Goal: Information Seeking & Learning: Learn about a topic

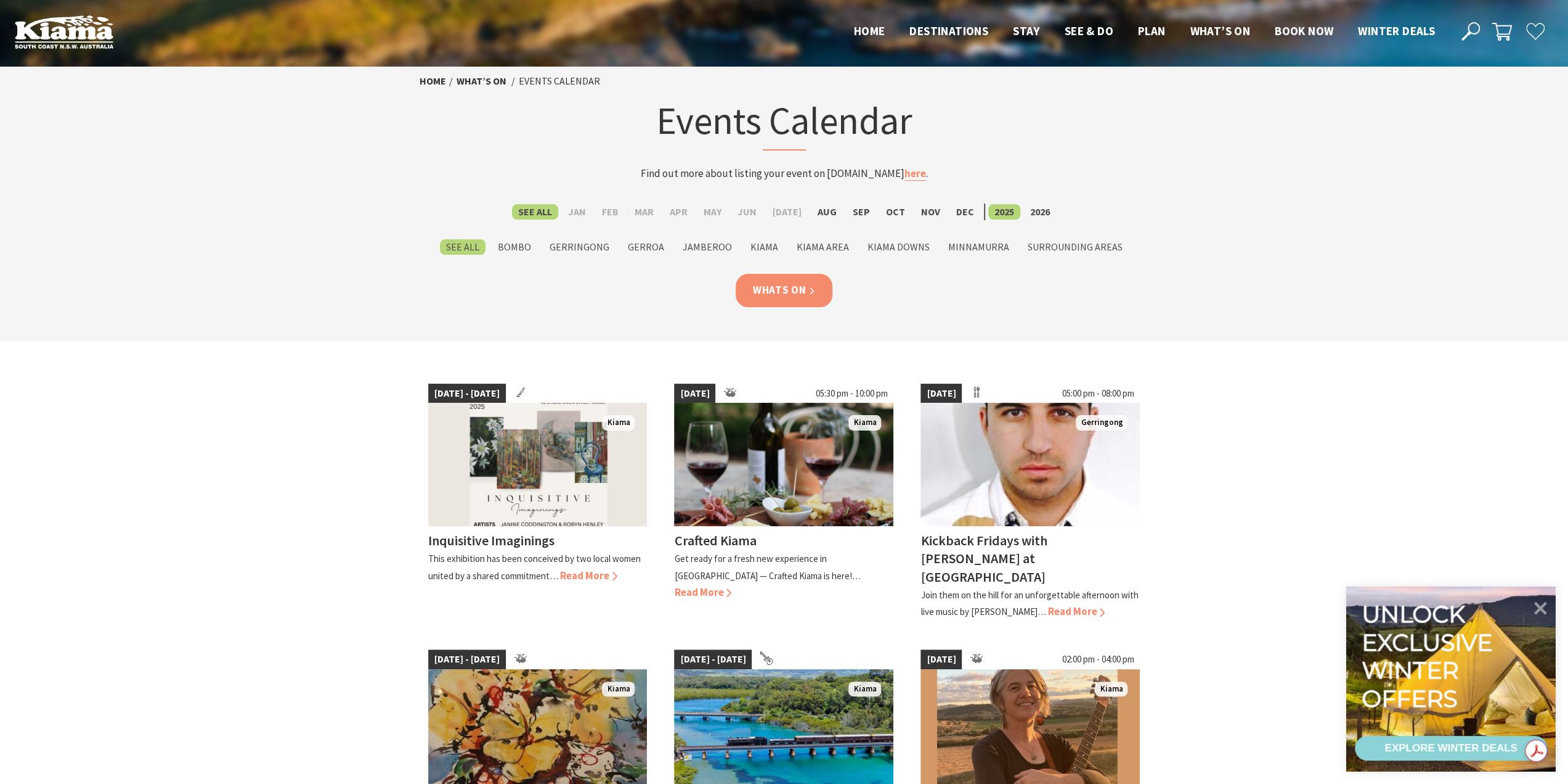
scroll to position [309, 0]
click at [851, 211] on label "Sep" at bounding box center [861, 212] width 29 height 16
click at [0, 0] on input "Sep" at bounding box center [0, 0] width 0 height 0
click at [781, 288] on link "Whats On" at bounding box center [784, 290] width 97 height 33
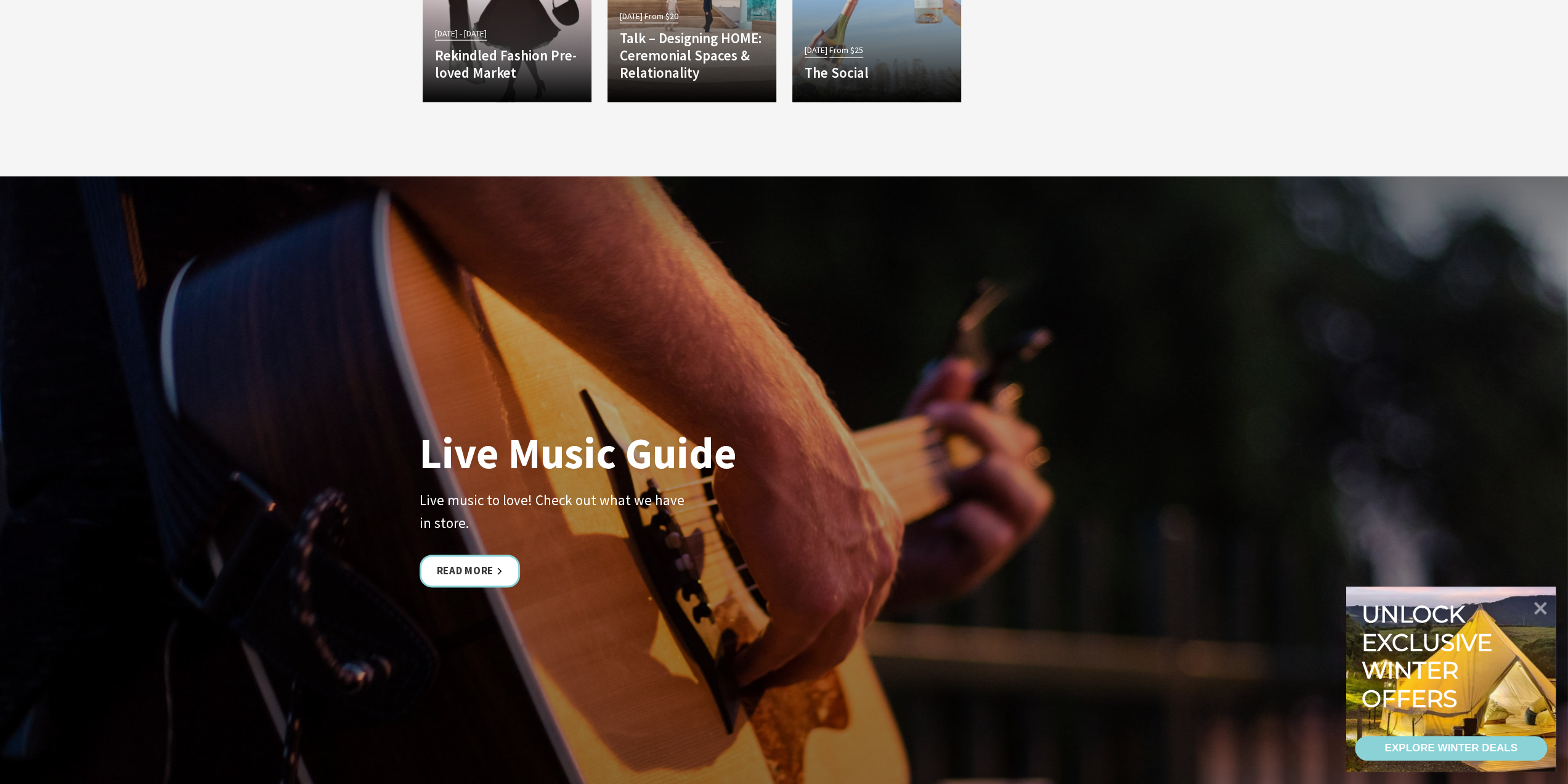
scroll to position [2465, 0]
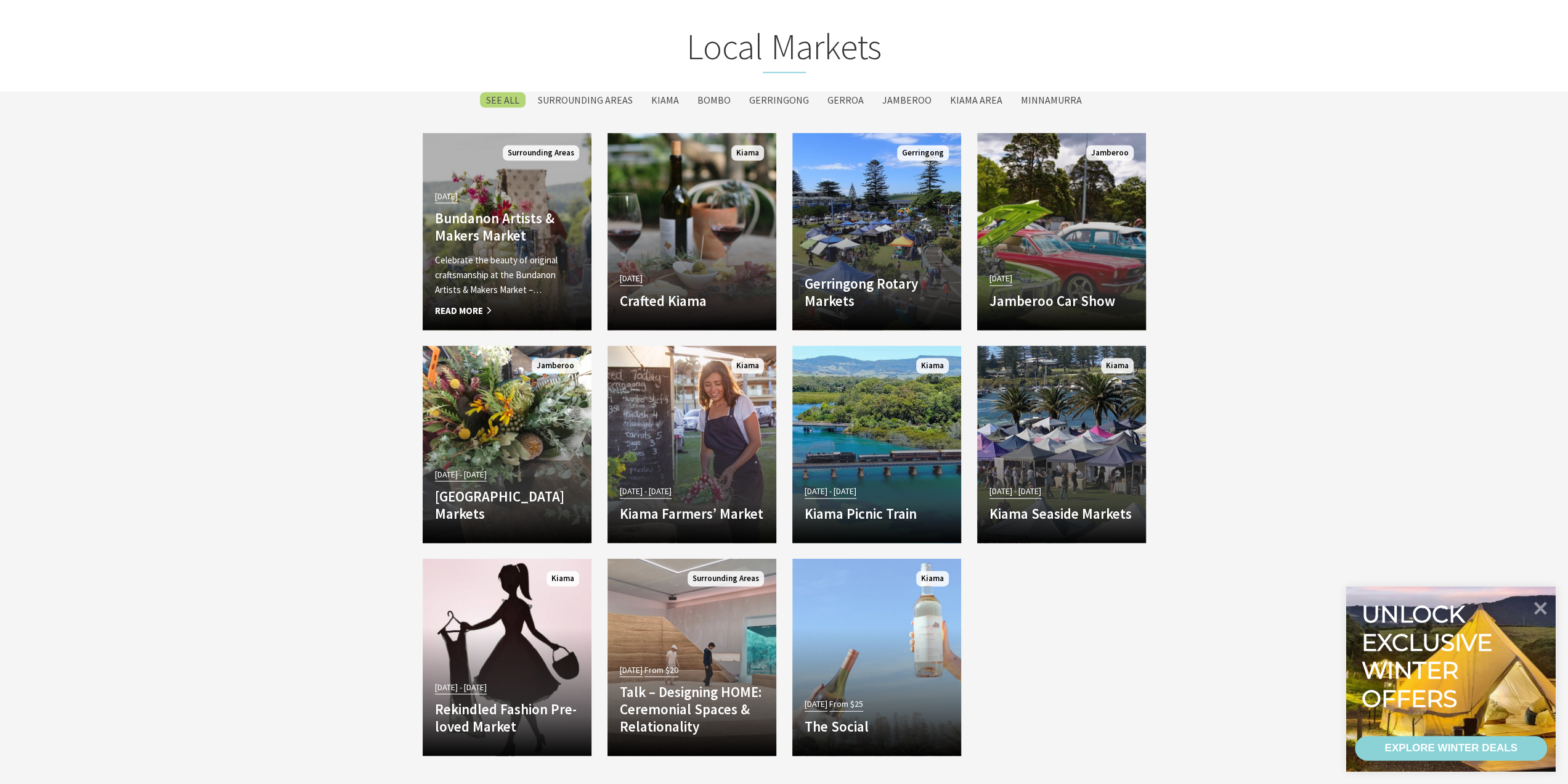
click at [492, 227] on div "04 Oct 25 Bundanon Artists & Makers Market Celebrate the beauty of original cra…" at bounding box center [507, 253] width 169 height 131
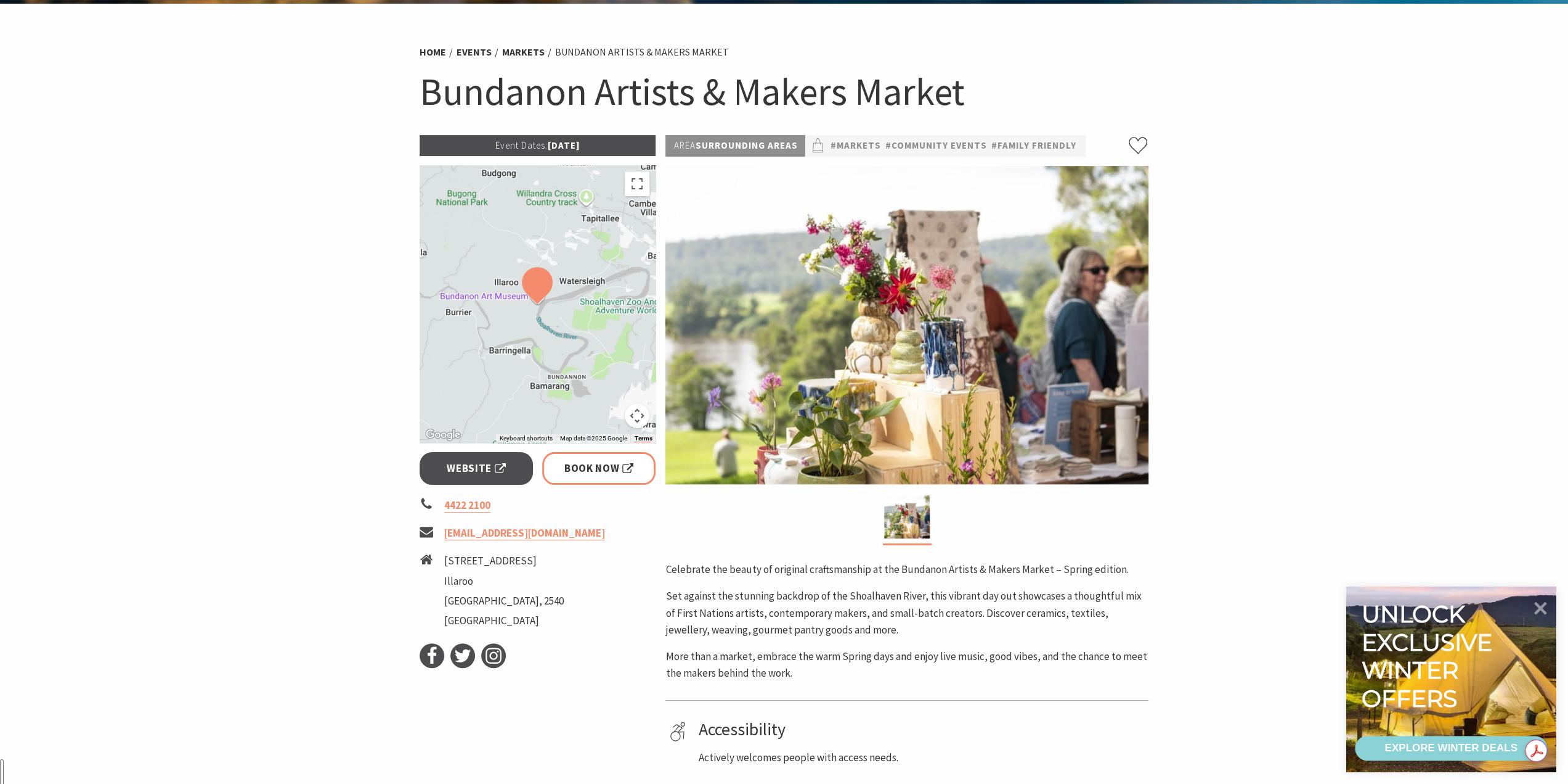
scroll to position [62, 0]
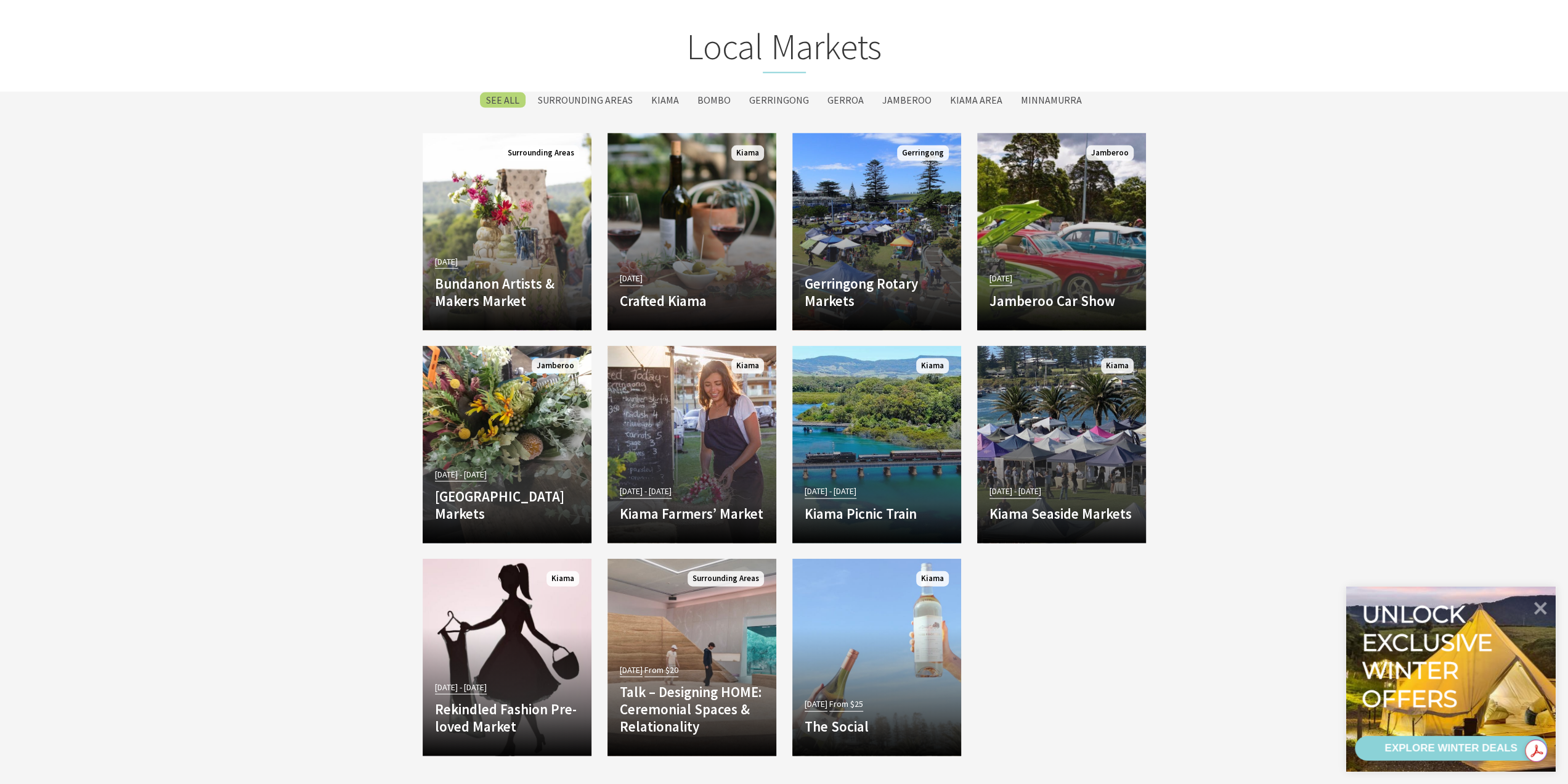
scroll to position [309, 0]
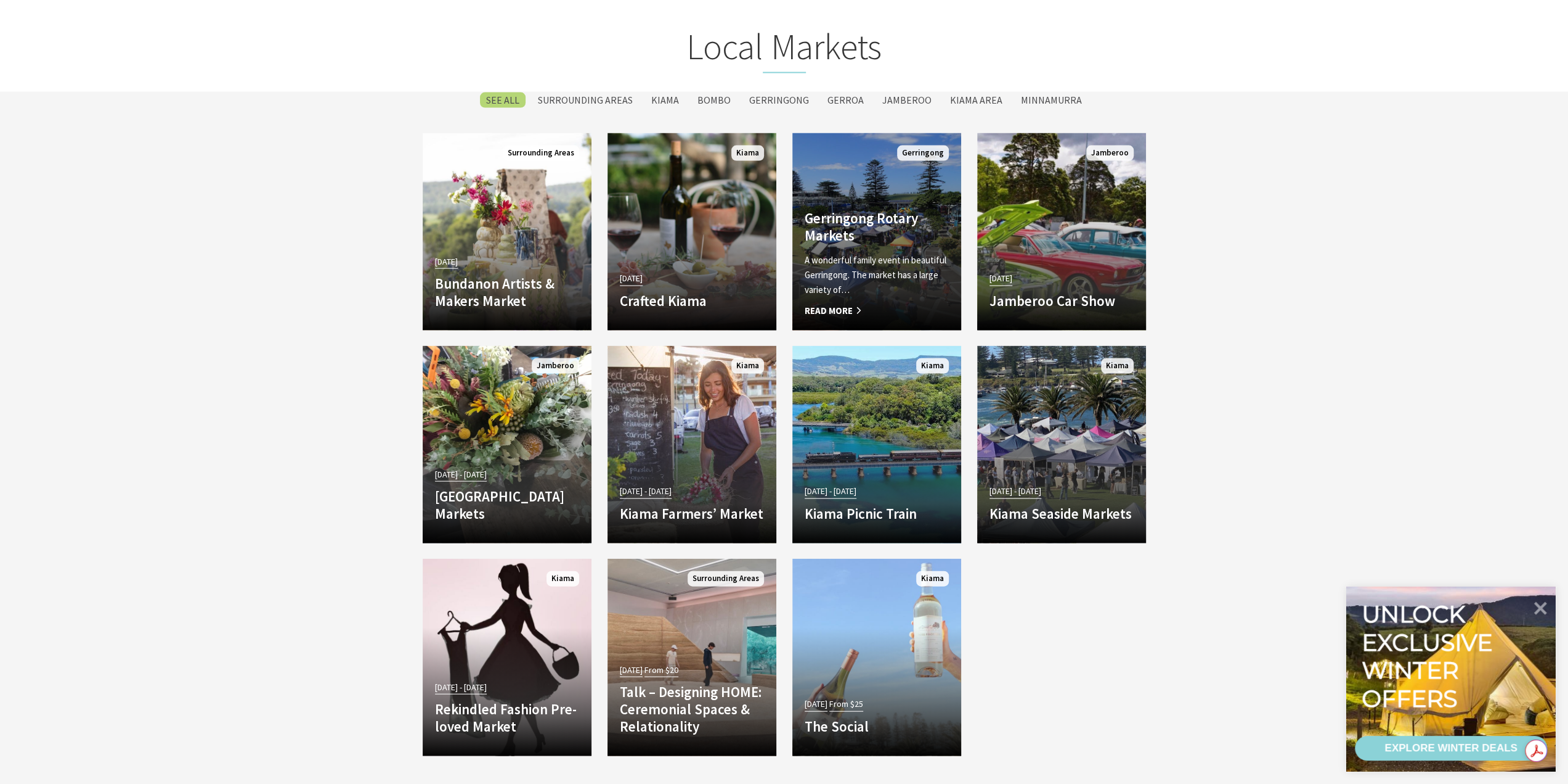
click at [875, 223] on h4 "Gerringong Rotary Markets" at bounding box center [877, 226] width 144 height 34
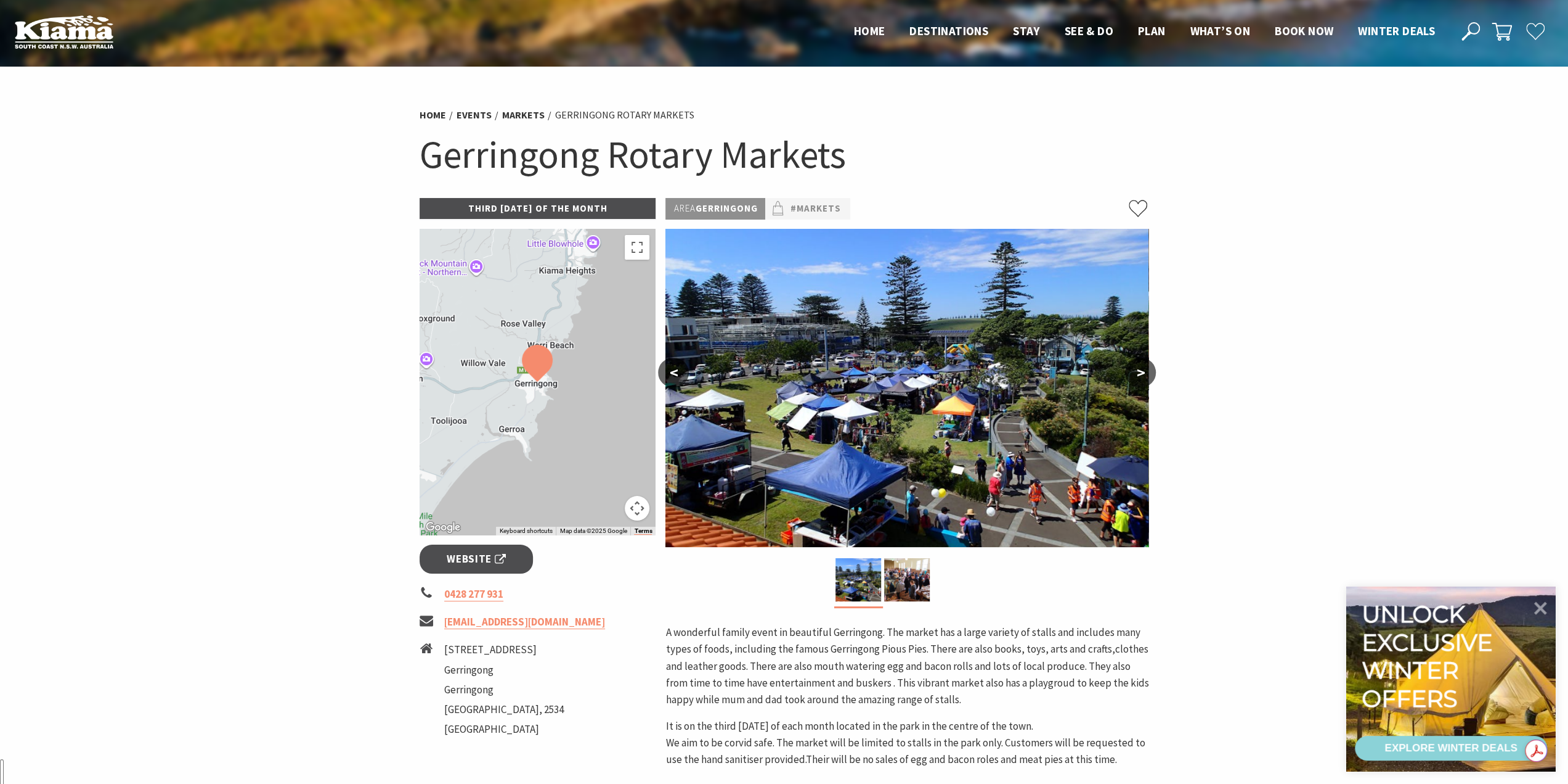
scroll to position [309, 0]
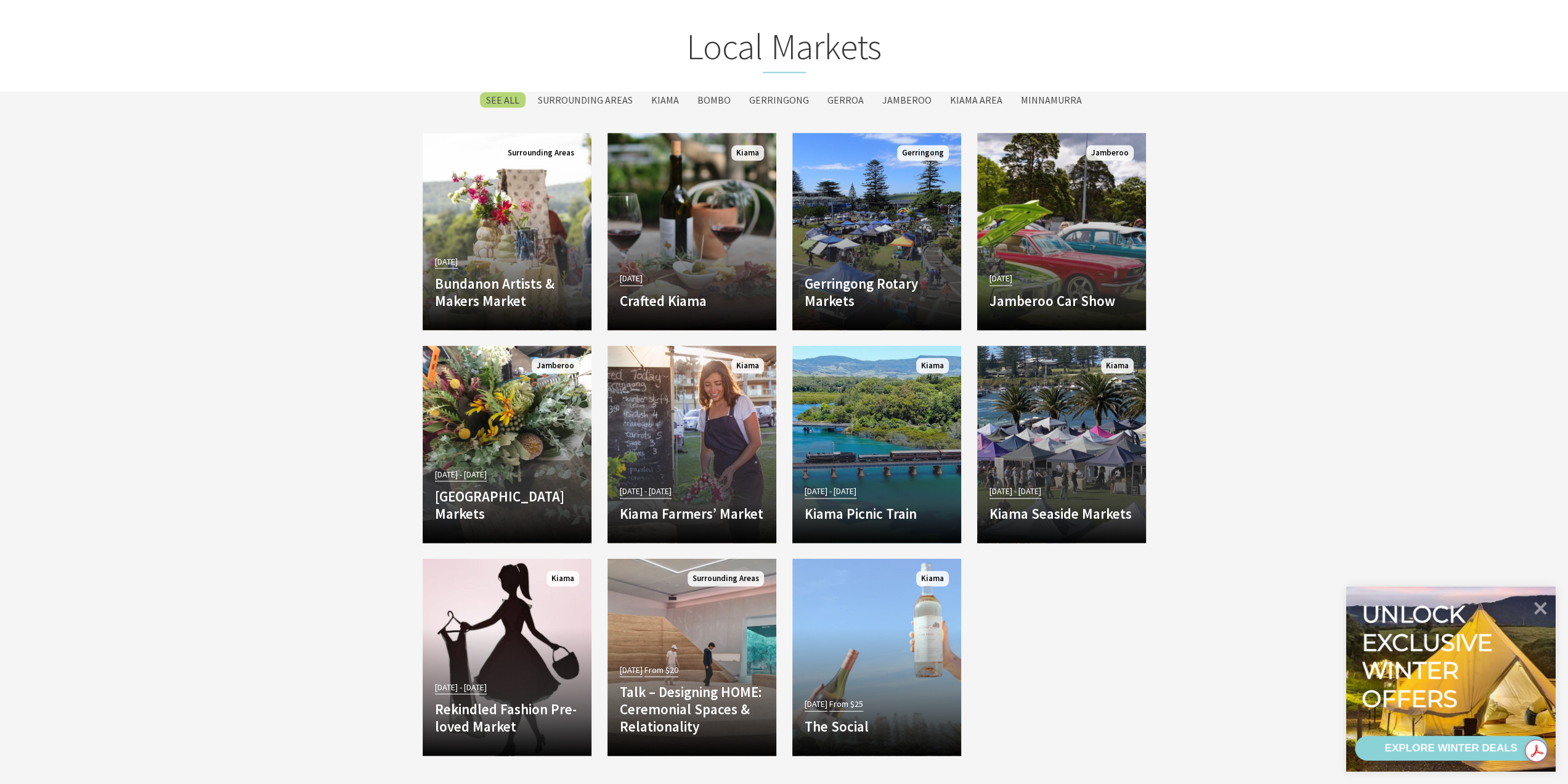
scroll to position [309, 0]
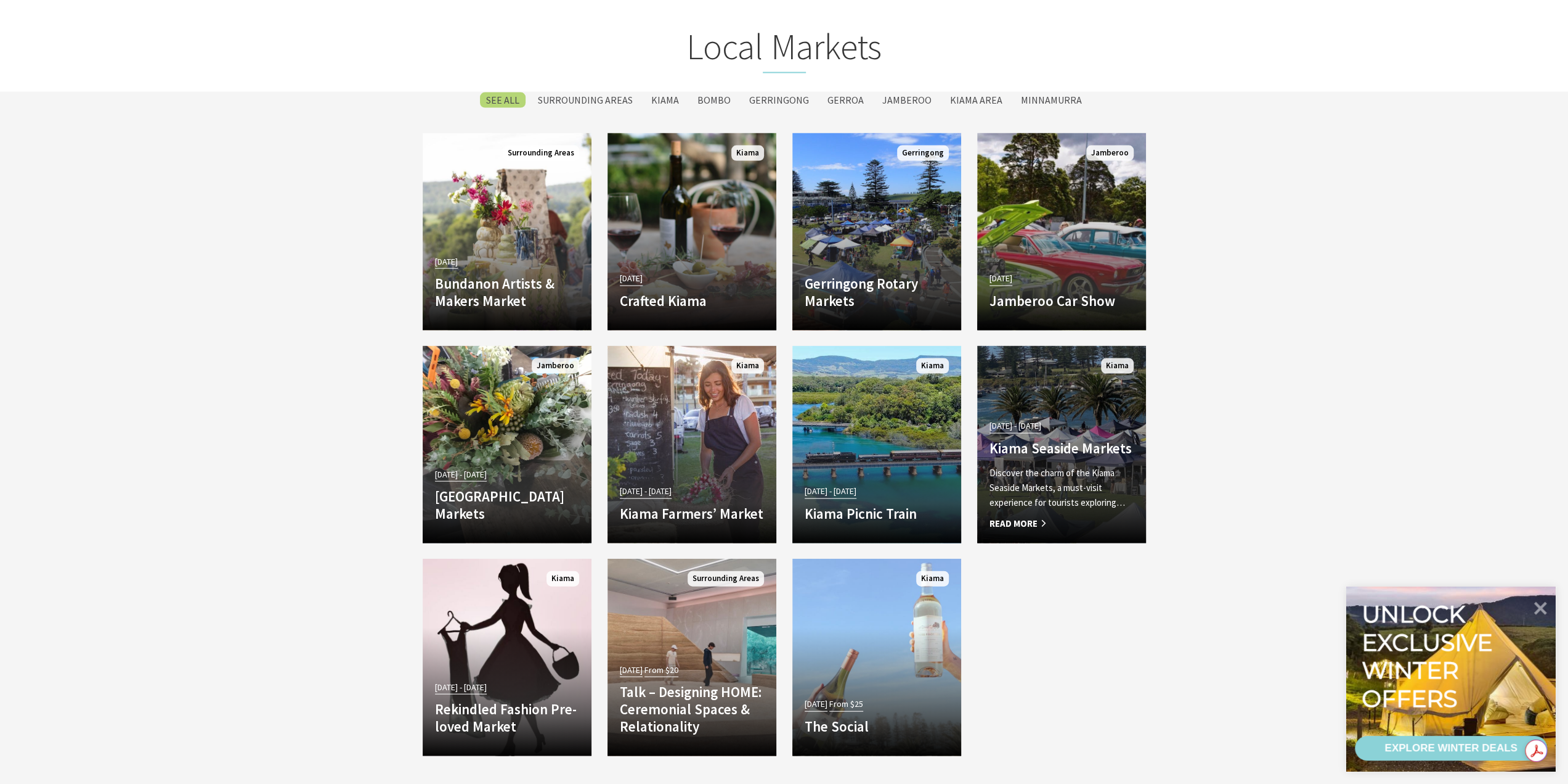
click at [1094, 465] on p "Discover the charm of the Kiama Seaside Markets, a must-visit experience for to…" at bounding box center [1061, 488] width 144 height 45
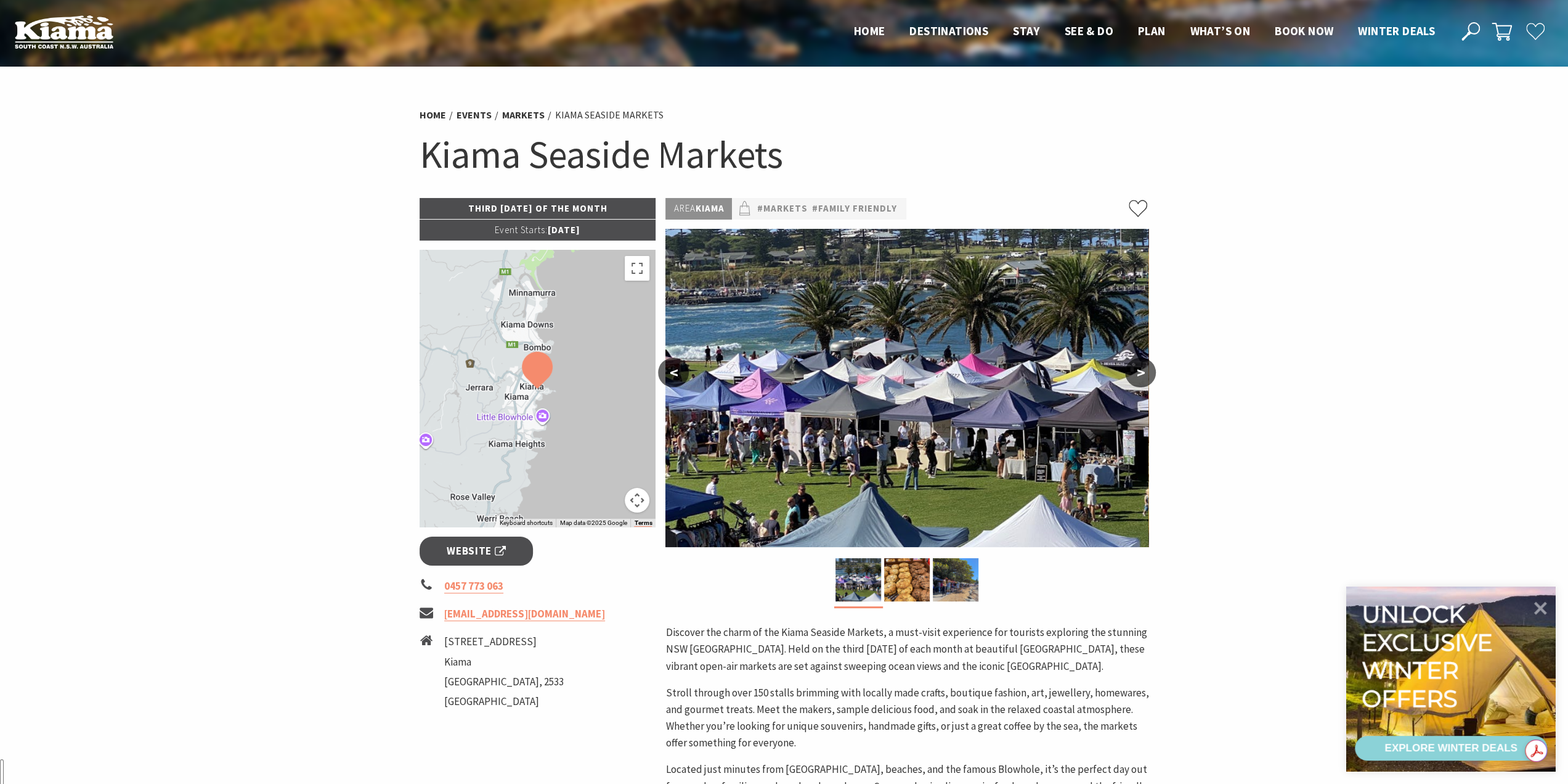
scroll to position [309, 0]
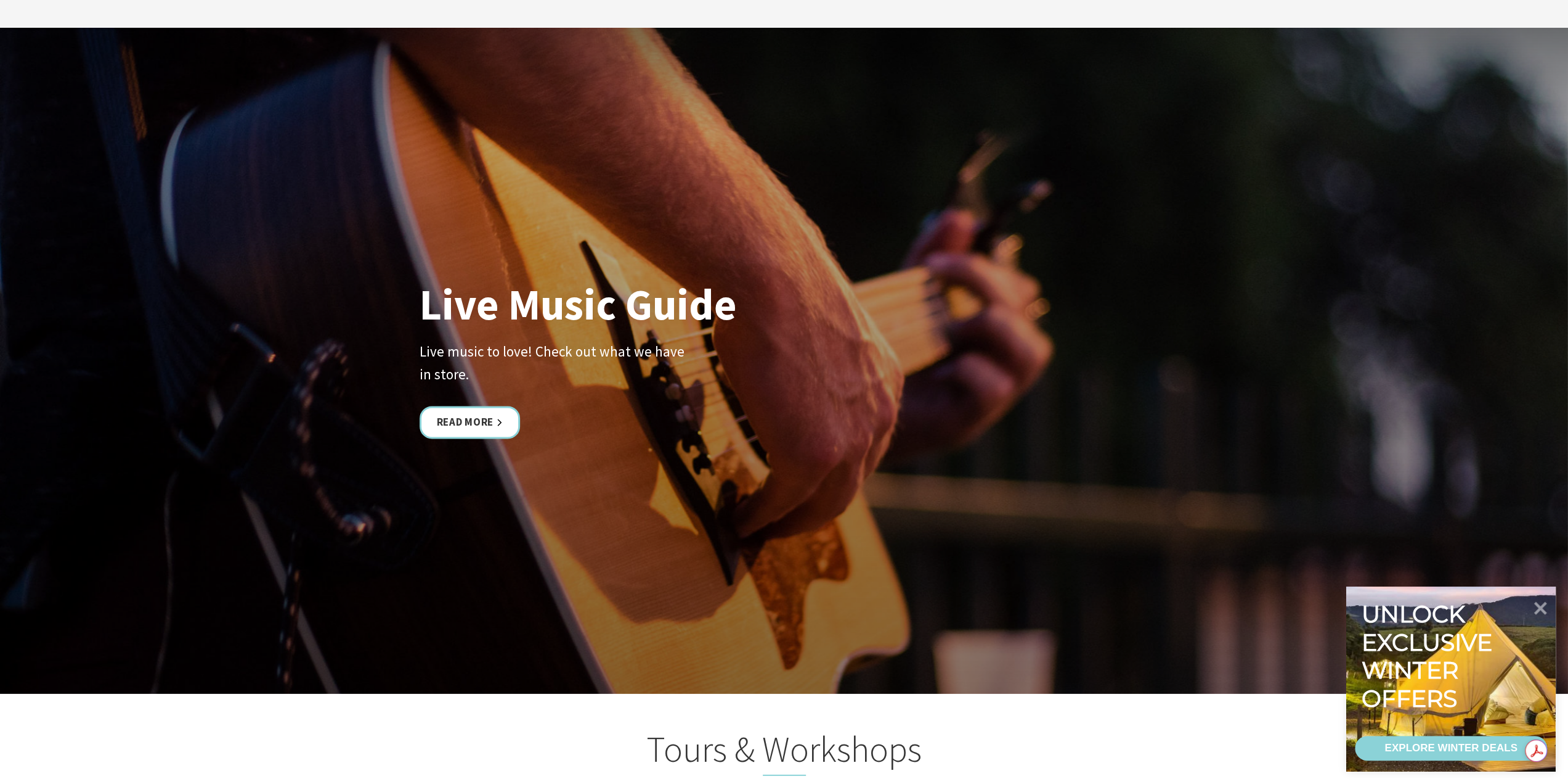
scroll to position [3266, 0]
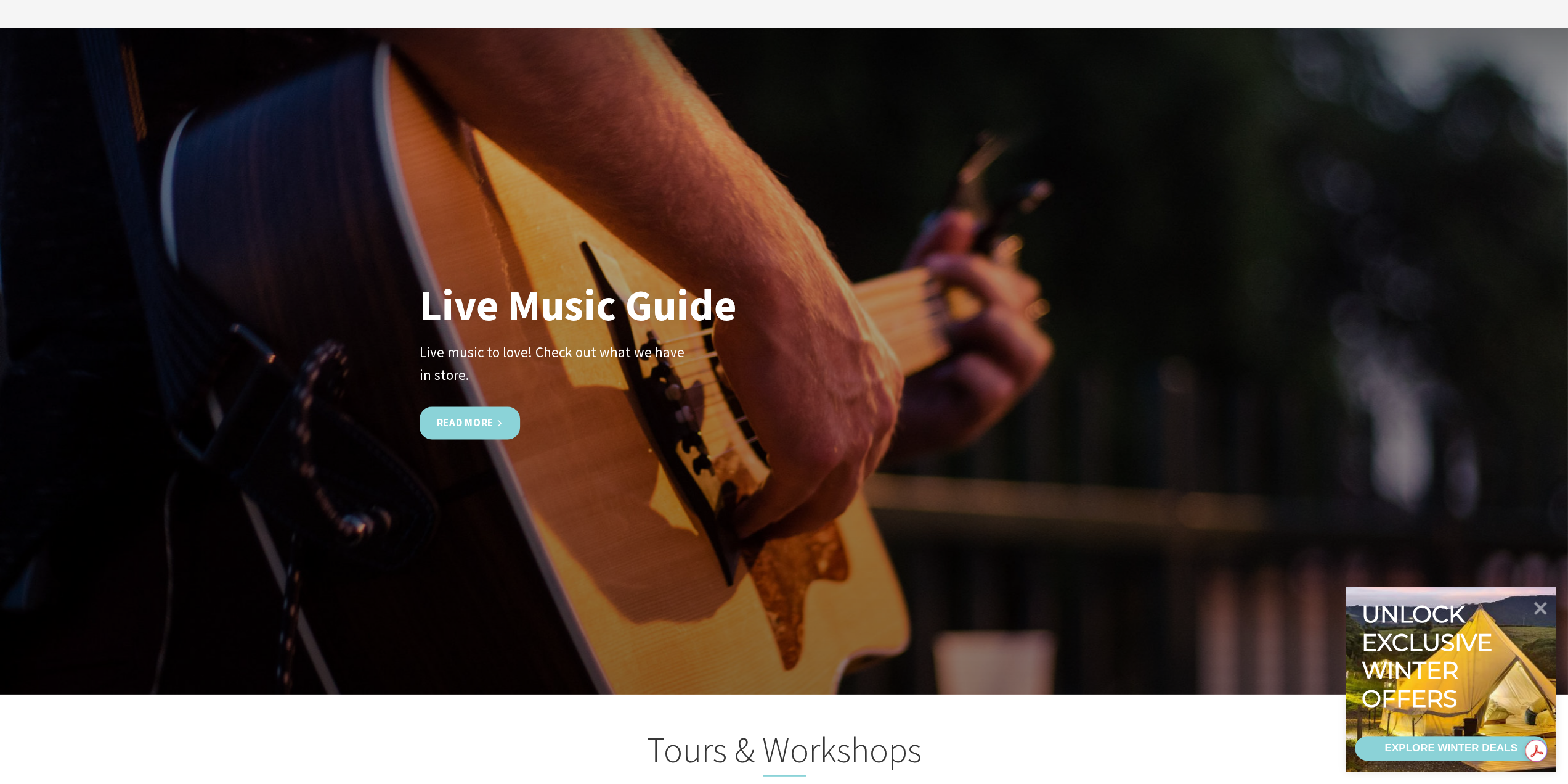
click at [465, 412] on link "Read More" at bounding box center [469, 423] width 101 height 33
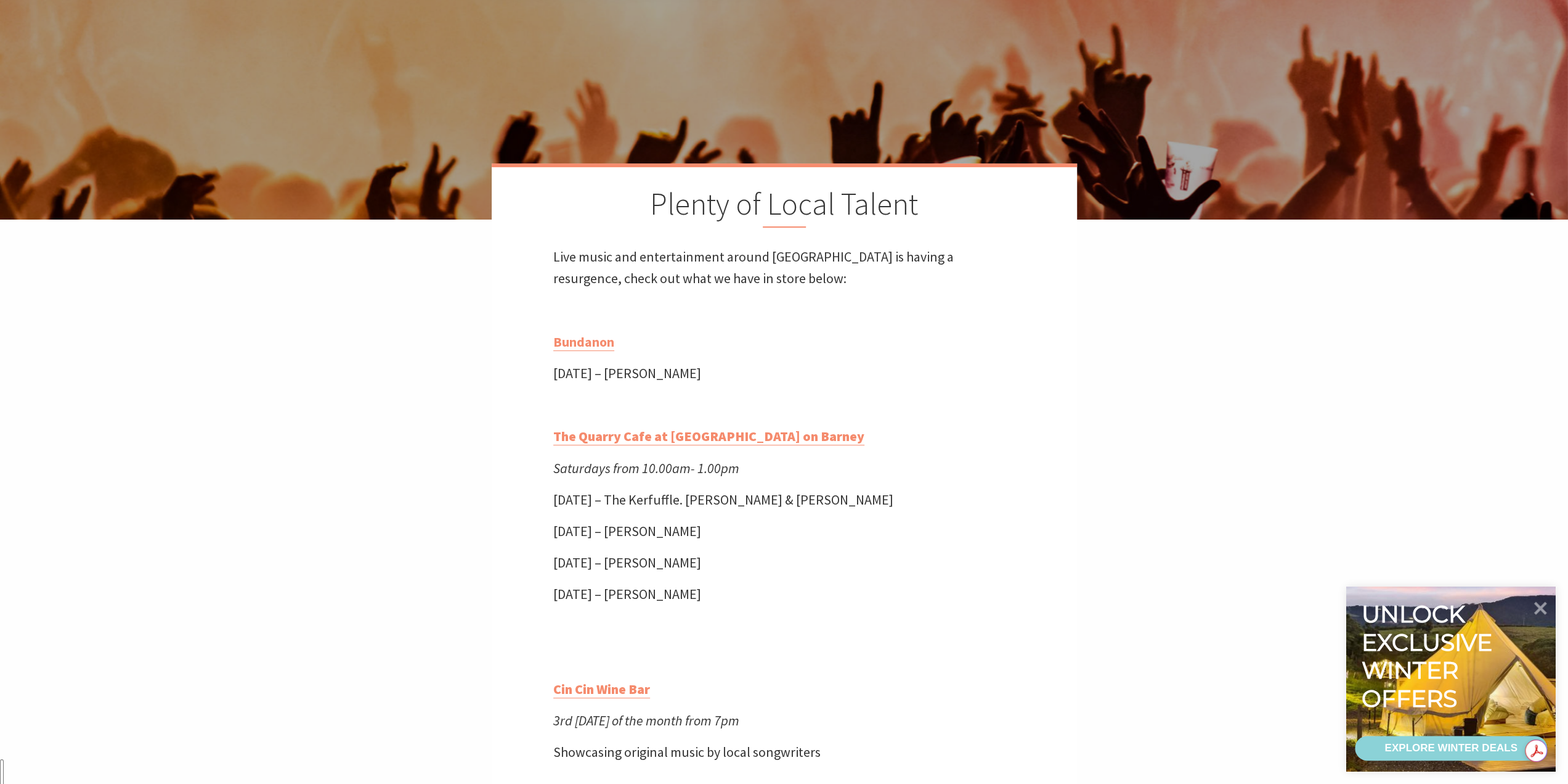
scroll to position [369, 0]
click at [601, 432] on strong "The Quarry Cafe at [GEOGRAPHIC_DATA] on Barney" at bounding box center [709, 436] width 311 height 17
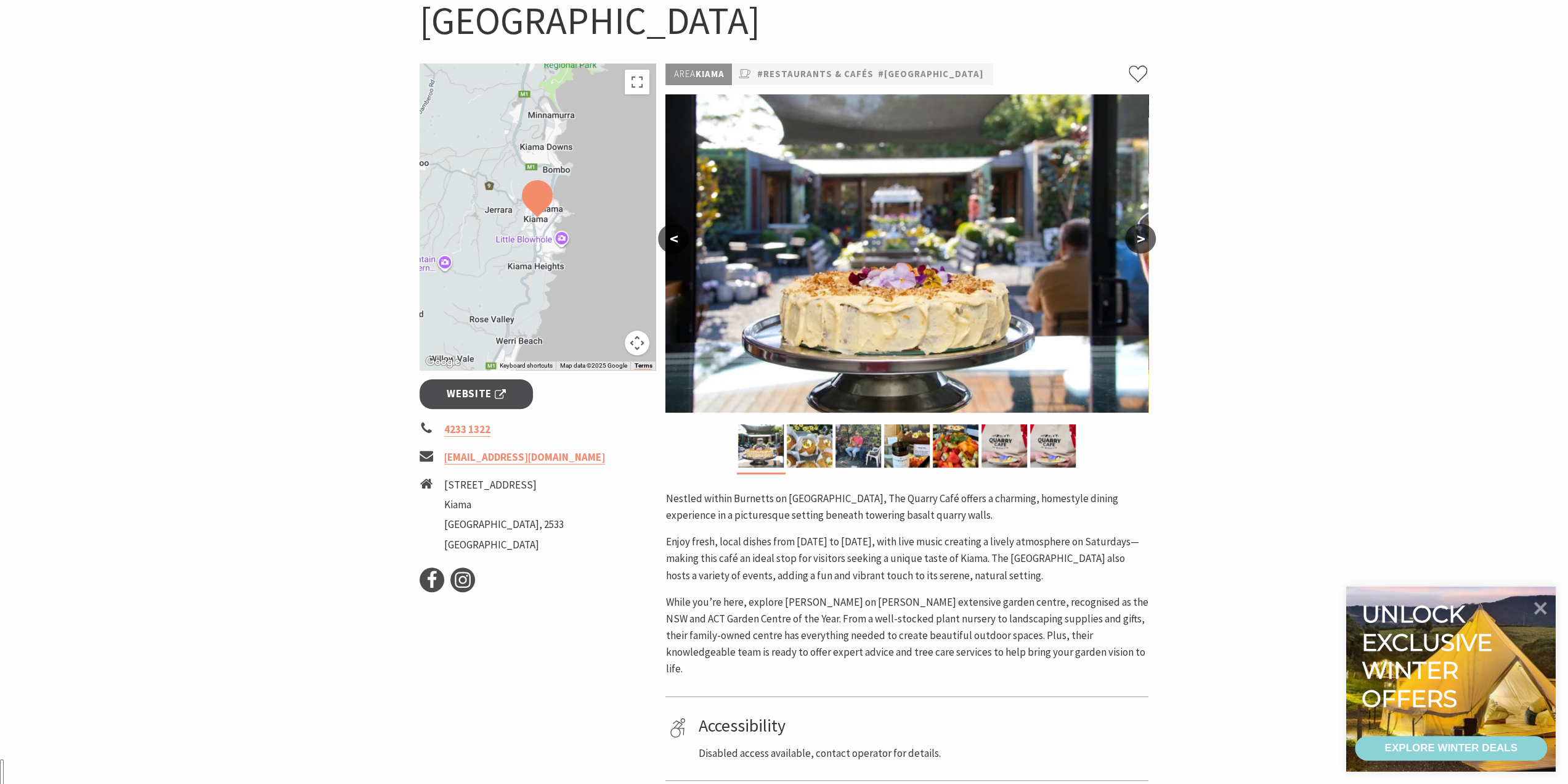
scroll to position [185, 0]
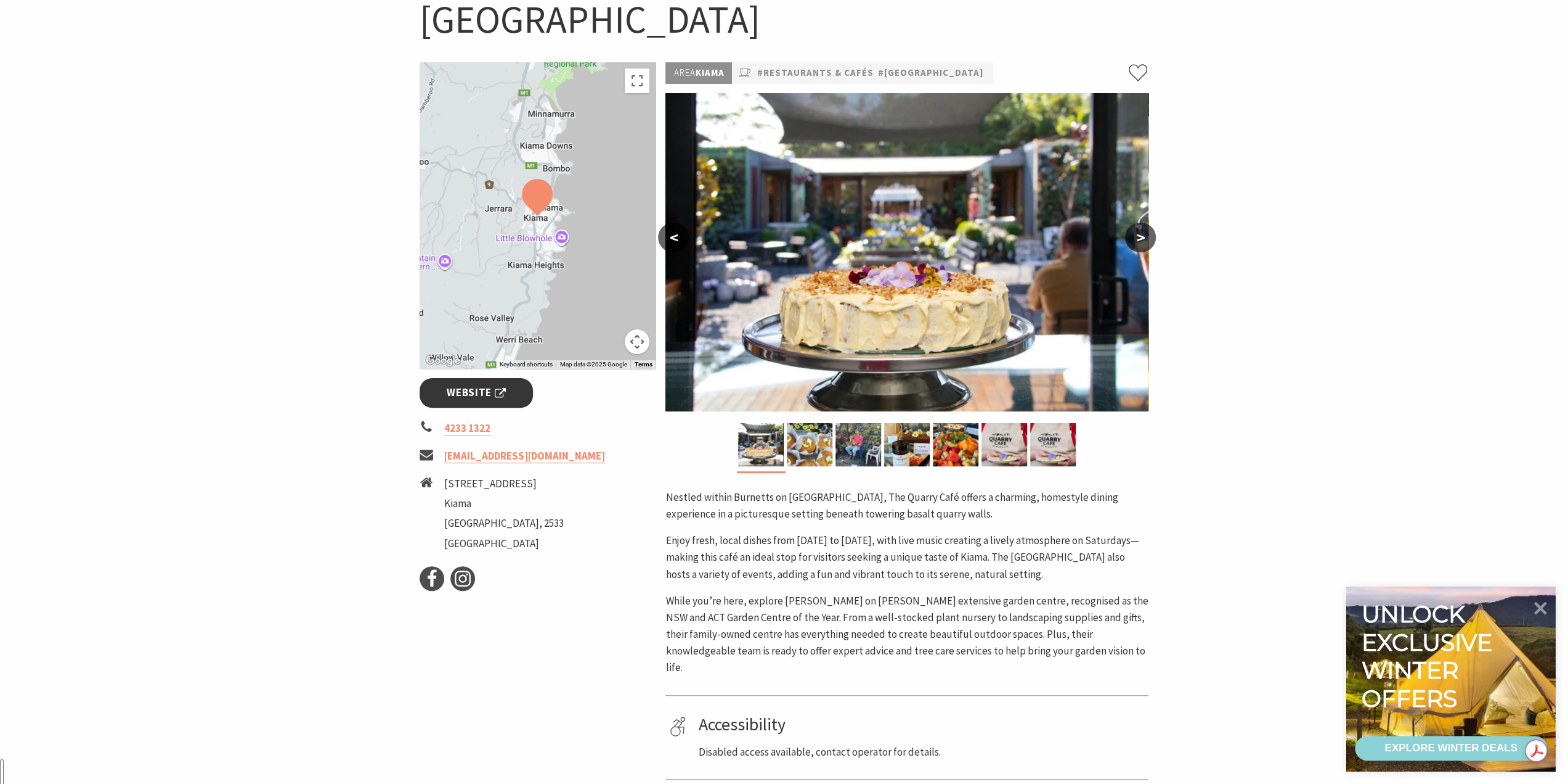
click at [484, 393] on span "Website" at bounding box center [476, 392] width 59 height 16
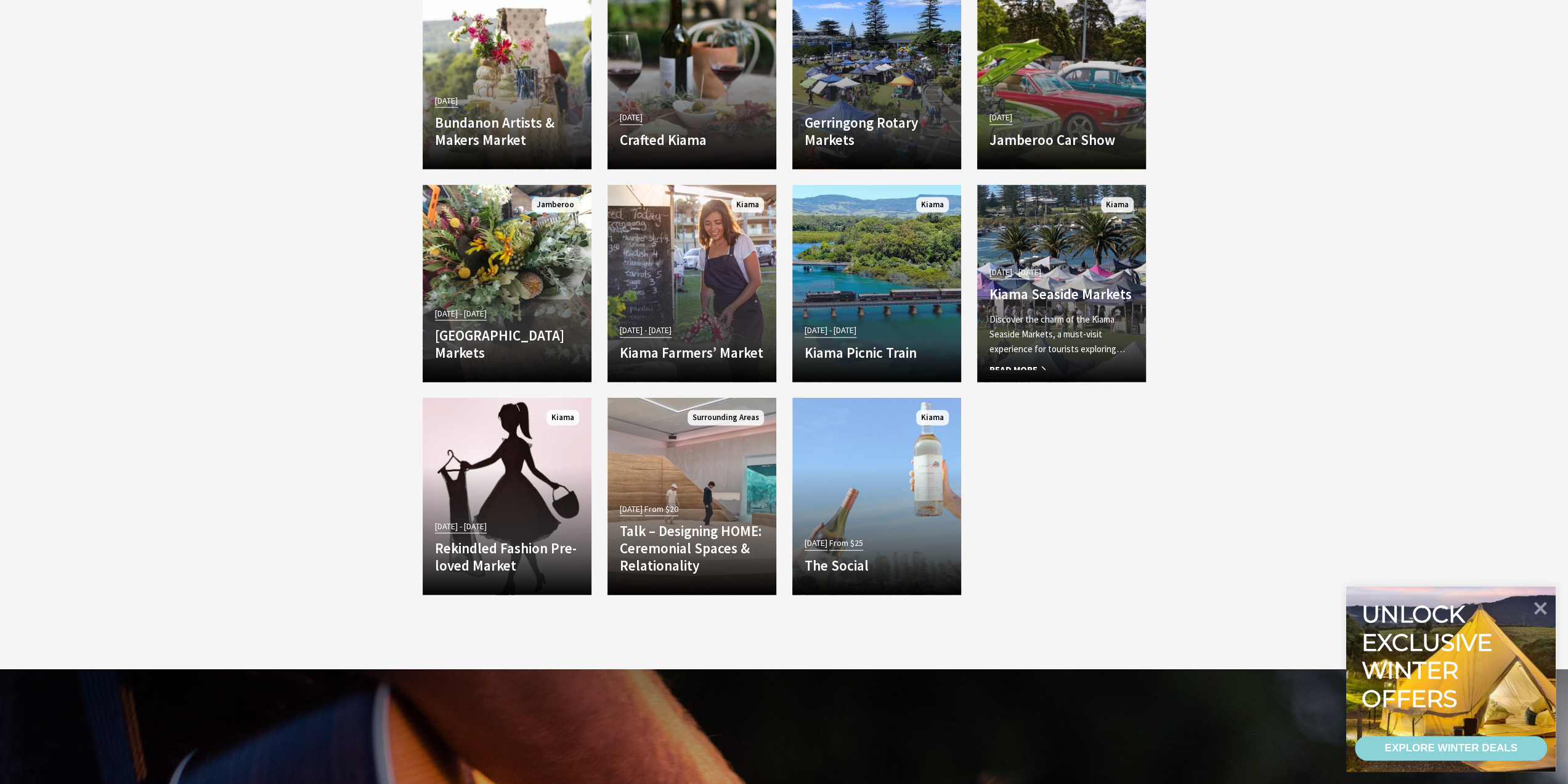
scroll to position [2625, 0]
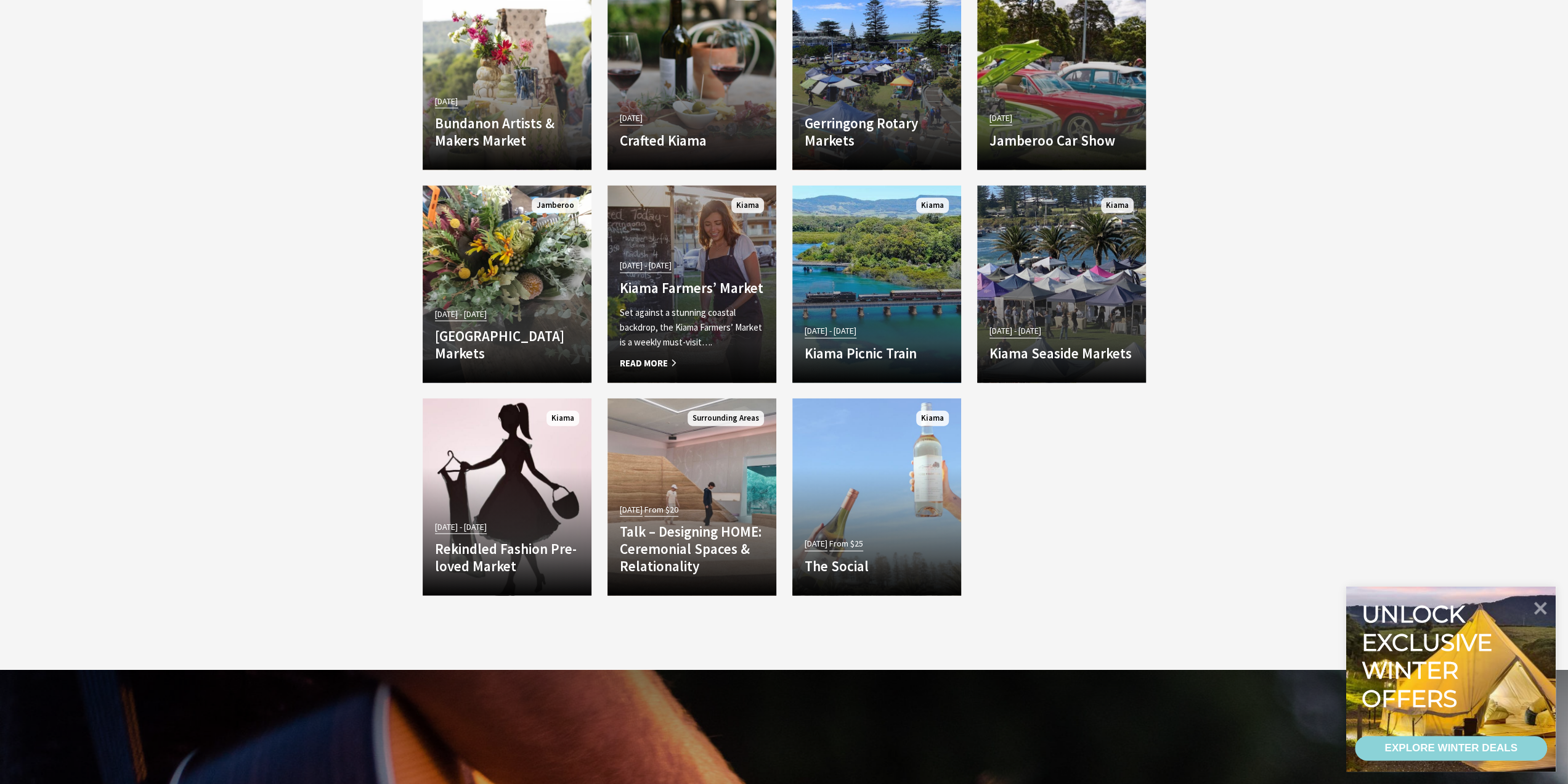
click at [660, 315] on p "Set against a stunning coastal backdrop, the Kiama Farmers’ Market is a weekly …" at bounding box center [691, 327] width 144 height 45
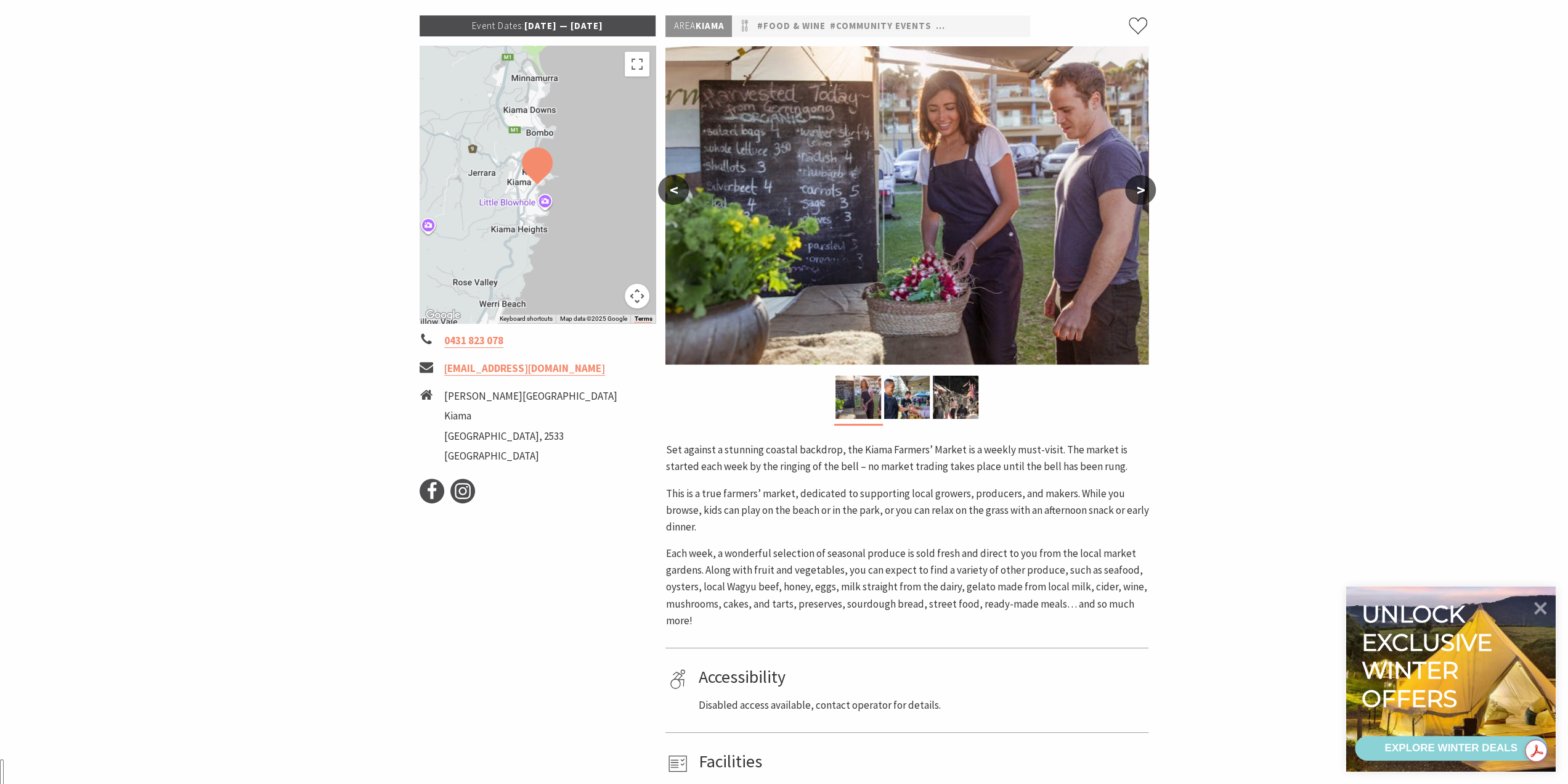
scroll to position [184, 0]
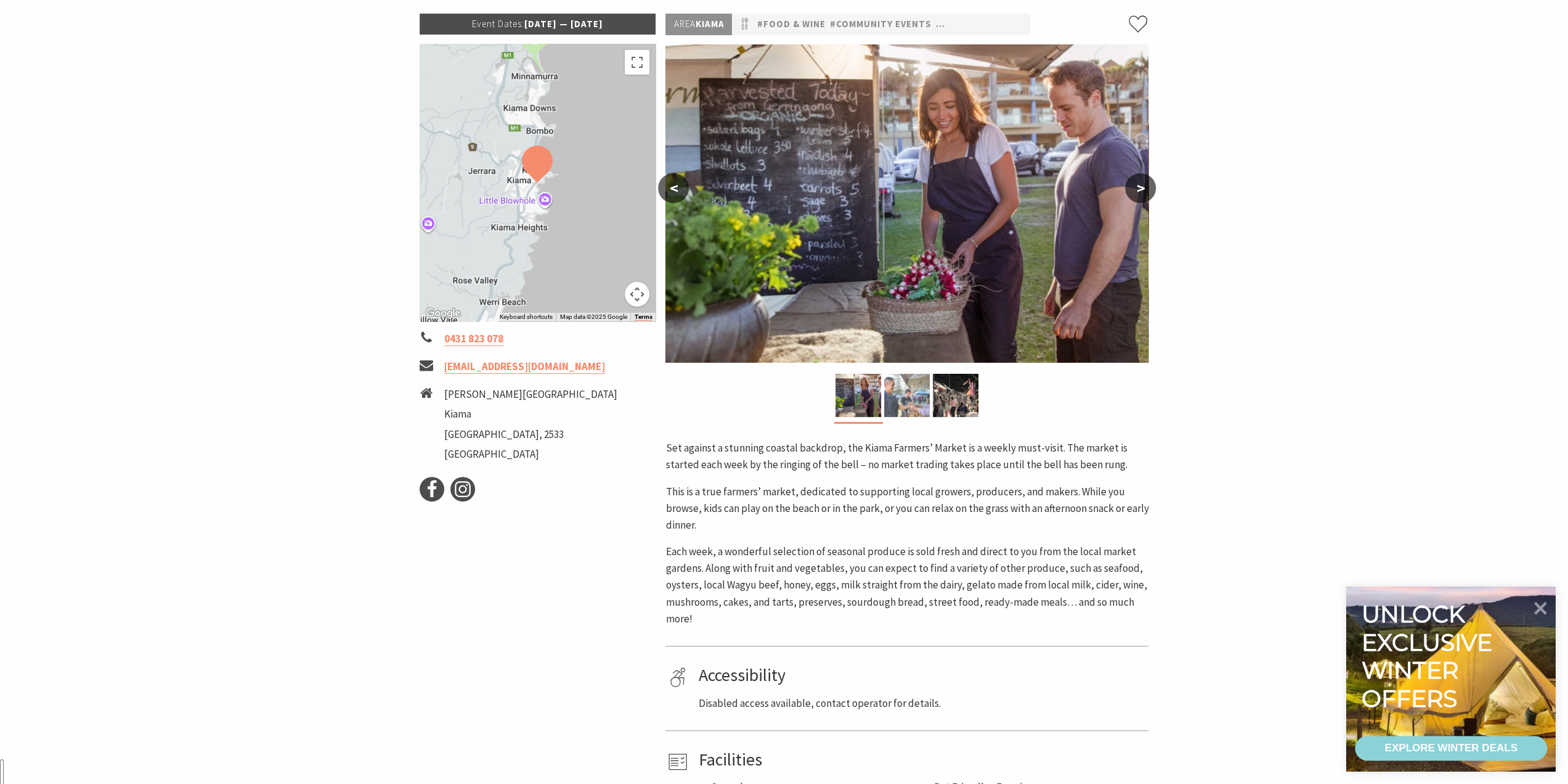
click at [894, 401] on img at bounding box center [907, 395] width 46 height 43
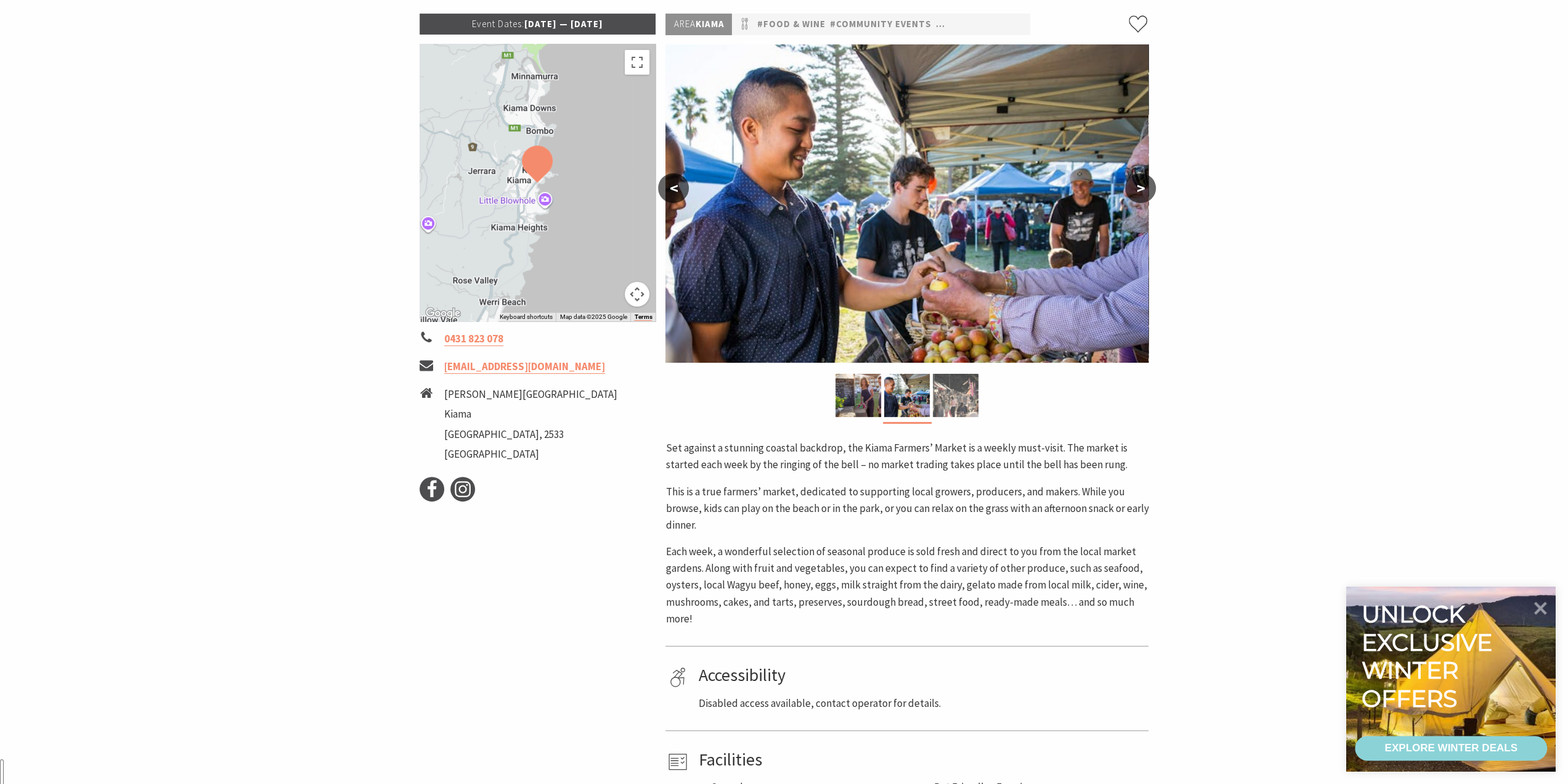
click at [951, 403] on img at bounding box center [955, 395] width 46 height 43
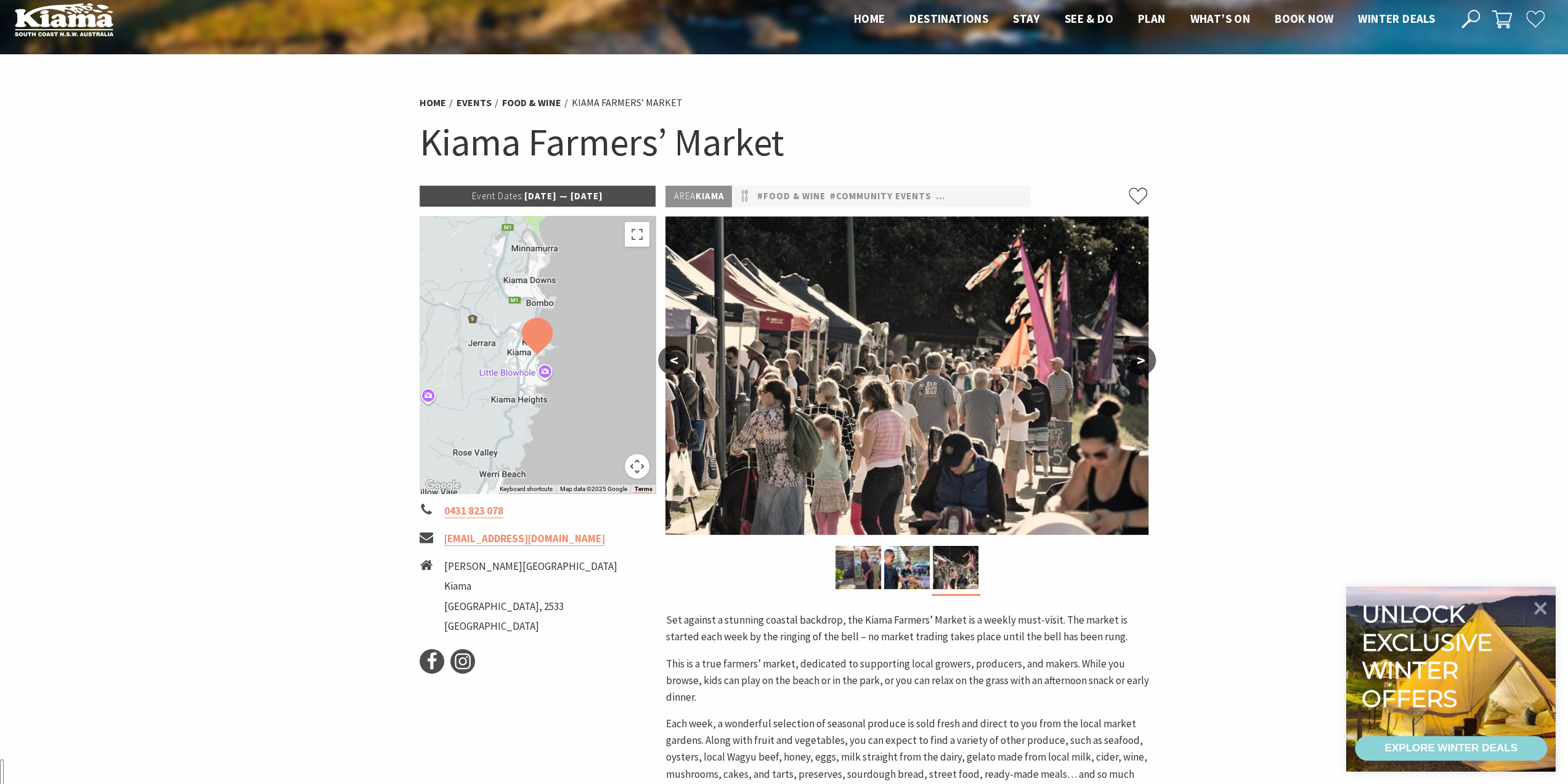
scroll to position [0, 0]
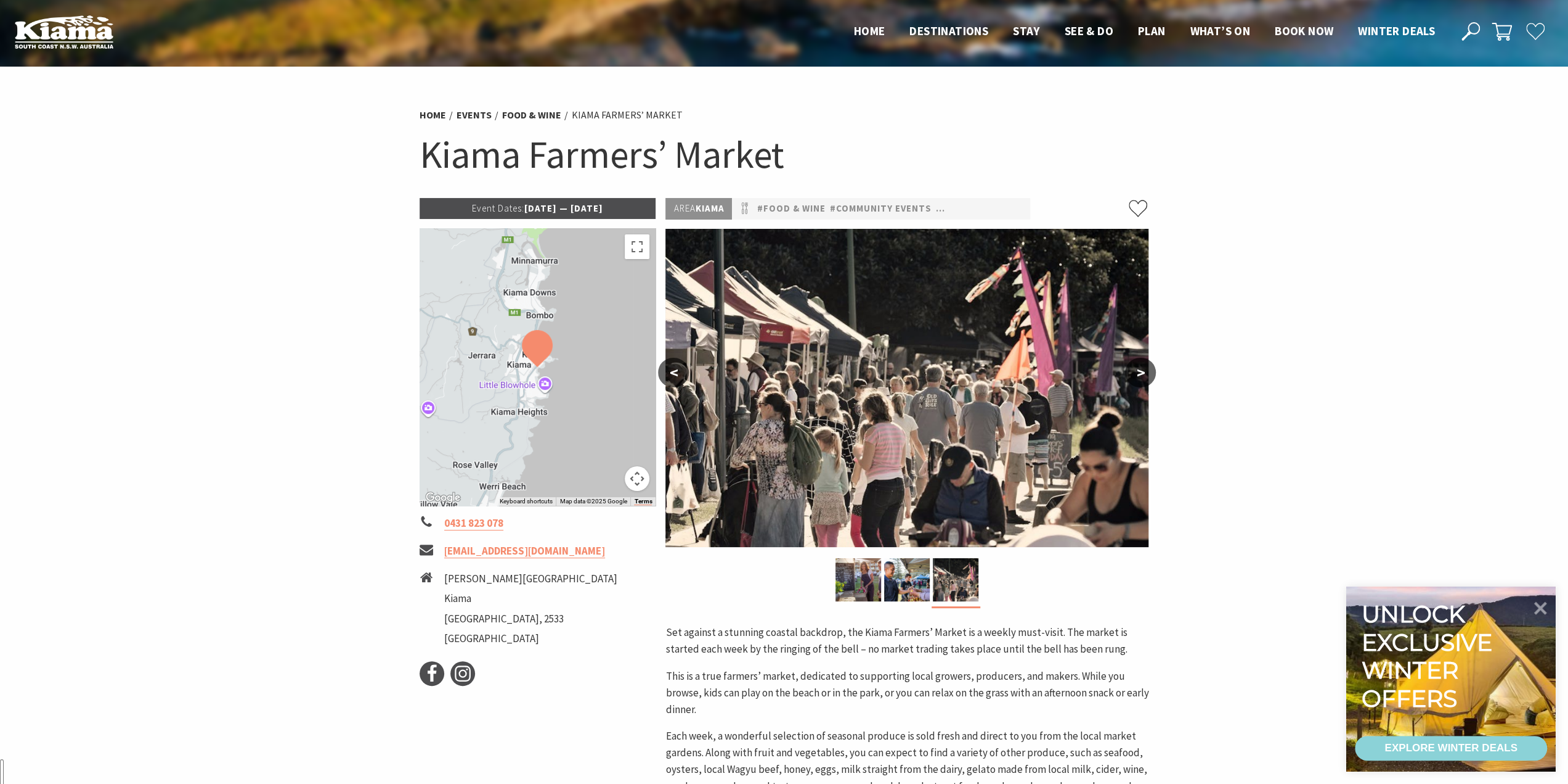
click at [42, 31] on img at bounding box center [64, 31] width 98 height 34
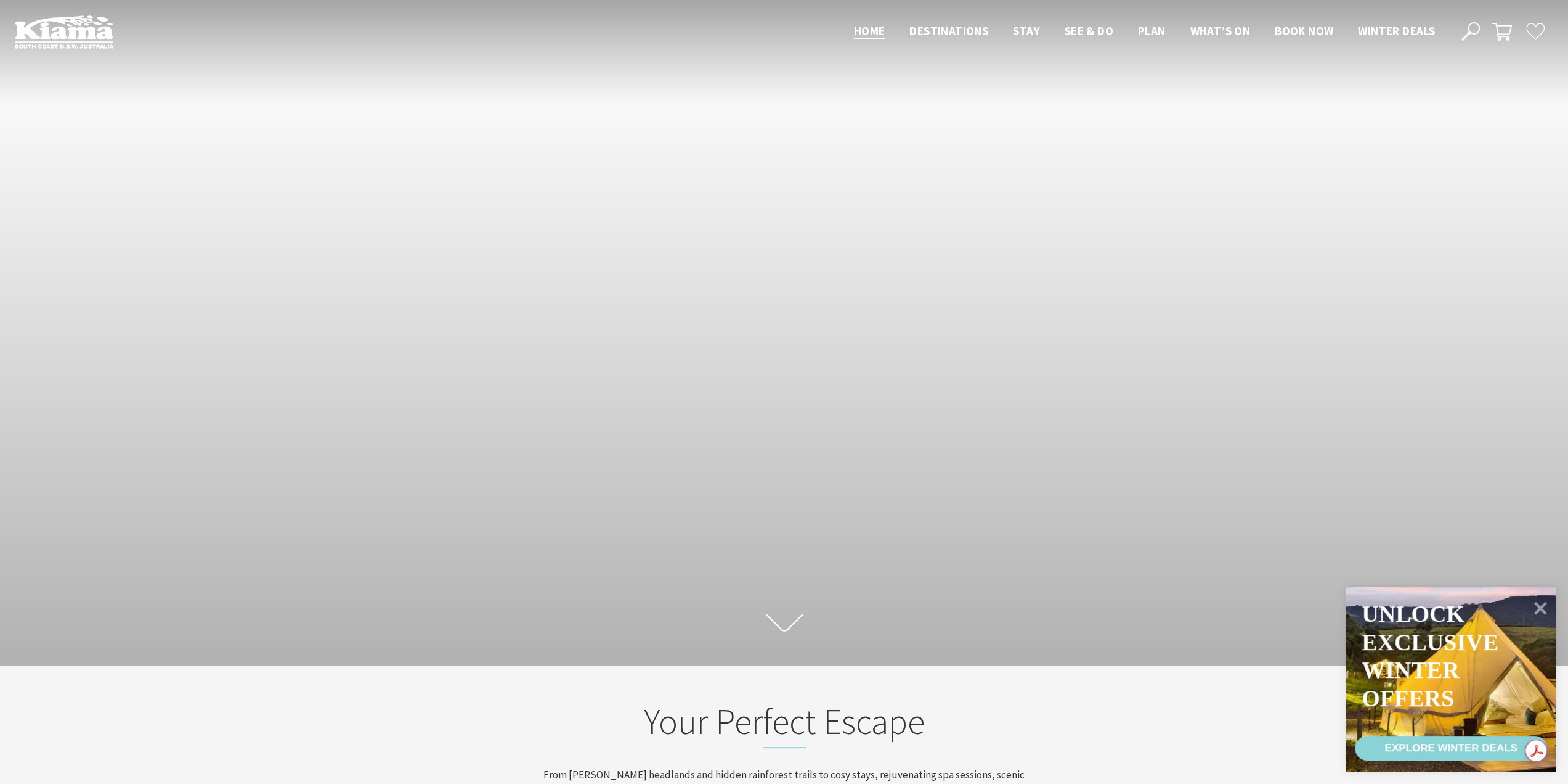
scroll to position [309, 0]
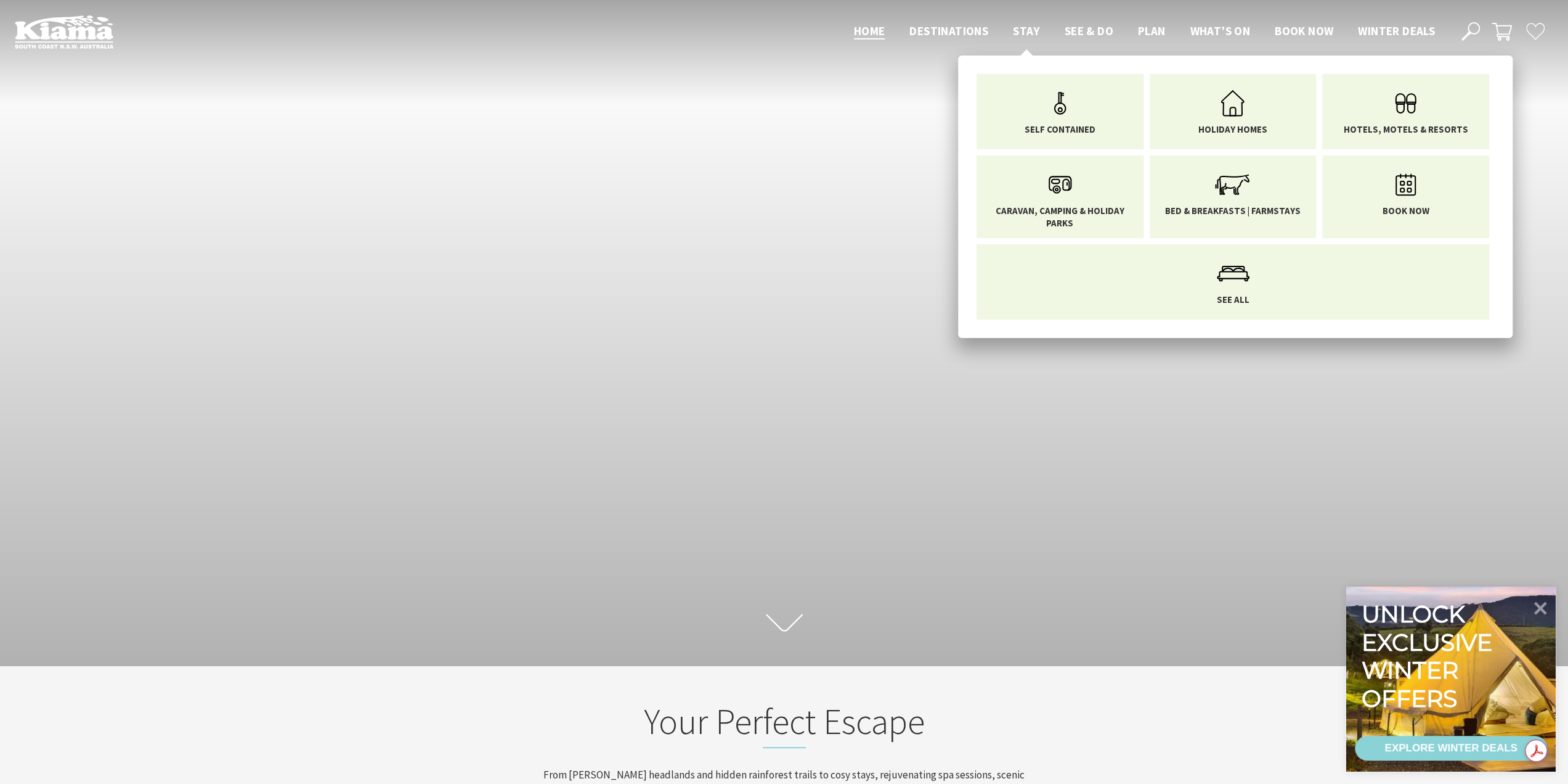
click at [1021, 33] on span "Stay" at bounding box center [1026, 30] width 27 height 15
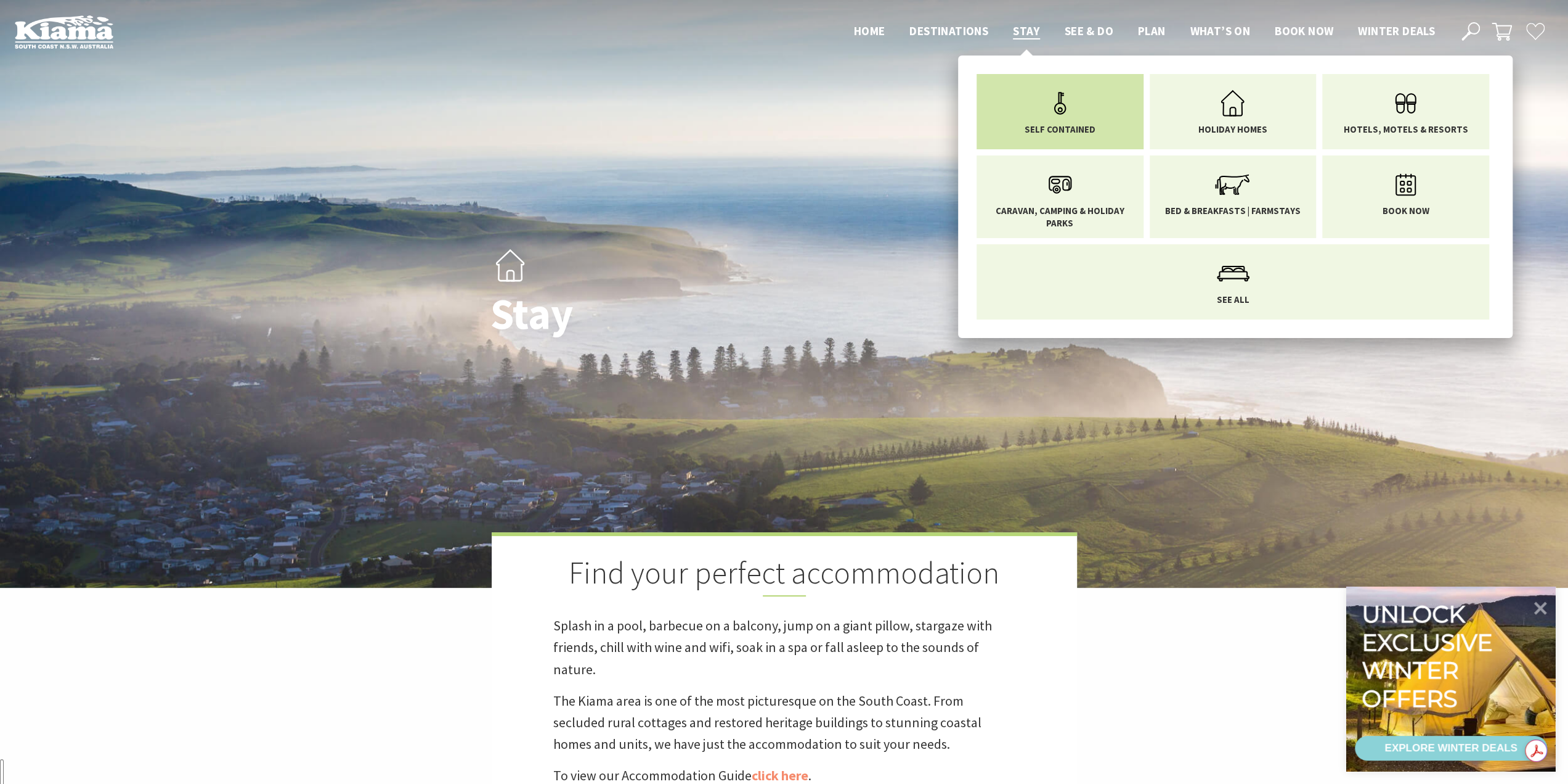
scroll to position [309, 0]
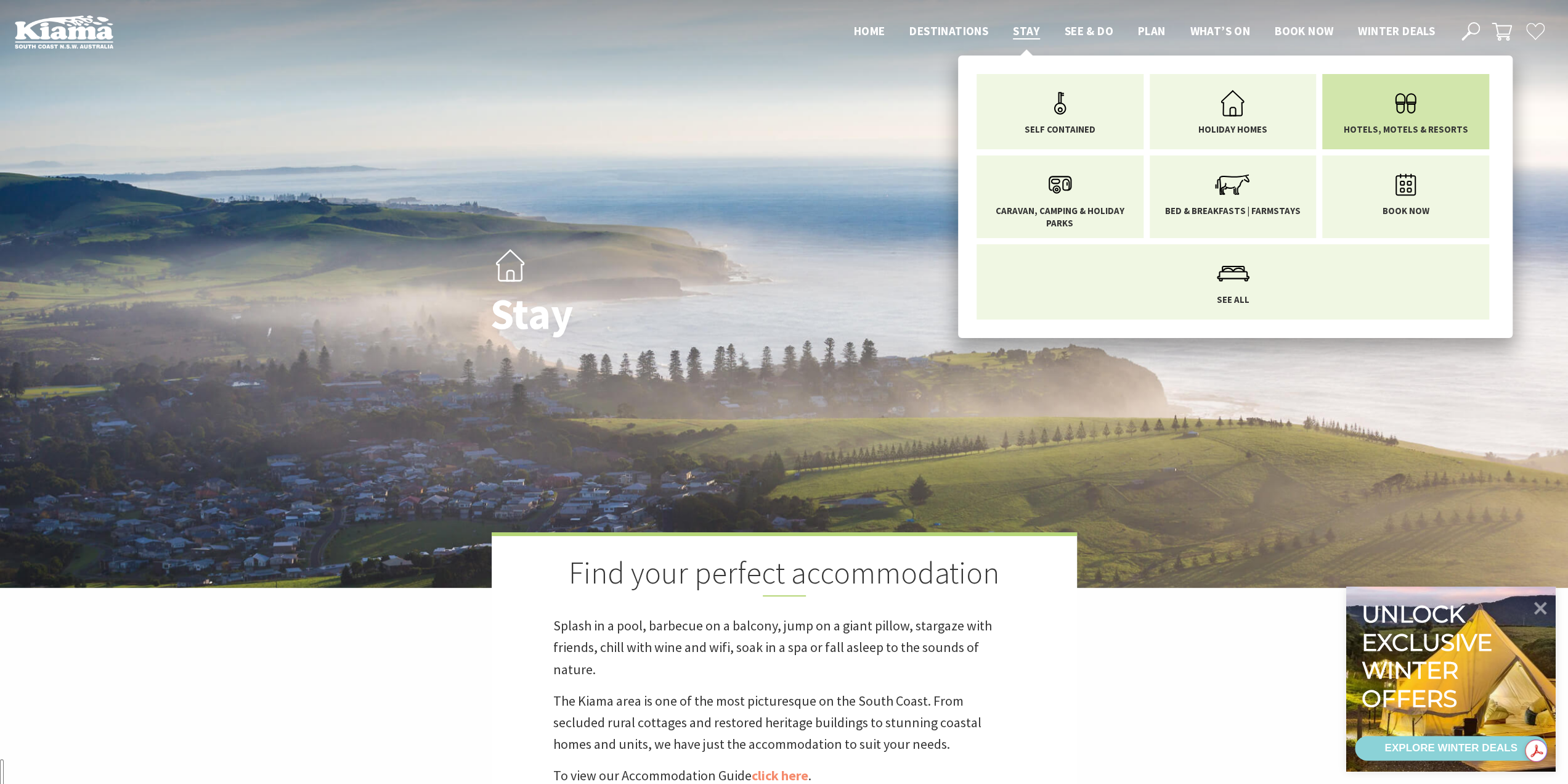
click at [1422, 118] on icon "Main Menu" at bounding box center [1405, 103] width 40 height 40
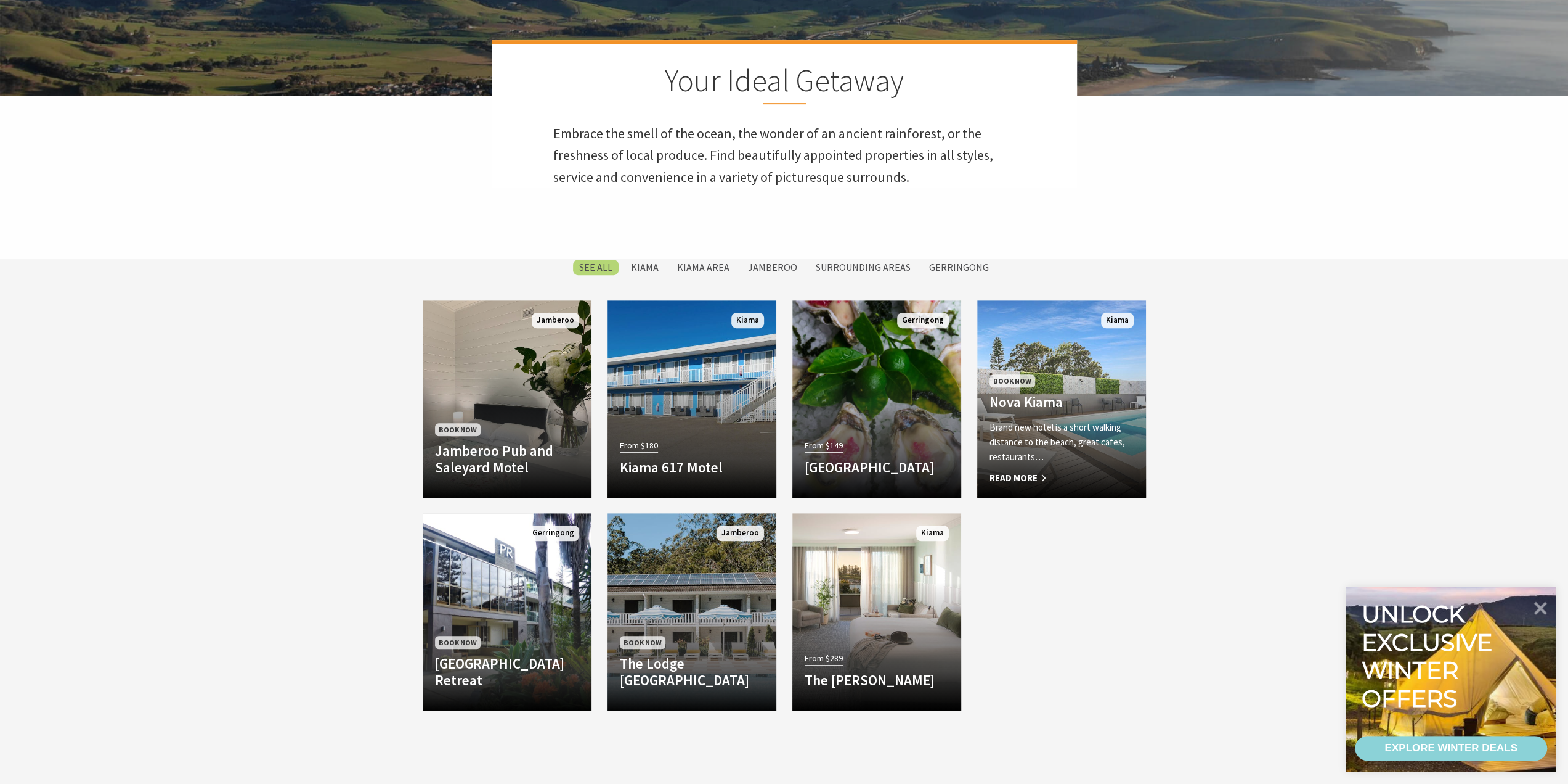
scroll to position [493, 0]
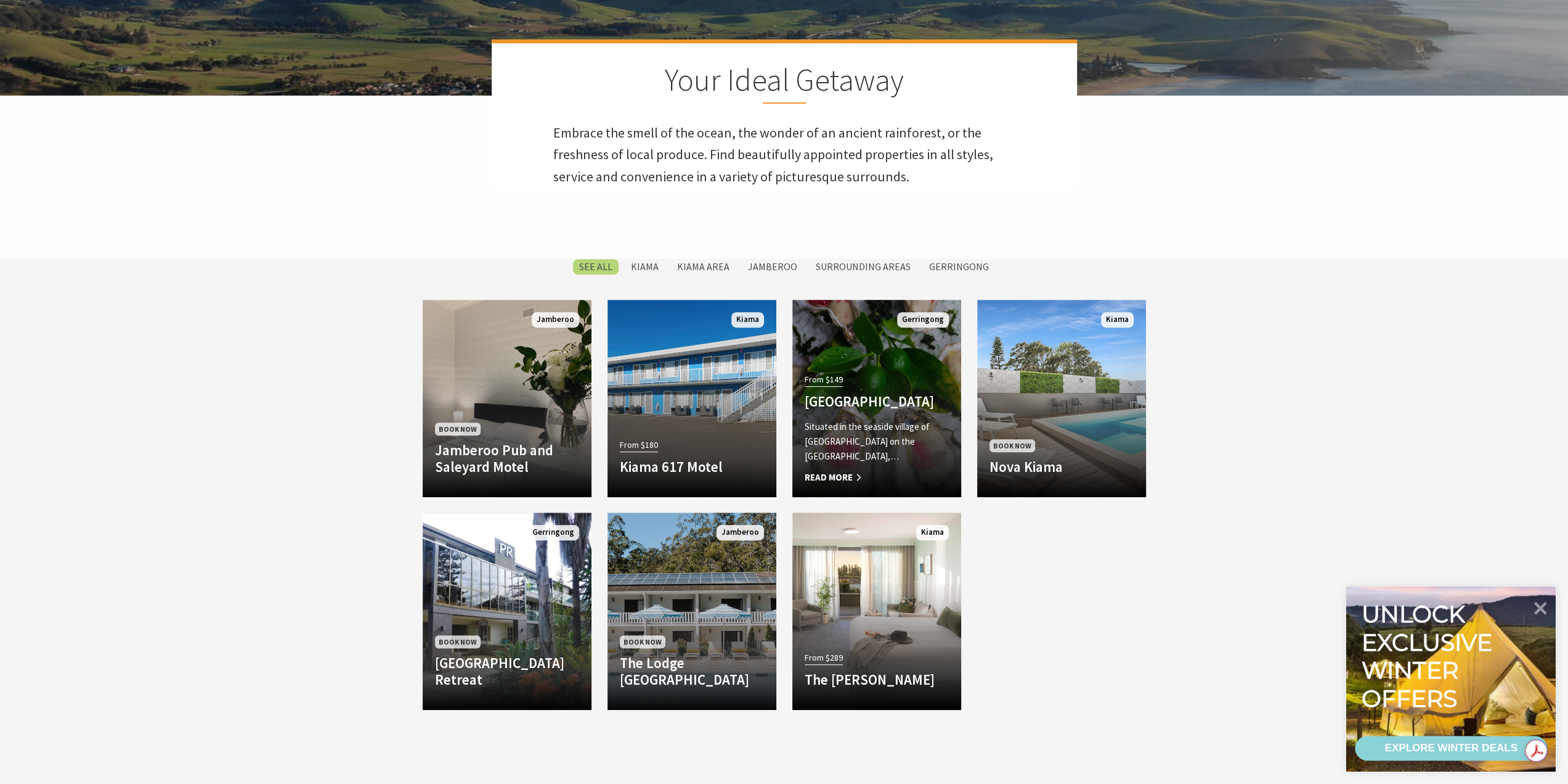
click at [870, 404] on h4 "[GEOGRAPHIC_DATA]" at bounding box center [877, 401] width 144 height 17
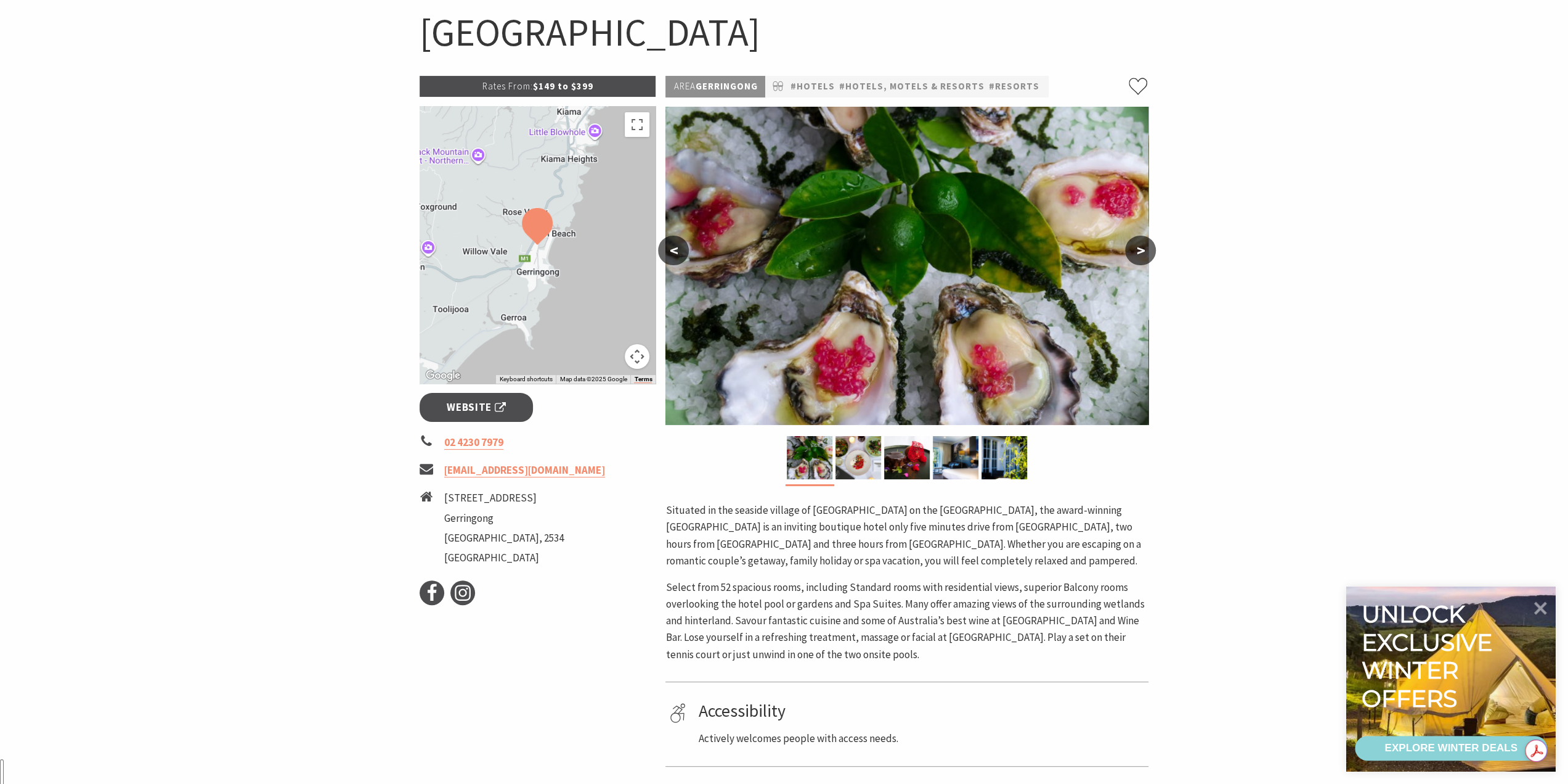
scroll to position [122, 0]
click at [471, 405] on span "Website" at bounding box center [476, 406] width 59 height 16
drag, startPoint x: 443, startPoint y: 501, endPoint x: 499, endPoint y: 517, distance: 58.2
type textarea "1 Fern Street Gerringong"
click at [499, 517] on li "1 Fern Street Gerringong New South Wales, 2534 Australia" at bounding box center [537, 528] width 237 height 79
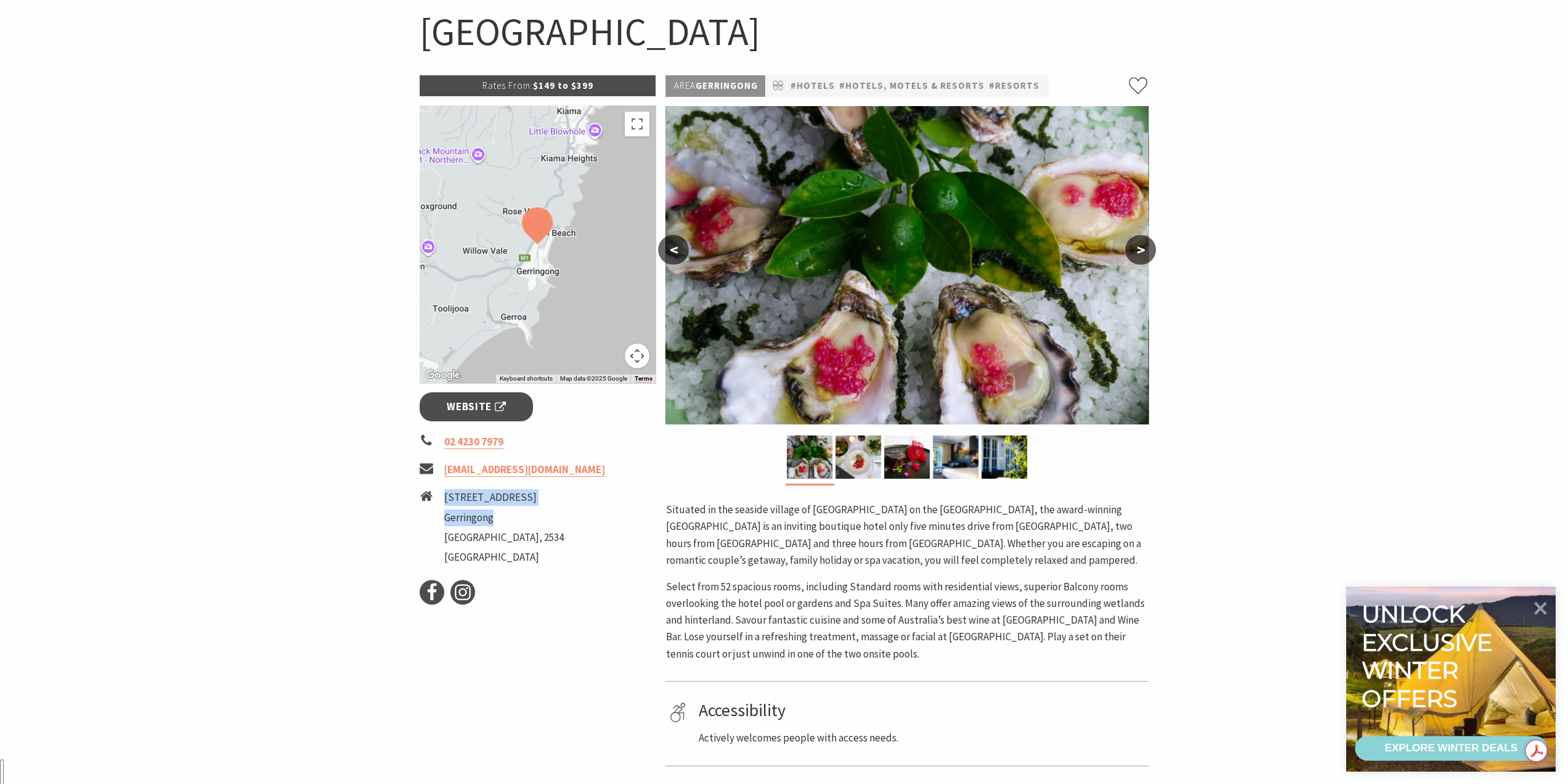
copy ul "1 Fern Street Gerringong"
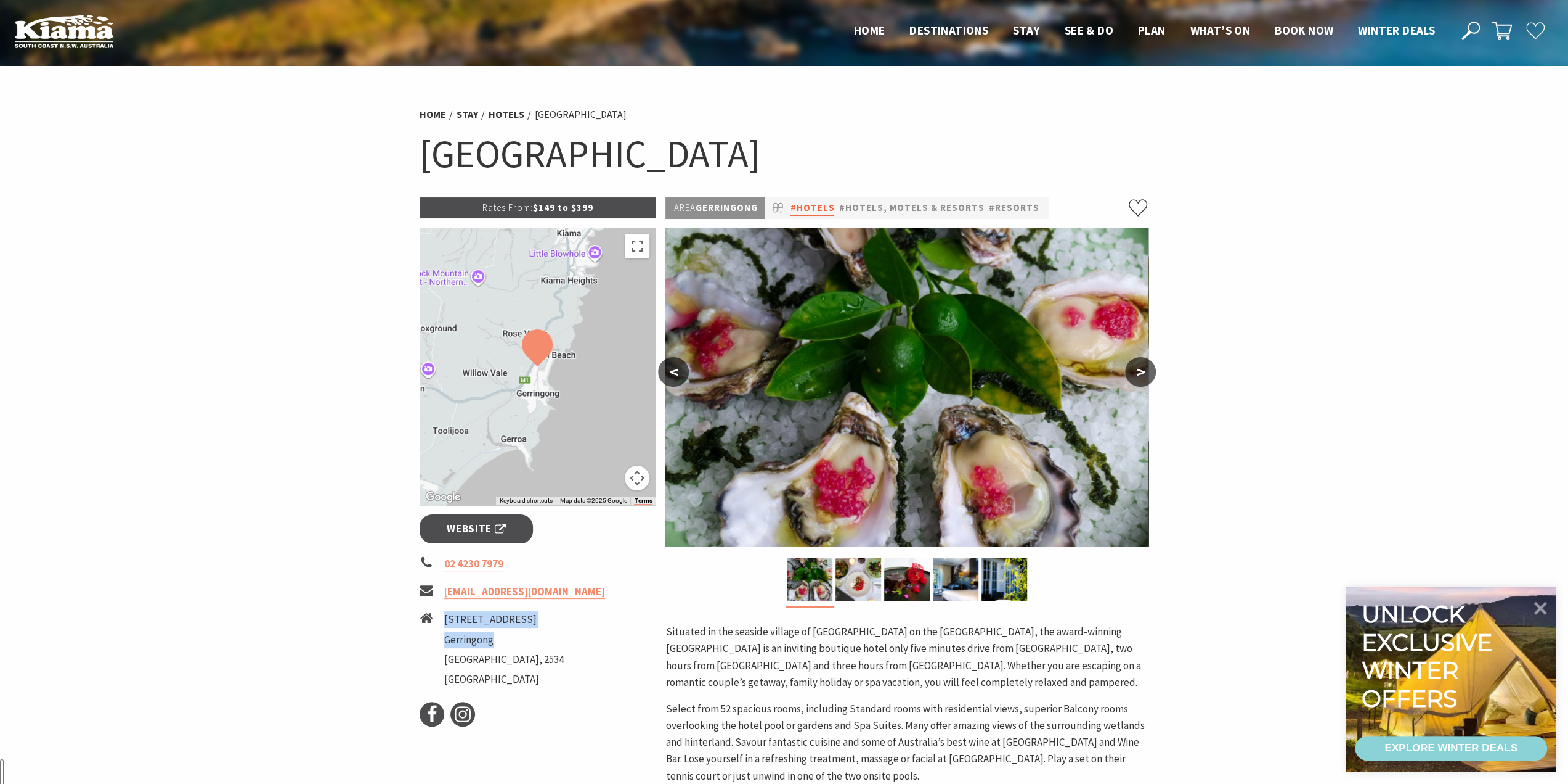
scroll to position [0, 0]
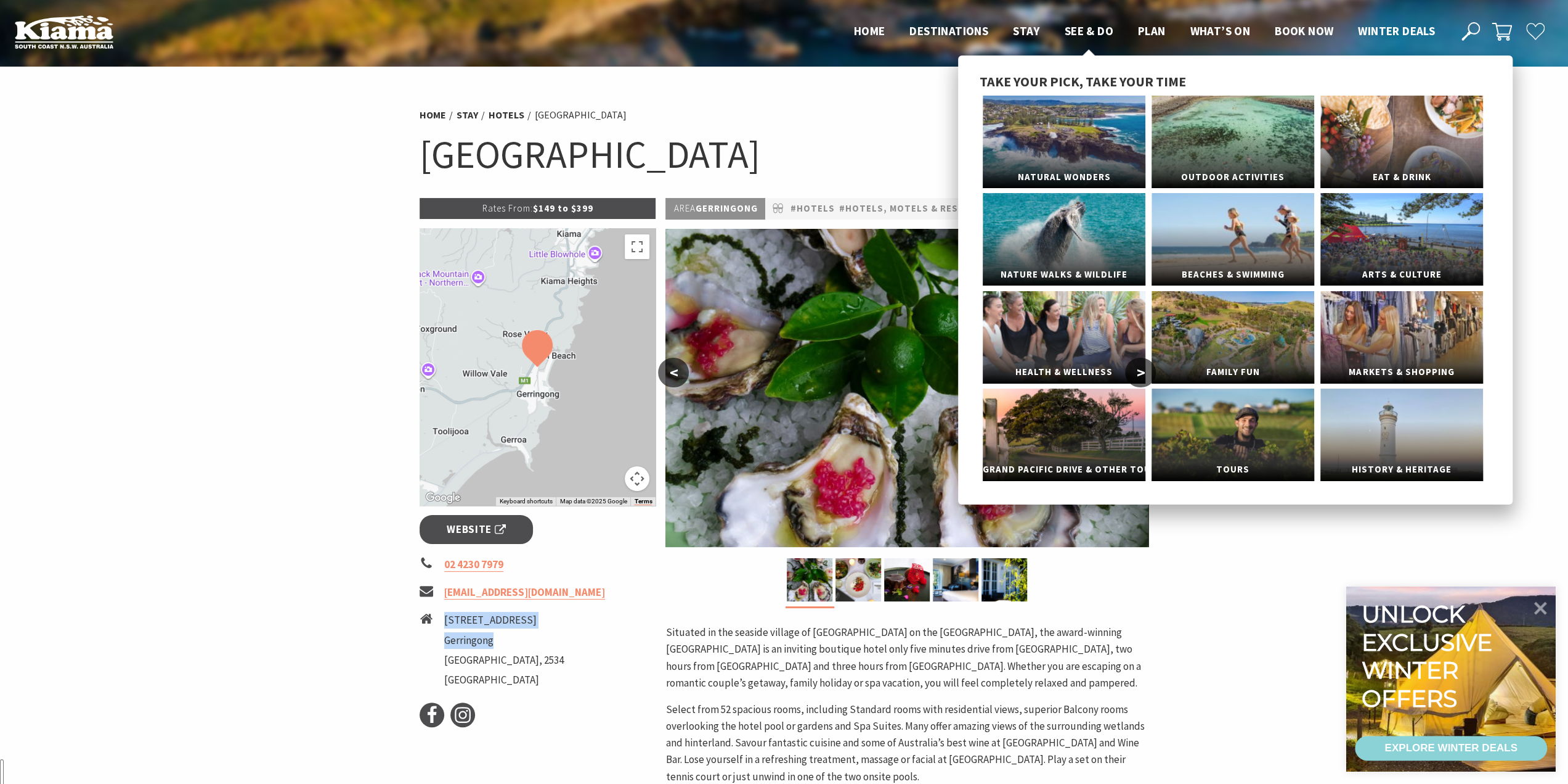
click at [1083, 30] on span "See & Do" at bounding box center [1089, 30] width 49 height 15
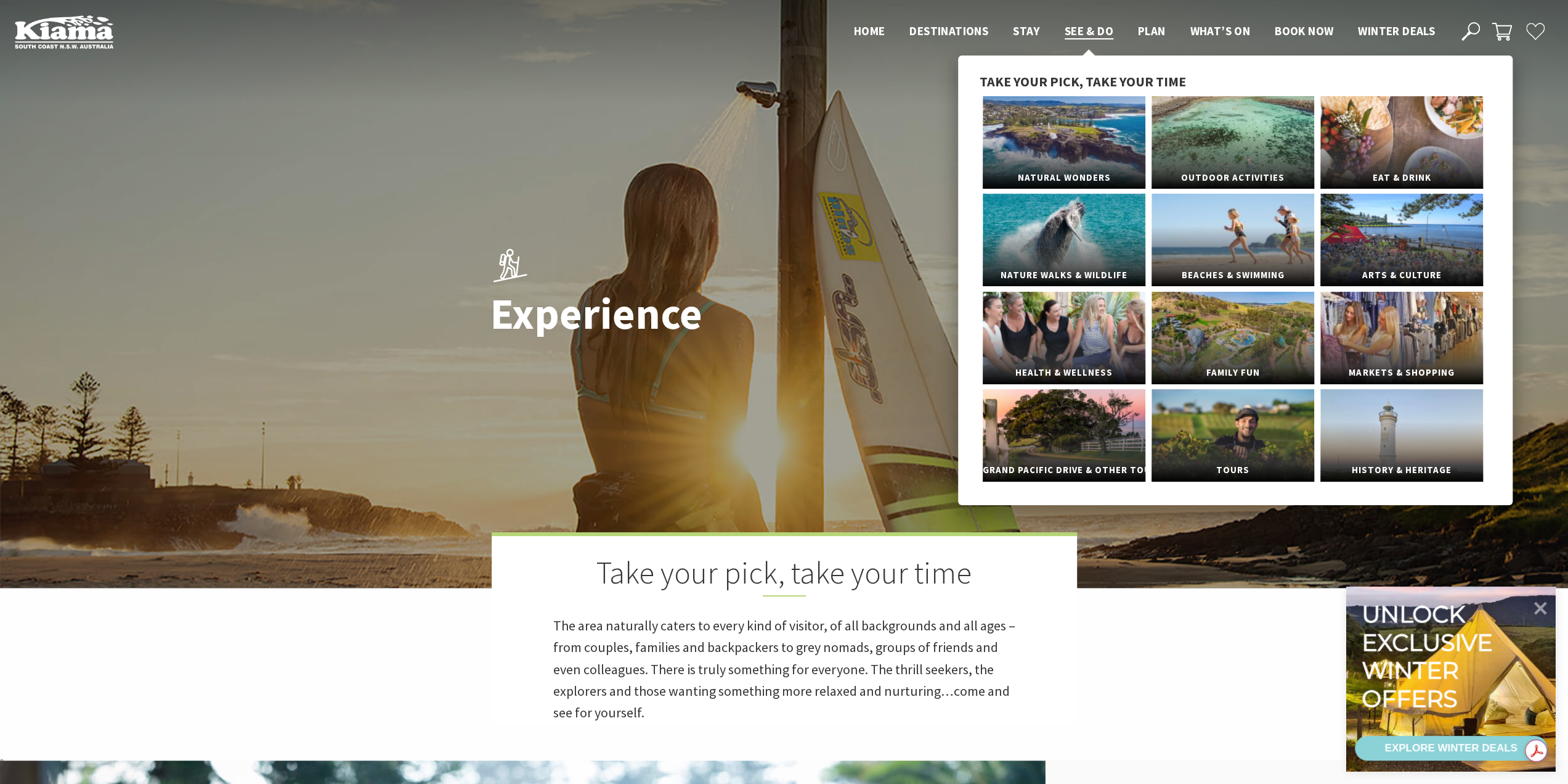
scroll to position [309, 0]
click at [1089, 242] on link "Nature Walks & Wildlife" at bounding box center [1063, 240] width 163 height 92
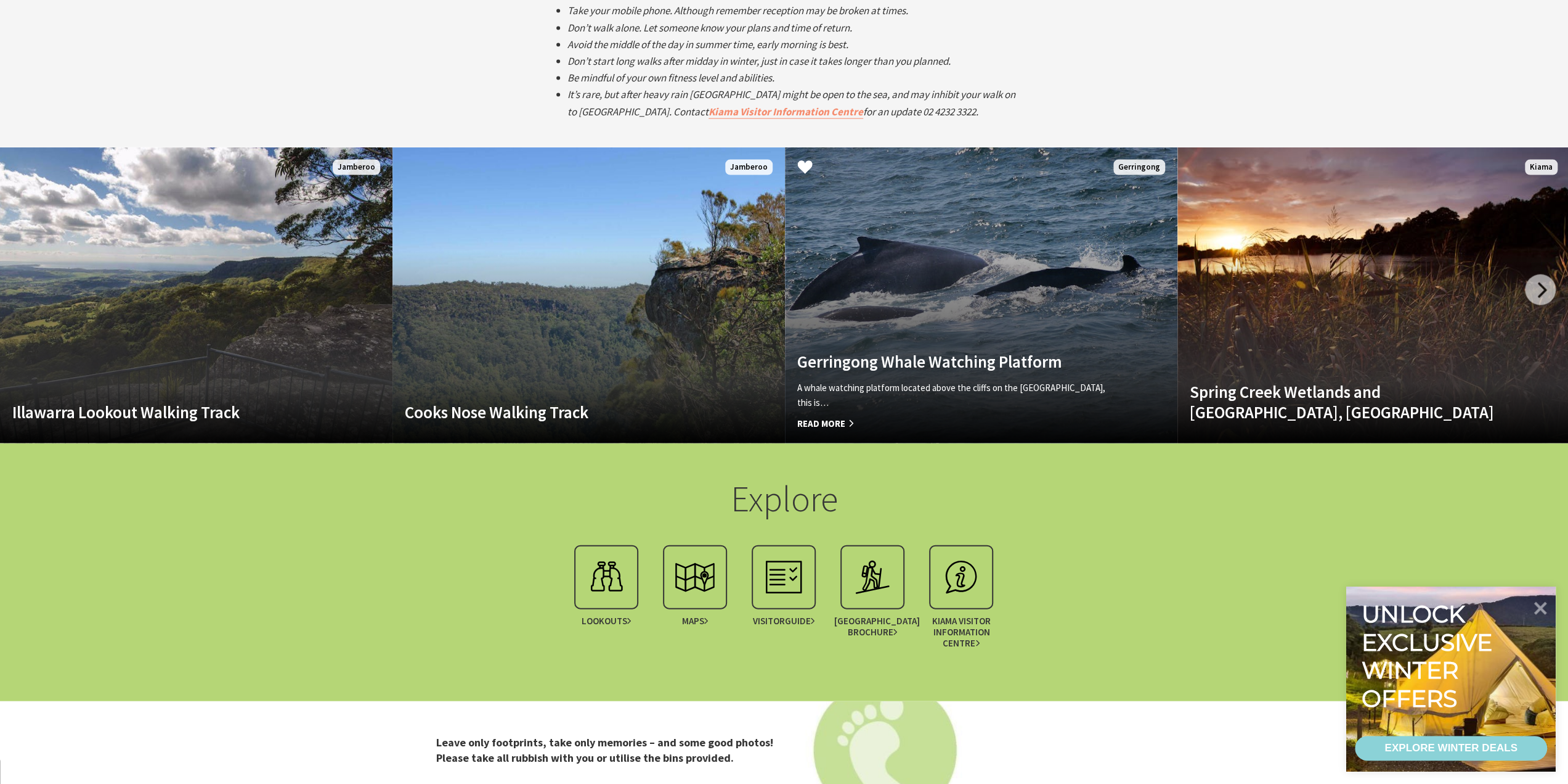
scroll to position [2465, 0]
click at [927, 327] on link "Gerringong Whale Watching Platform A whale watching platform located above the …" at bounding box center [982, 295] width 393 height 296
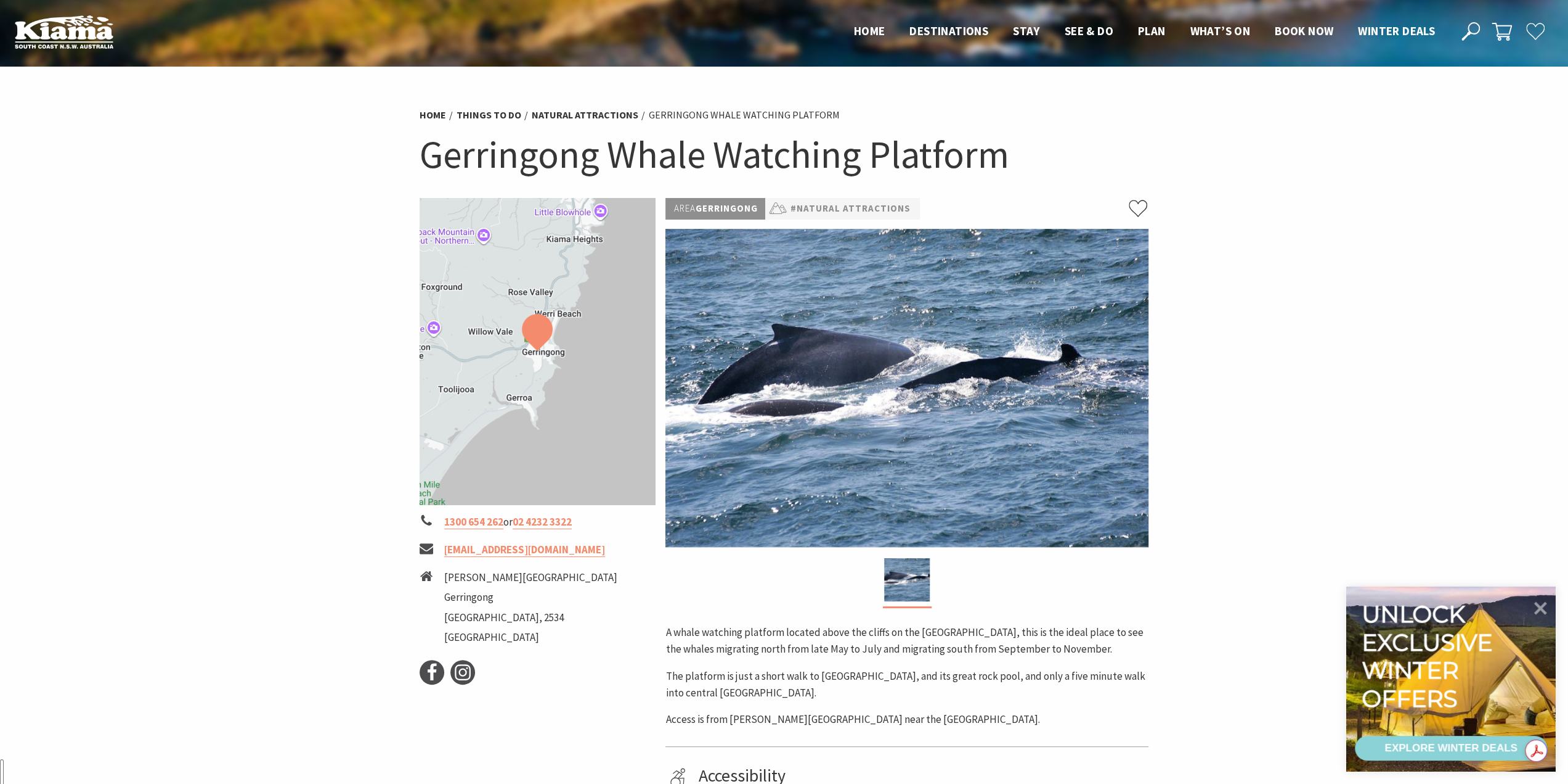
scroll to position [309, 0]
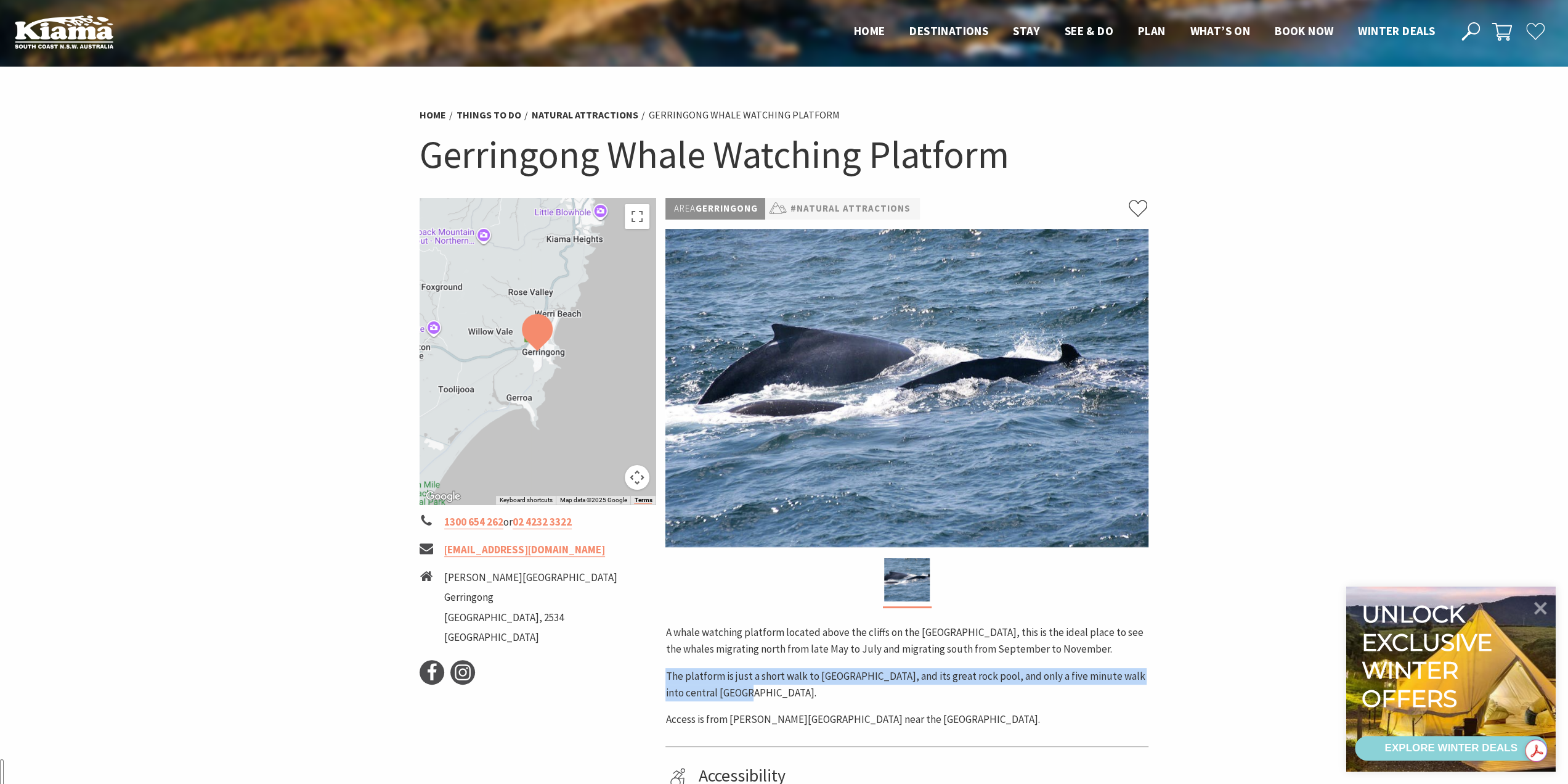
drag, startPoint x: 878, startPoint y: 686, endPoint x: 685, endPoint y: 676, distance: 193.3
type textarea "The platform is just a short walk to [GEOGRAPHIC_DATA], and its great rock pool…"
click at [664, 681] on div "Area Gerringong #Natural Attractions A whale watching platform located above th…" at bounding box center [907, 547] width 493 height 699
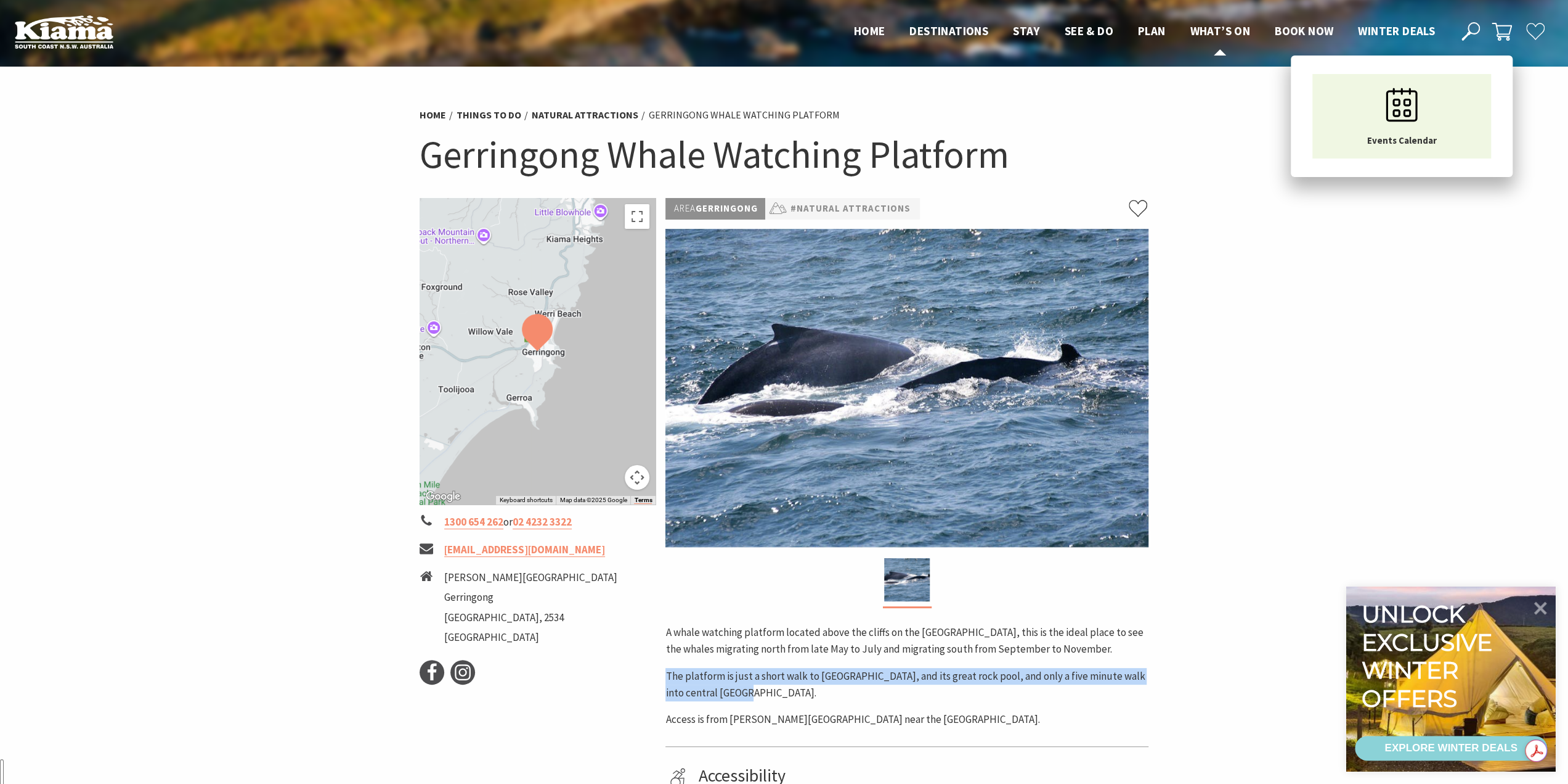
click at [1231, 29] on span "What’s On" at bounding box center [1220, 30] width 60 height 15
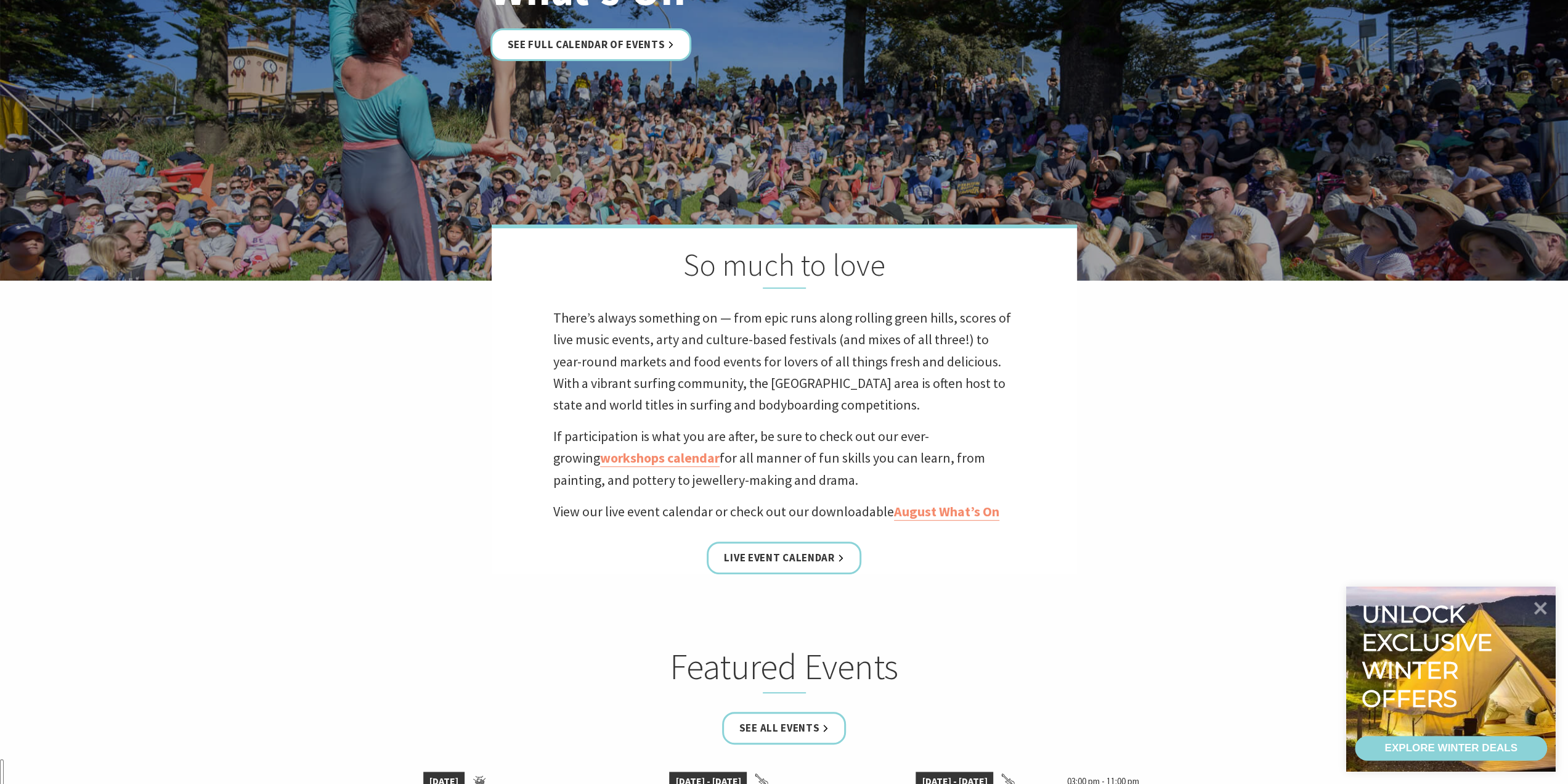
scroll to position [308, 0]
click at [599, 50] on link "See Full Calendar of Events" at bounding box center [592, 44] width 201 height 33
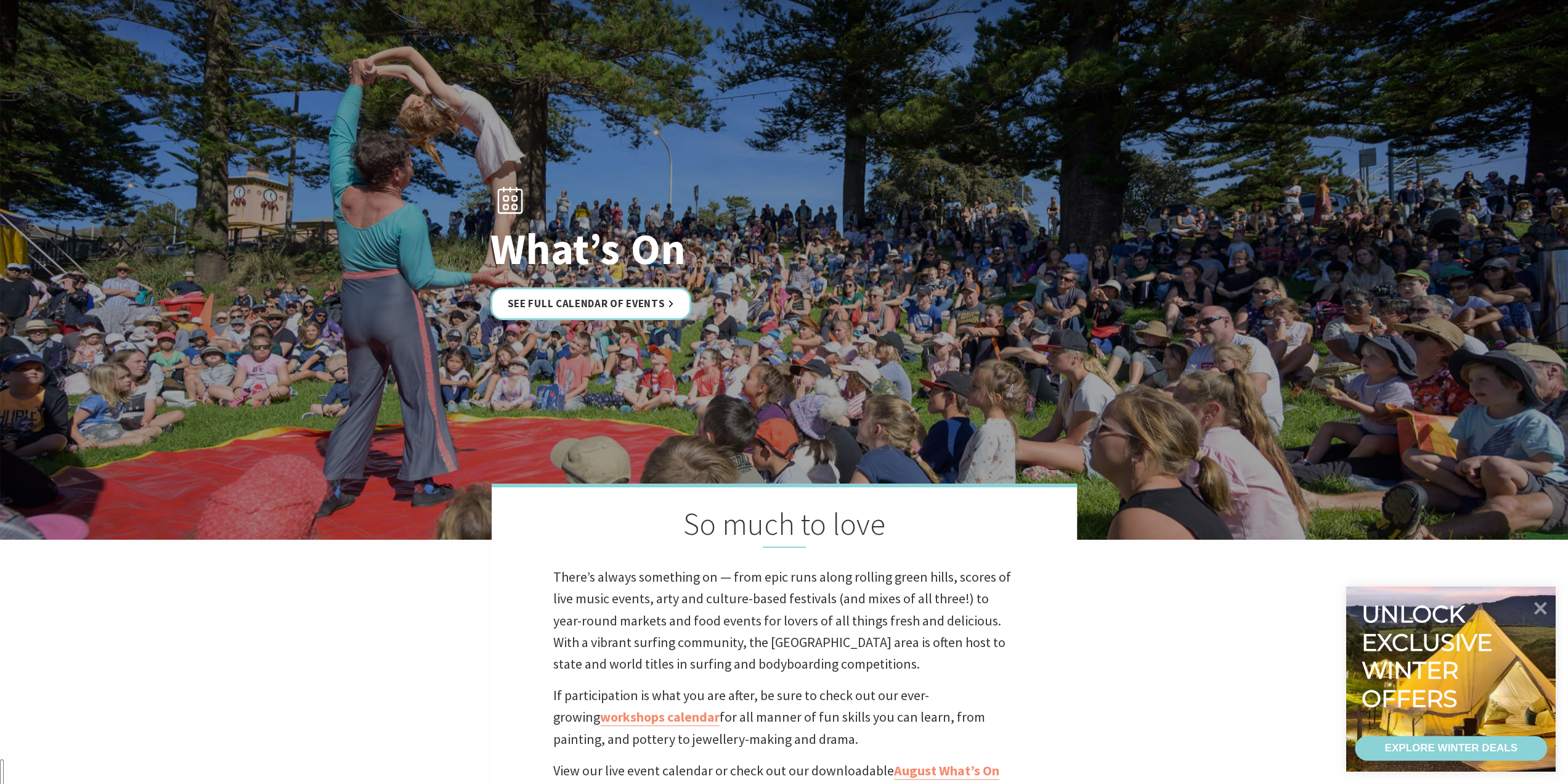
scroll to position [0, 0]
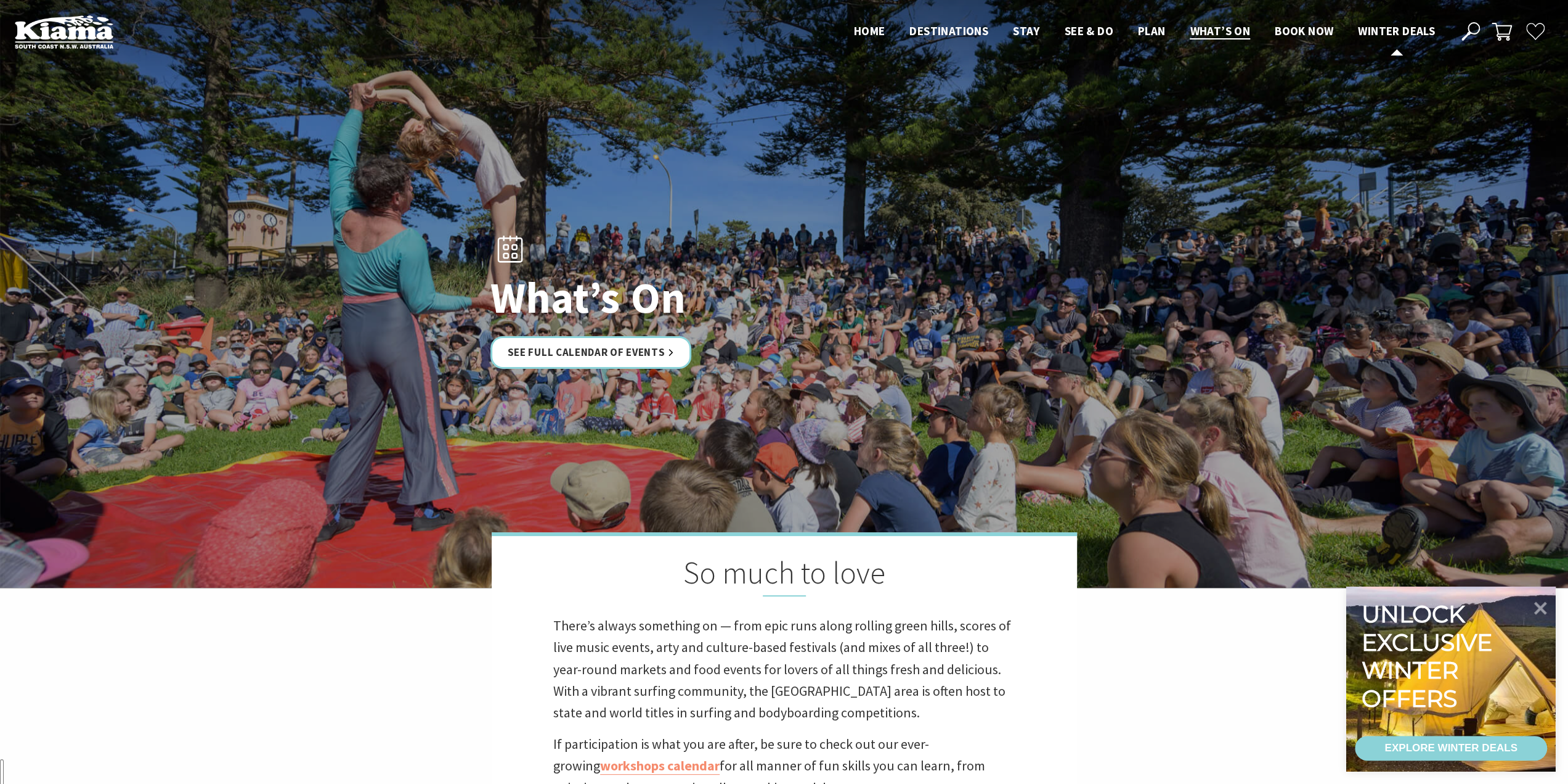
click at [1400, 34] on span "Winter Deals" at bounding box center [1396, 30] width 77 height 15
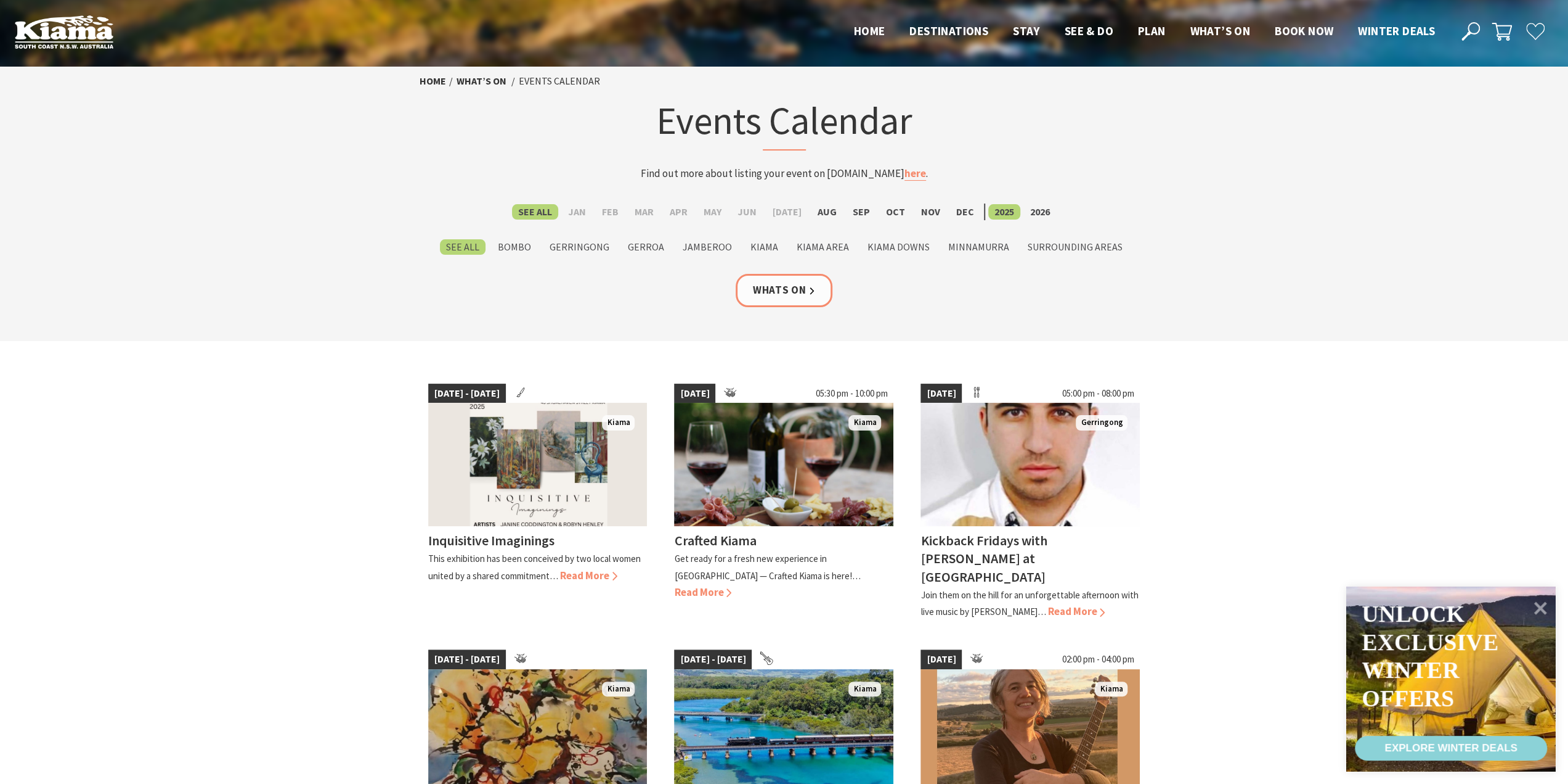
scroll to position [309, 0]
click at [855, 214] on label "Sep" at bounding box center [861, 212] width 29 height 16
click at [0, 0] on input "Sep" at bounding box center [0, 0] width 0 height 0
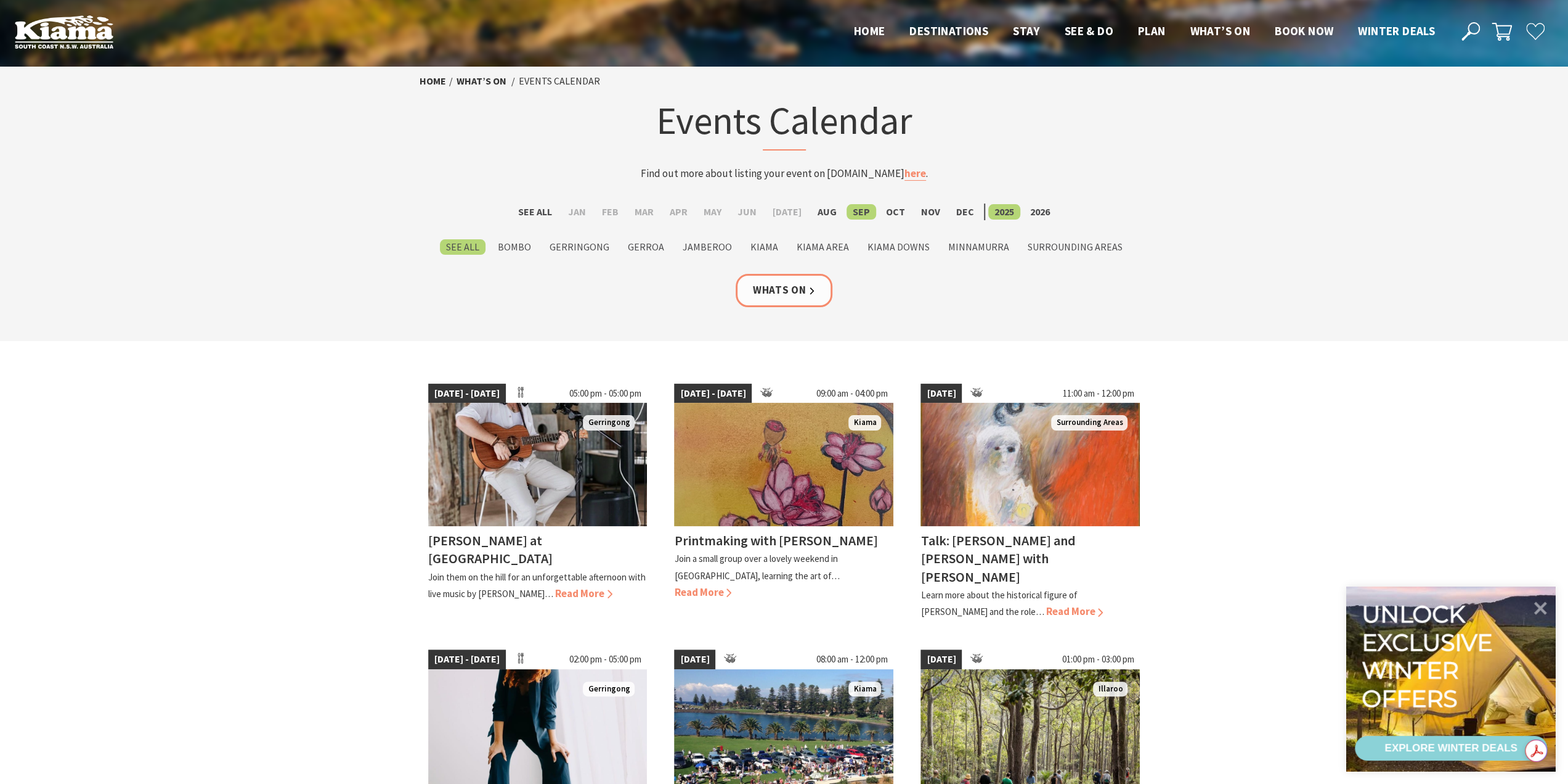
scroll to position [309, 0]
click at [532, 546] on h4 "[PERSON_NAME] at [GEOGRAPHIC_DATA]" at bounding box center [490, 549] width 125 height 35
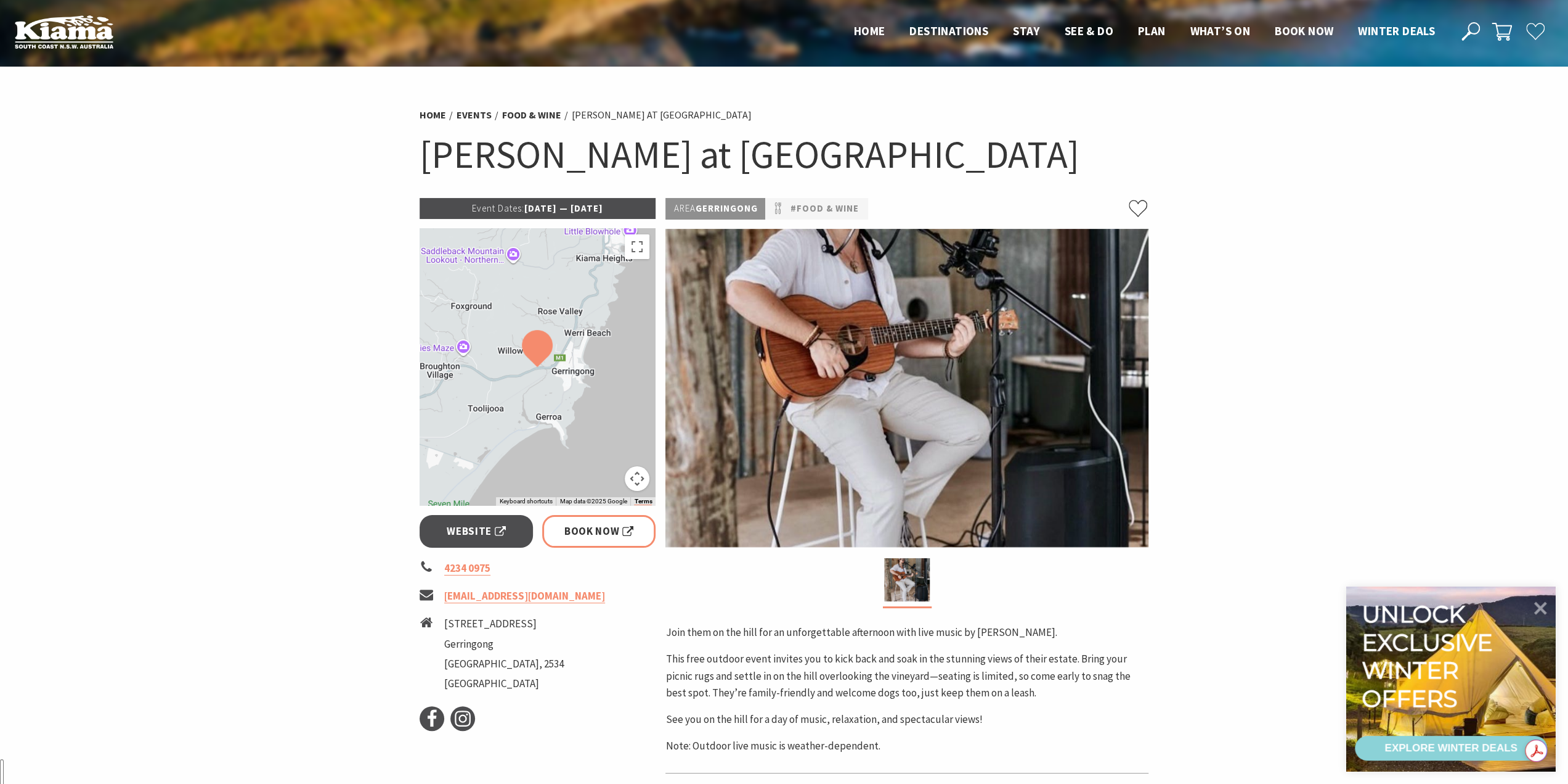
scroll to position [309, 0]
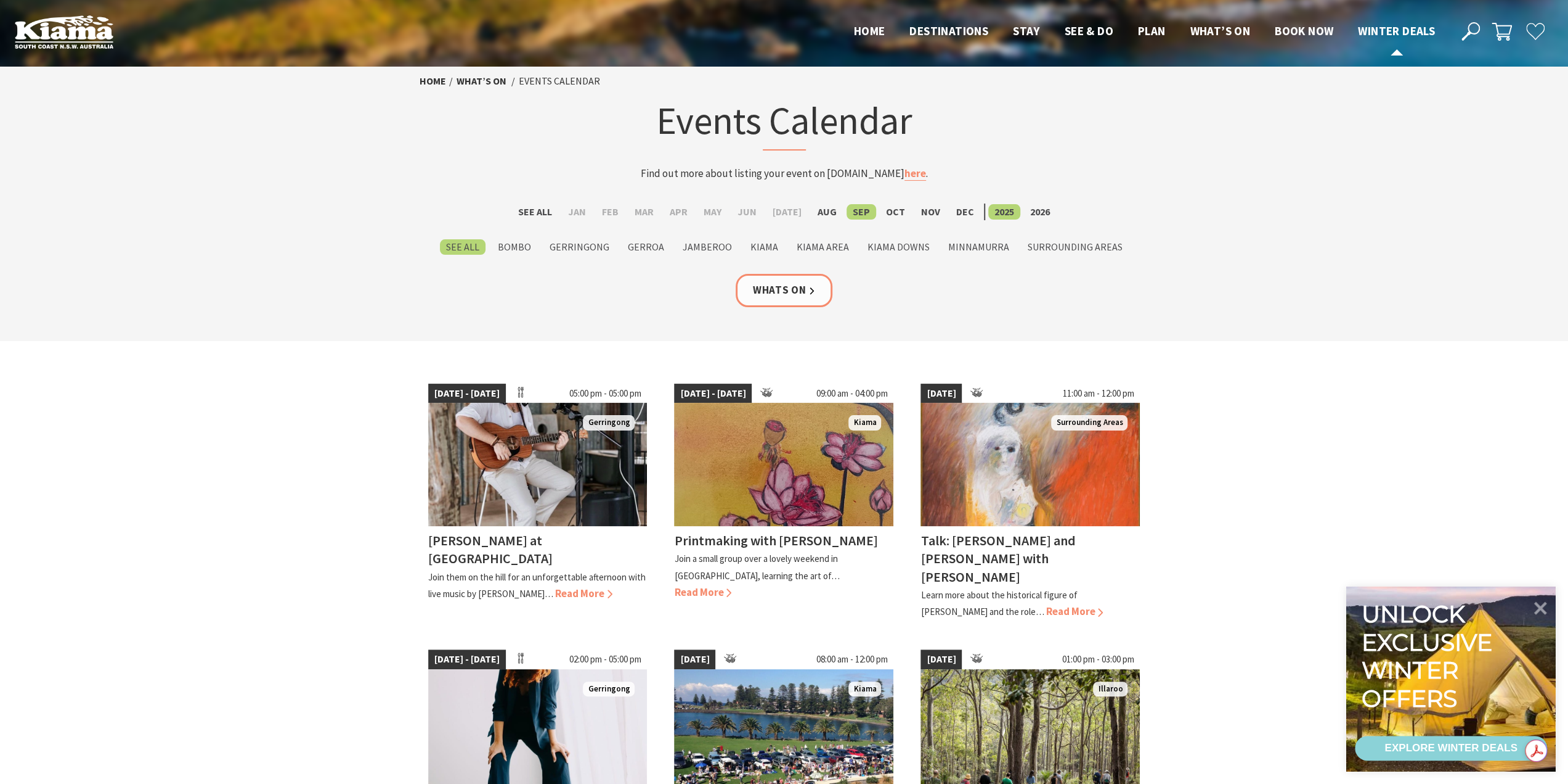
click at [1390, 33] on span "Winter Deals" at bounding box center [1396, 30] width 77 height 15
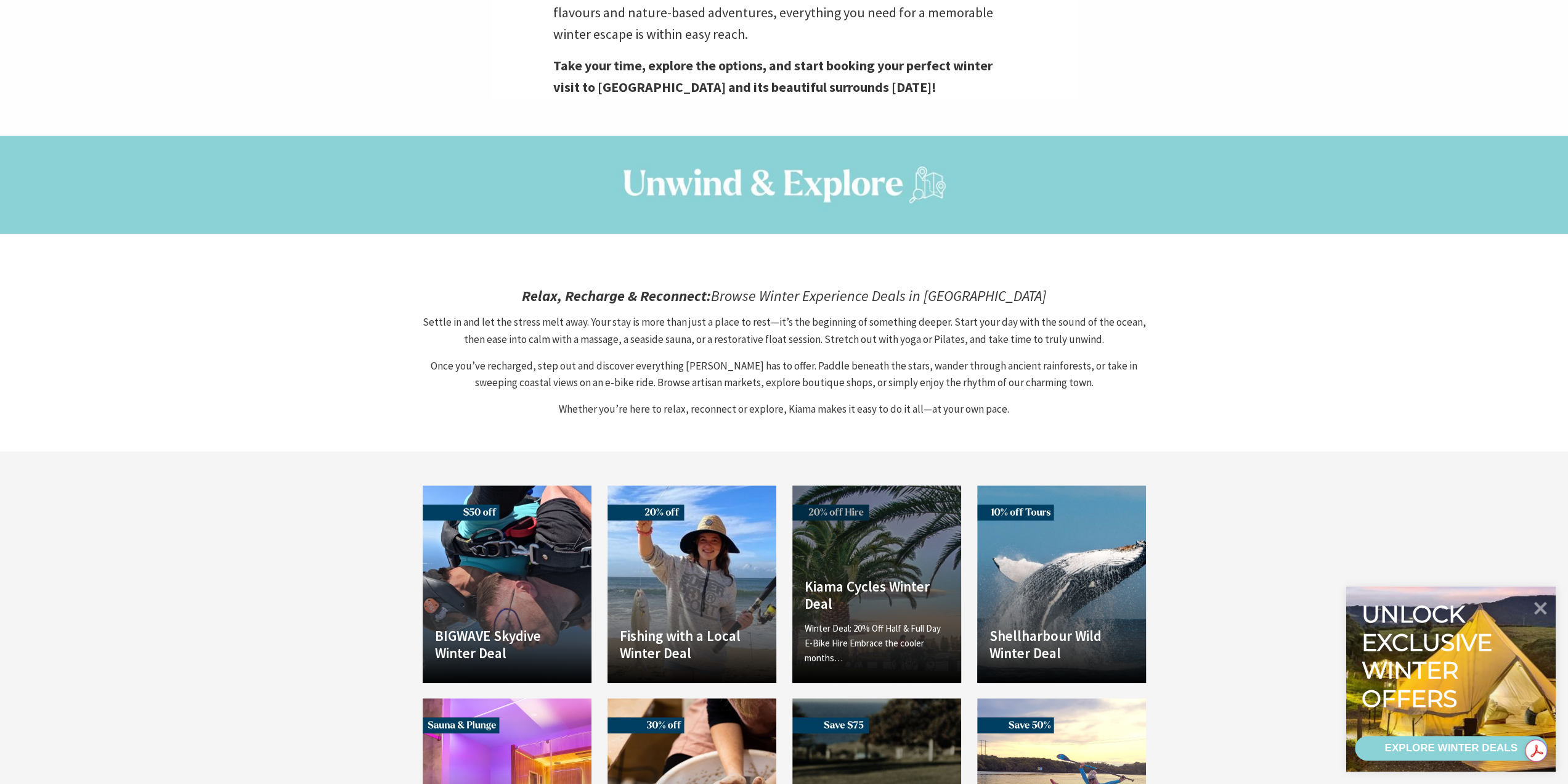
scroll to position [493, 0]
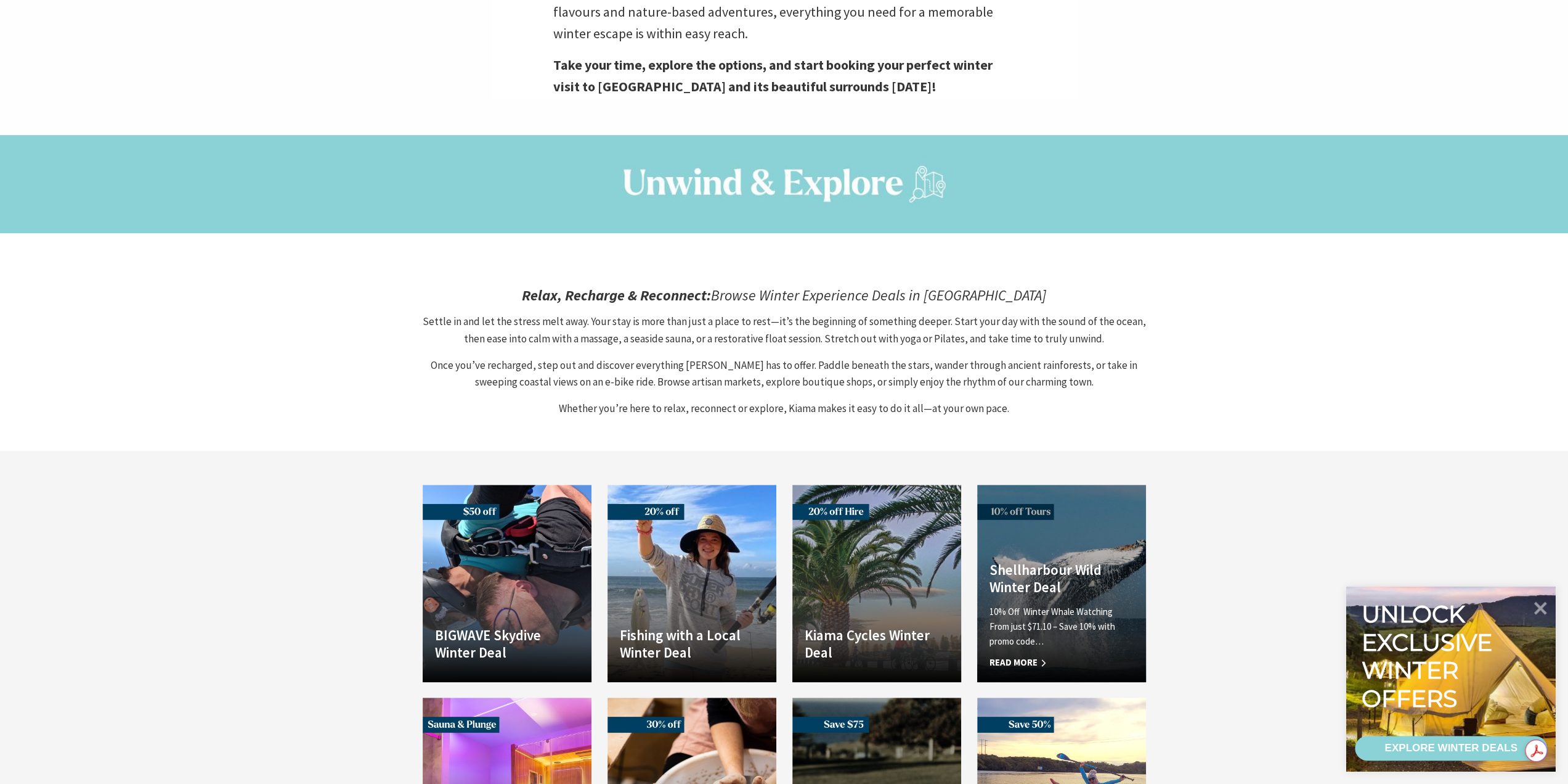
click at [1084, 604] on p "10% Off Winter Whale Watching From just $71.10 – Save 10% with promo code…" at bounding box center [1061, 626] width 144 height 45
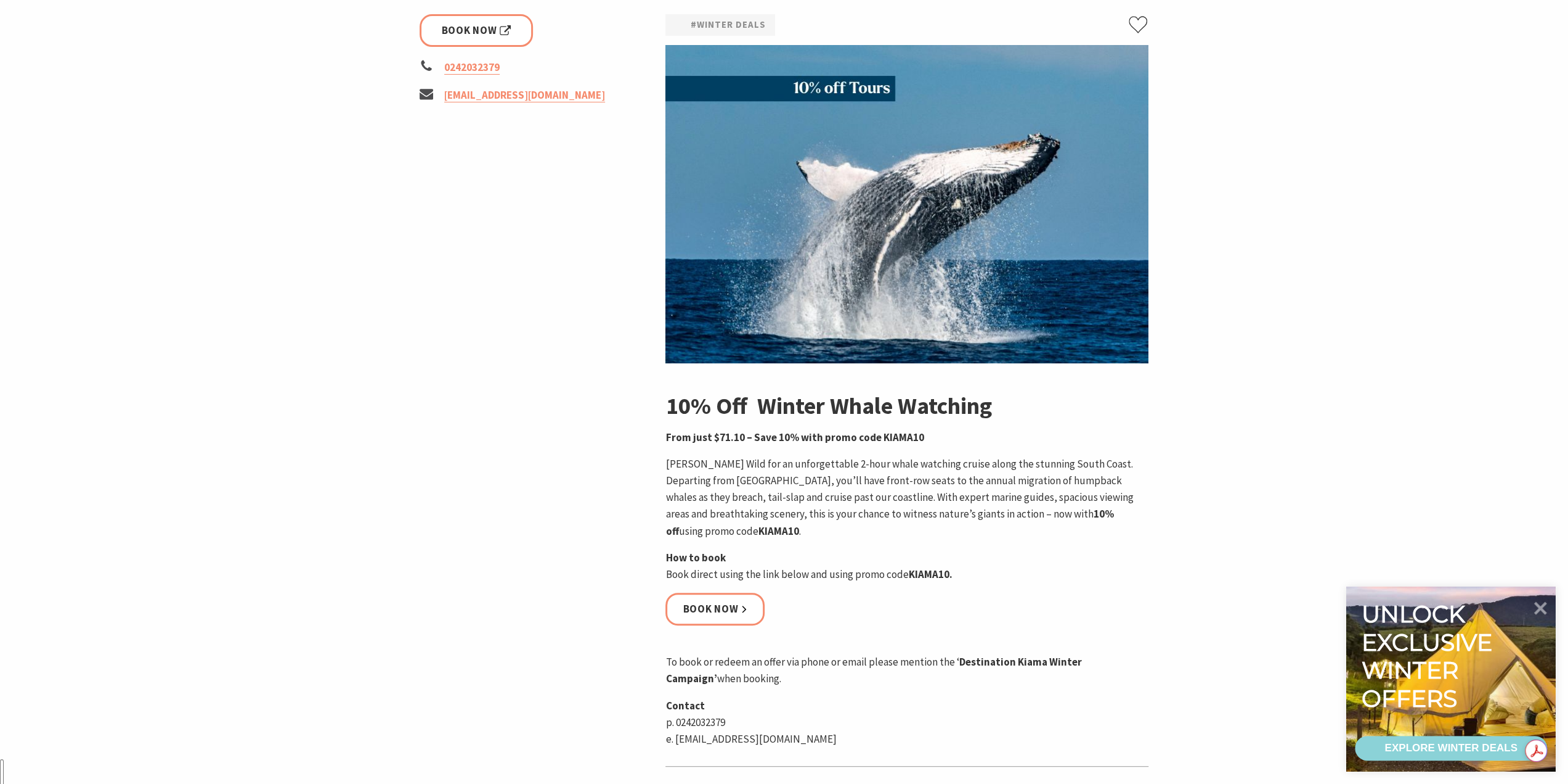
scroll to position [184, 0]
click at [711, 616] on link "Book now" at bounding box center [715, 608] width 99 height 33
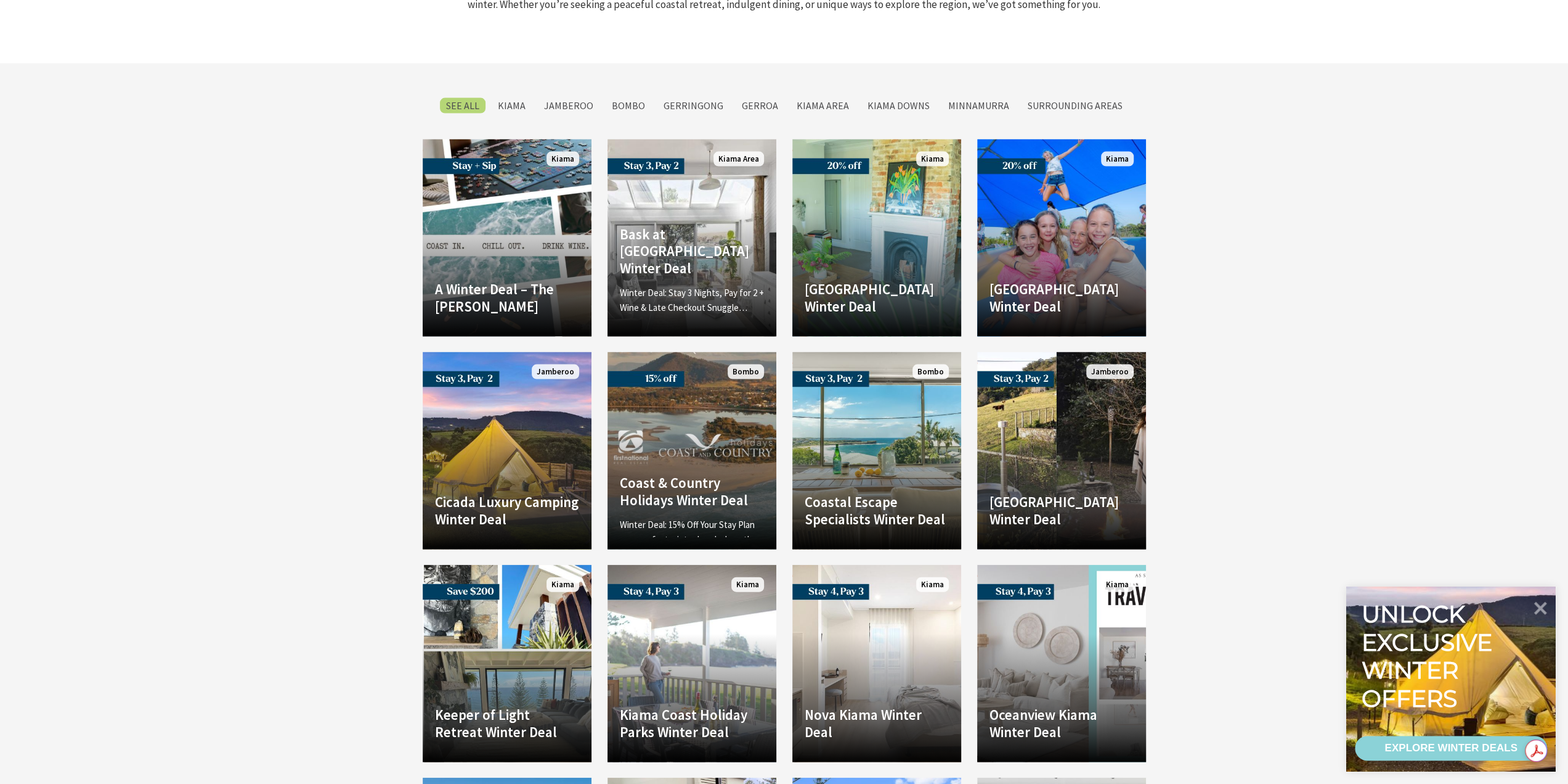
scroll to position [2280, 0]
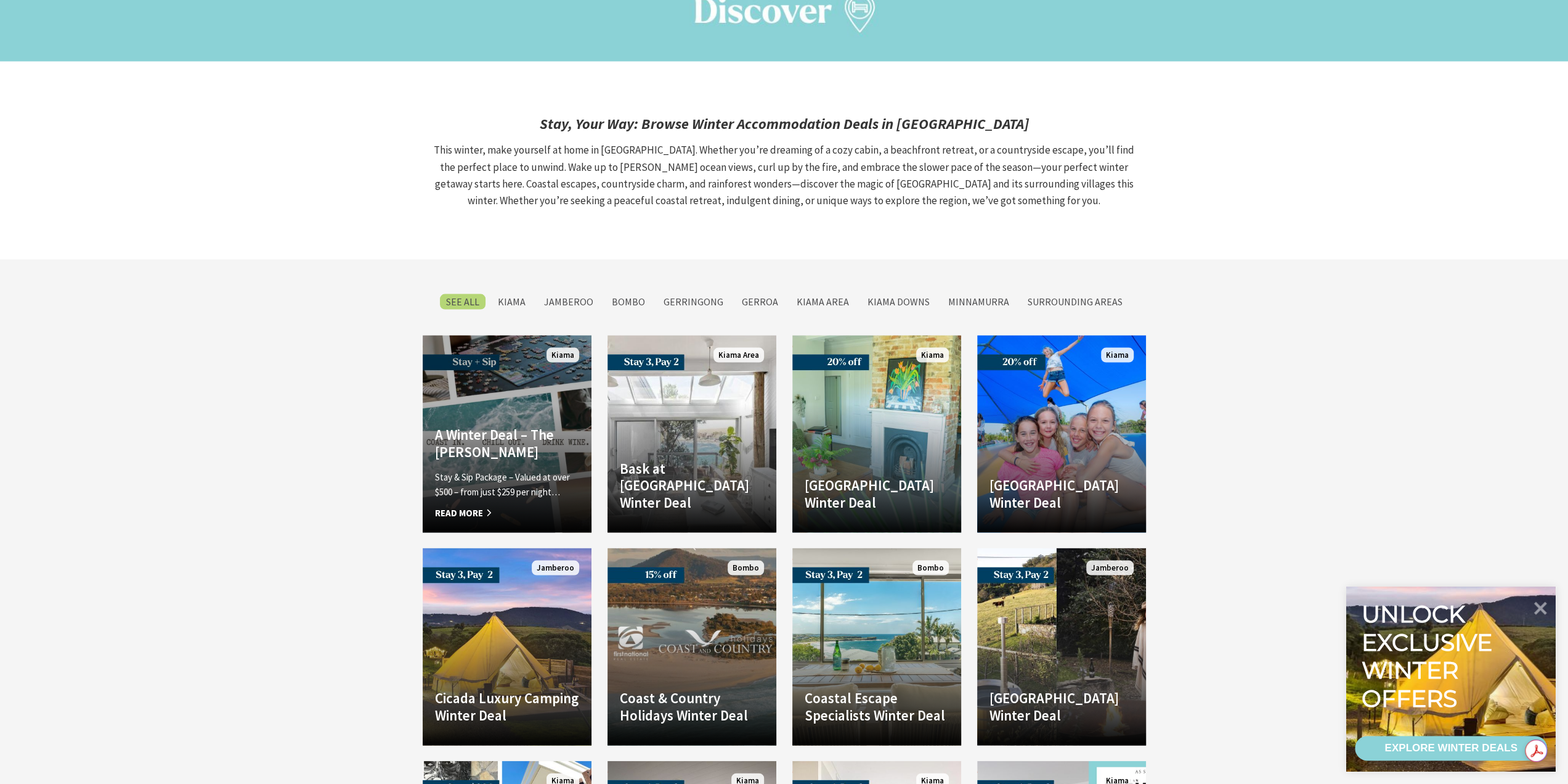
click at [535, 365] on link "Another Image Used A Winter Deal – The Sebel Kiama Stay & Sip Package – Valued …" at bounding box center [507, 433] width 169 height 197
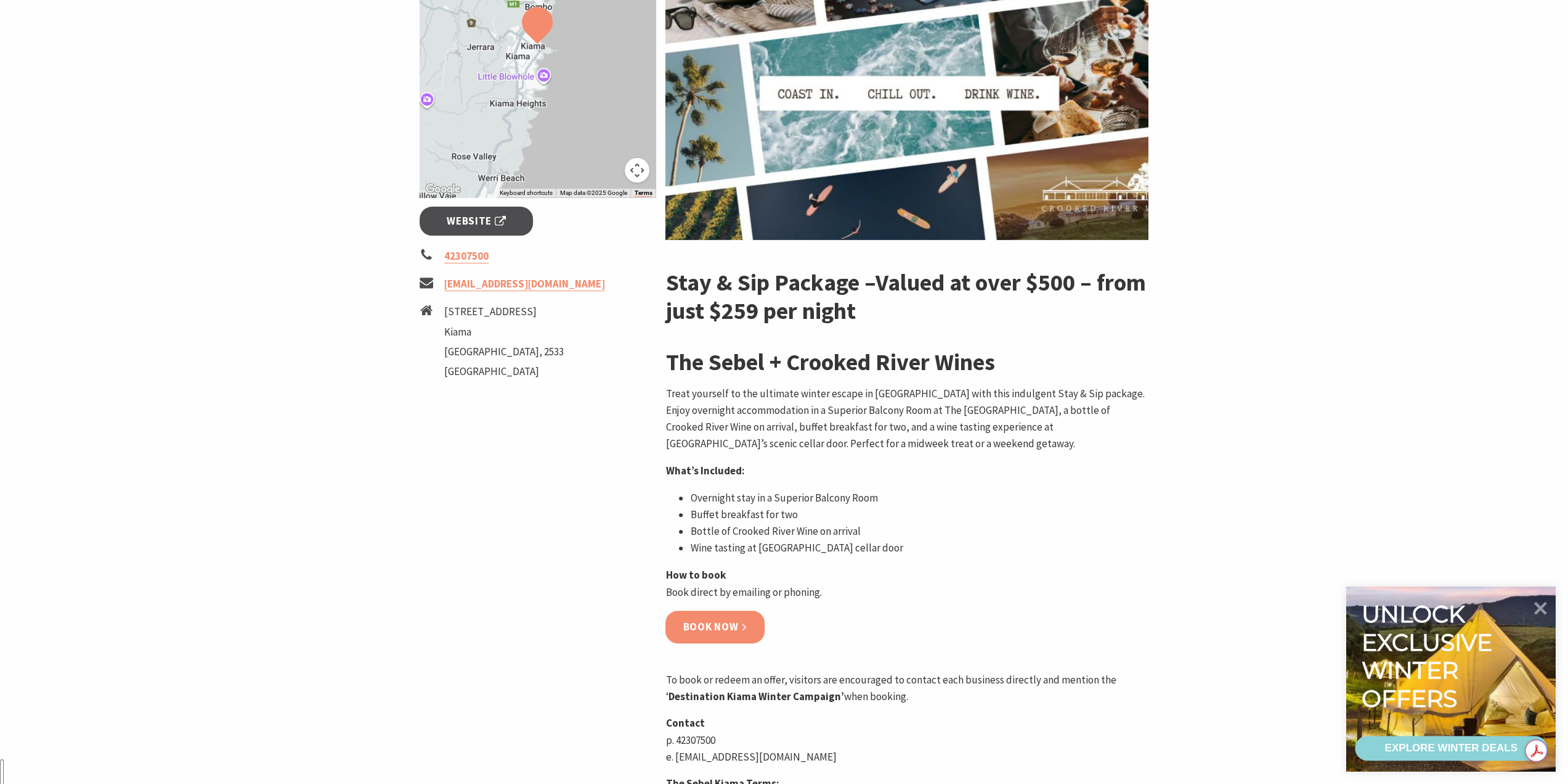
scroll to position [308, 0]
click at [734, 621] on link "Book now" at bounding box center [715, 626] width 99 height 33
click at [722, 636] on link "Book now" at bounding box center [715, 626] width 99 height 33
click at [708, 633] on link "Book now" at bounding box center [715, 626] width 99 height 33
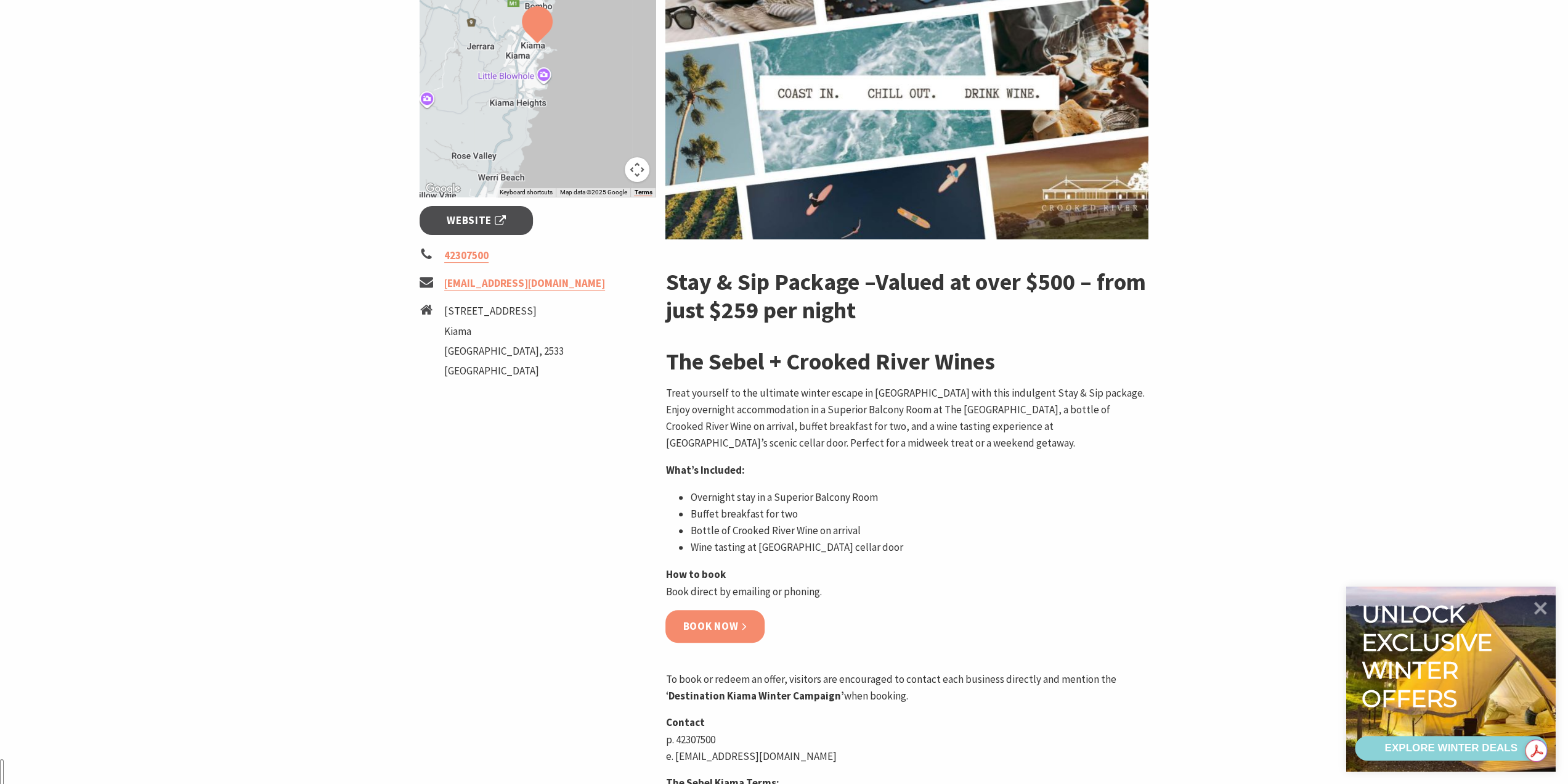
click at [708, 633] on link "Book now" at bounding box center [715, 626] width 99 height 33
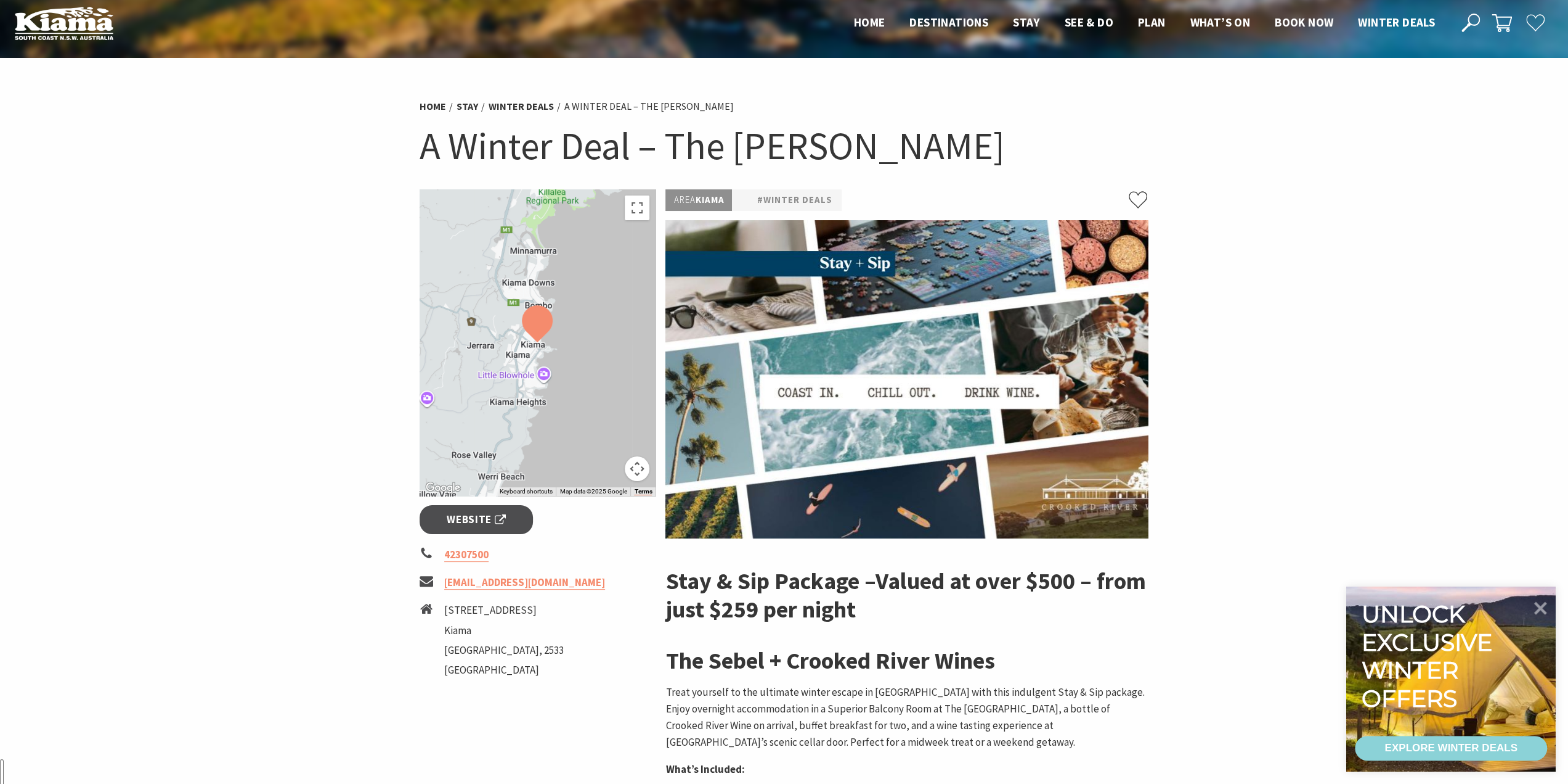
scroll to position [0, 0]
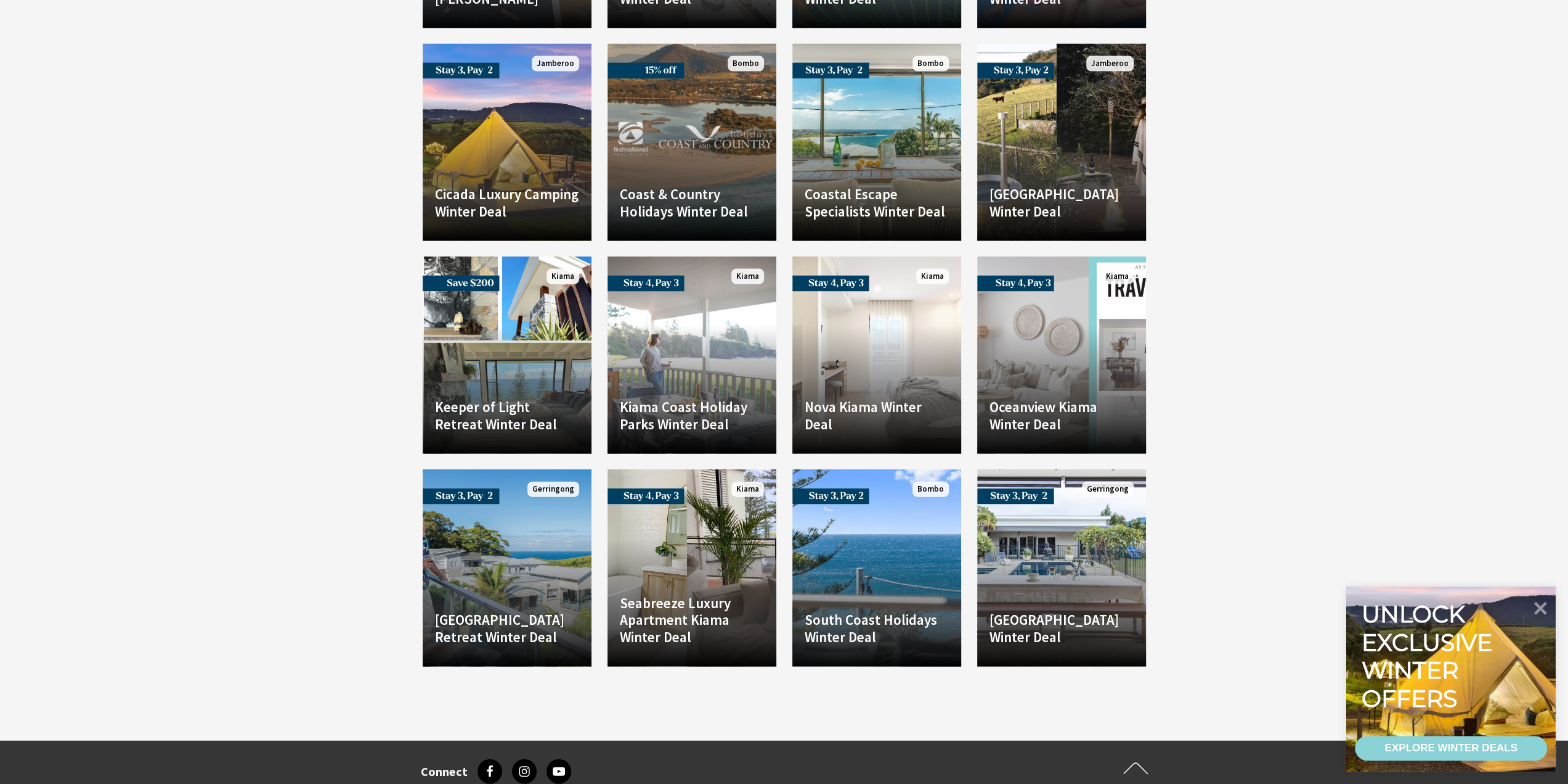
scroll to position [2587, 0]
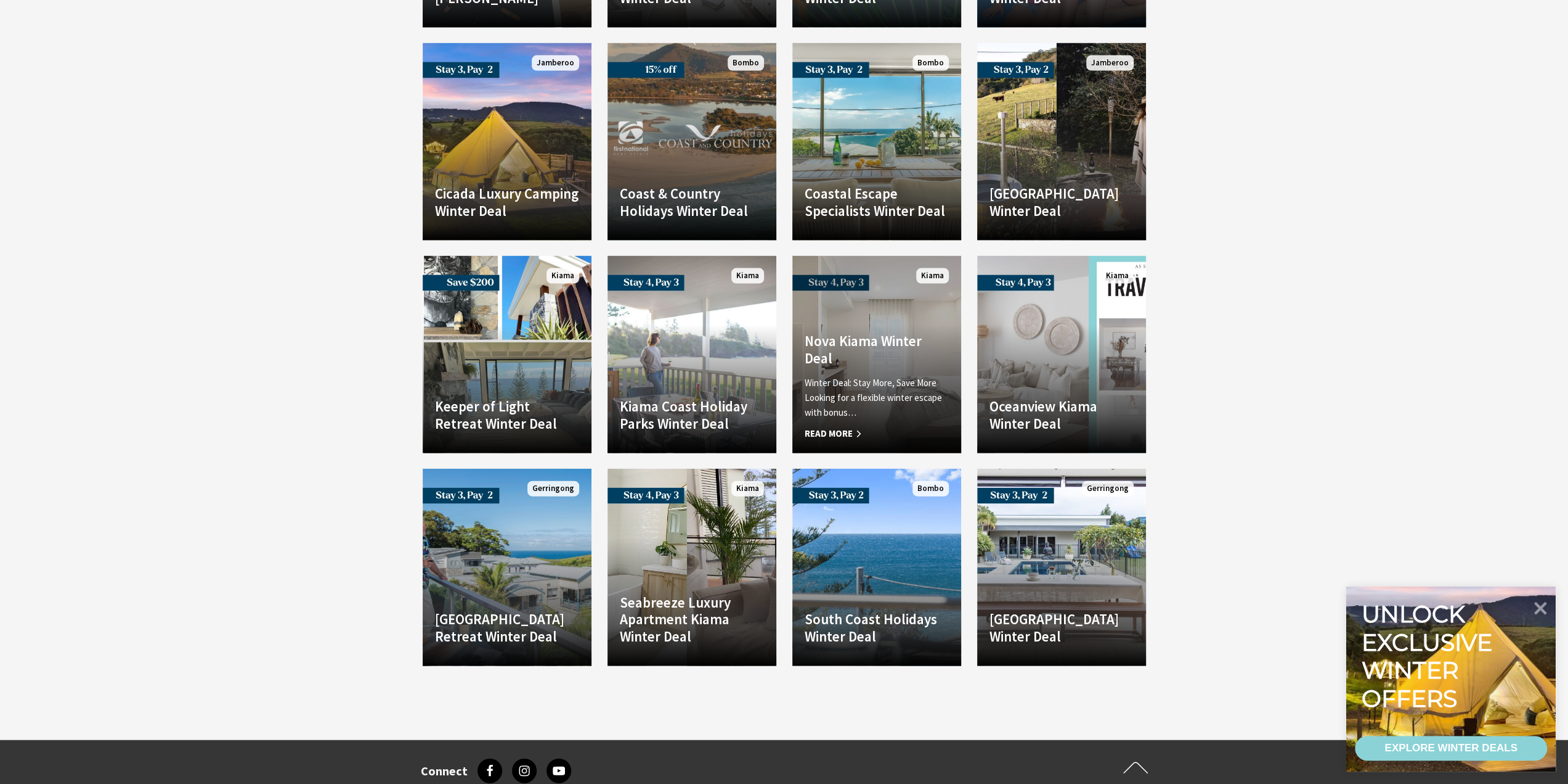
click at [864, 383] on p "Winter Deal: Stay More, Save More Looking for a flexible winter escape with bon…" at bounding box center [877, 398] width 144 height 45
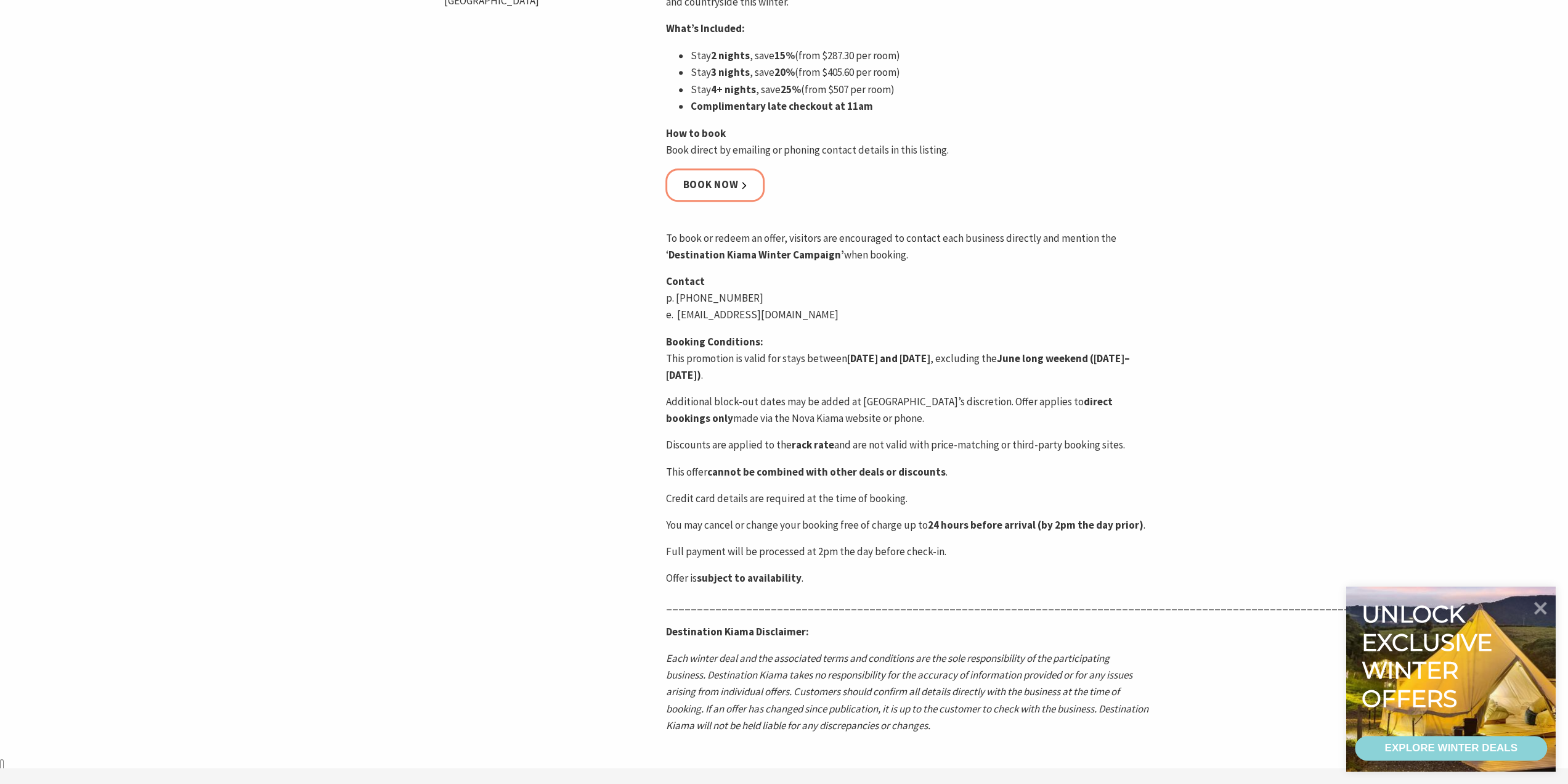
scroll to position [678, 0]
click at [701, 183] on link "Book now" at bounding box center [715, 184] width 99 height 33
click at [701, 184] on link "Book now" at bounding box center [715, 184] width 99 height 33
click at [701, 184] on link "Book now" at bounding box center [715, 184] width 99 height 33
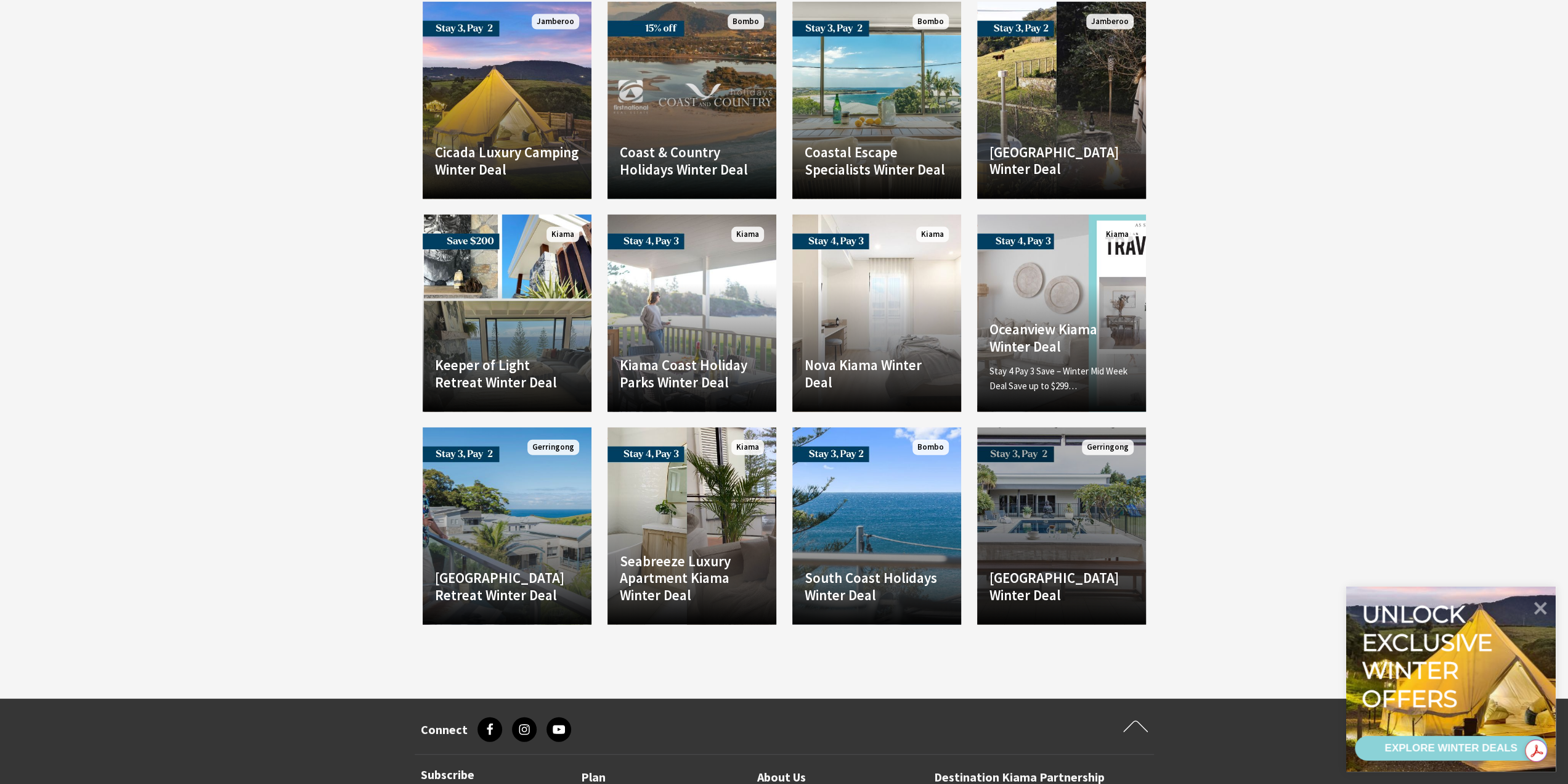
scroll to position [2587, 0]
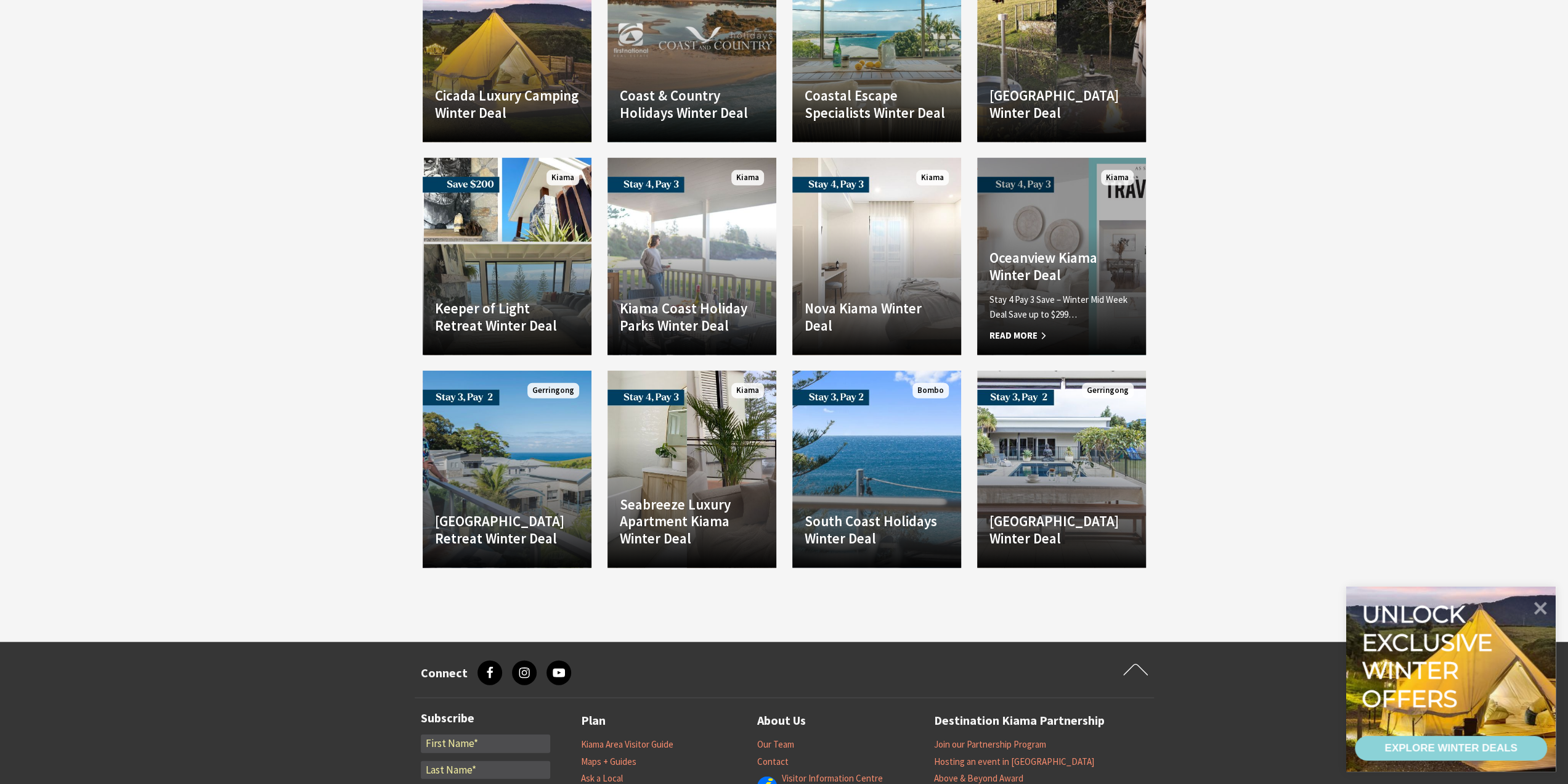
click at [1063, 250] on div "Oceanview Kiama Winter Deal Stay 4 Pay 3 Save – Winter Mid Week Deal Save up to…" at bounding box center [1062, 296] width 169 height 94
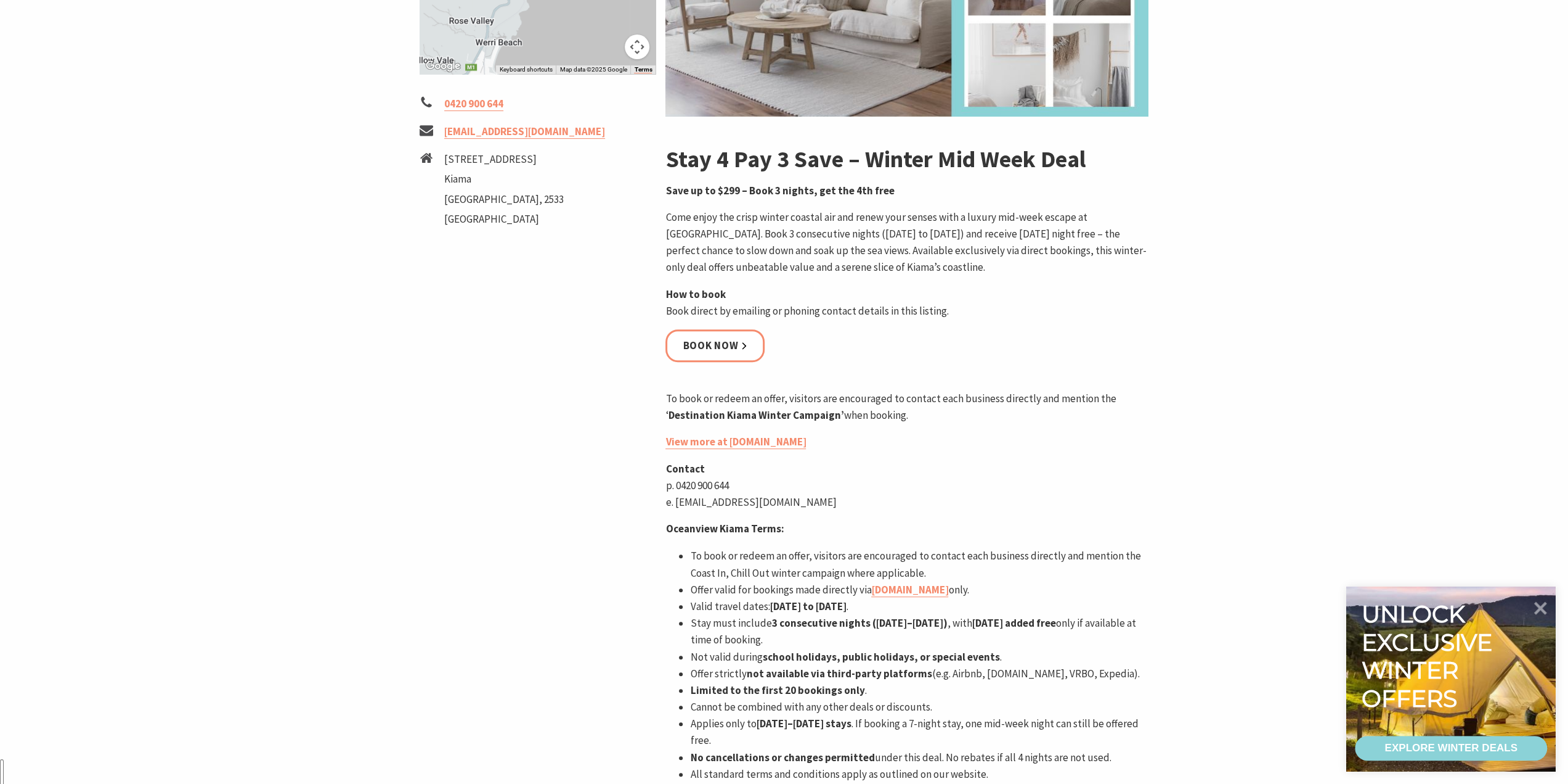
scroll to position [430, 0]
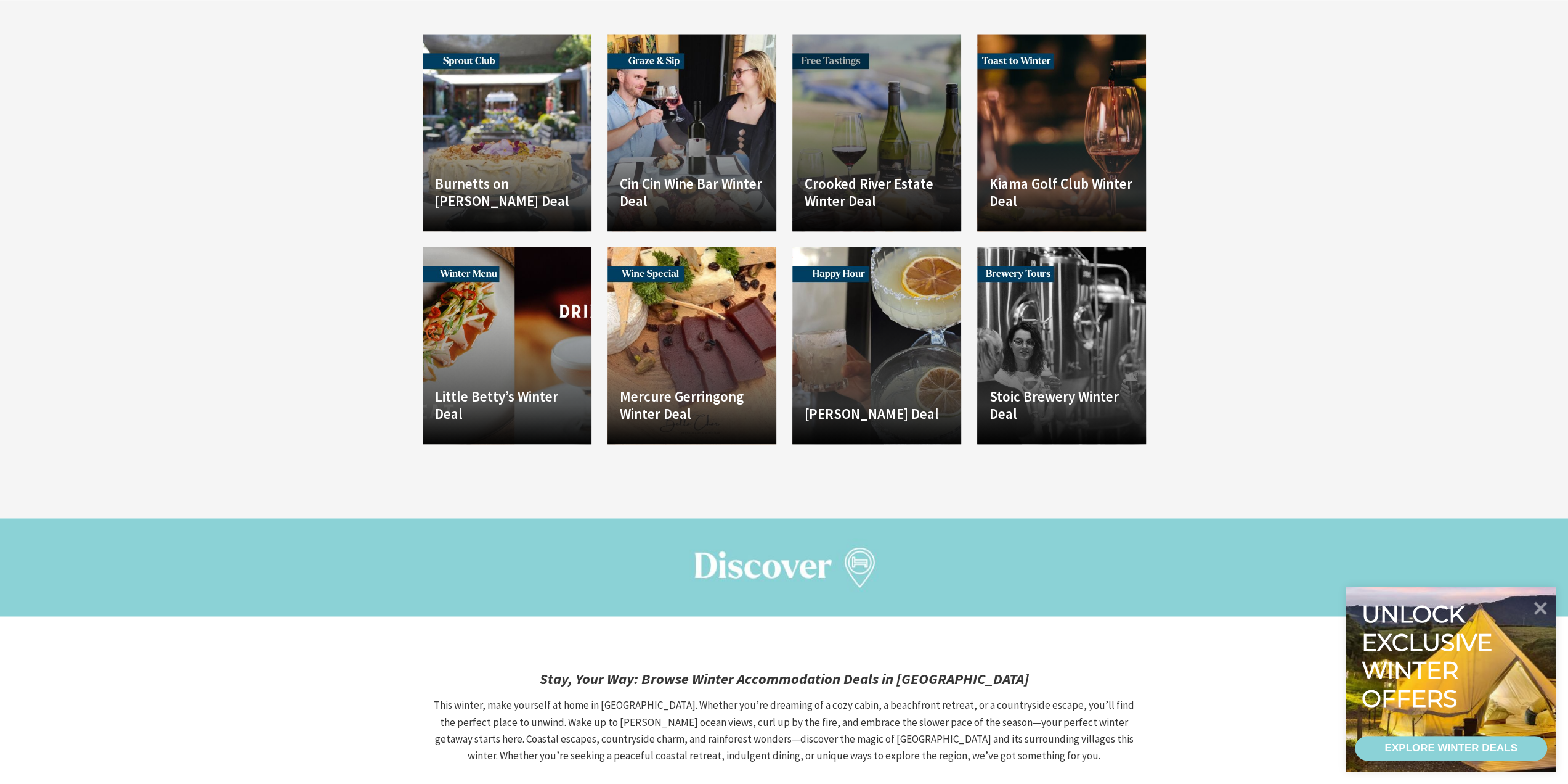
scroll to position [1725, 0]
